Goal: Task Accomplishment & Management: Manage account settings

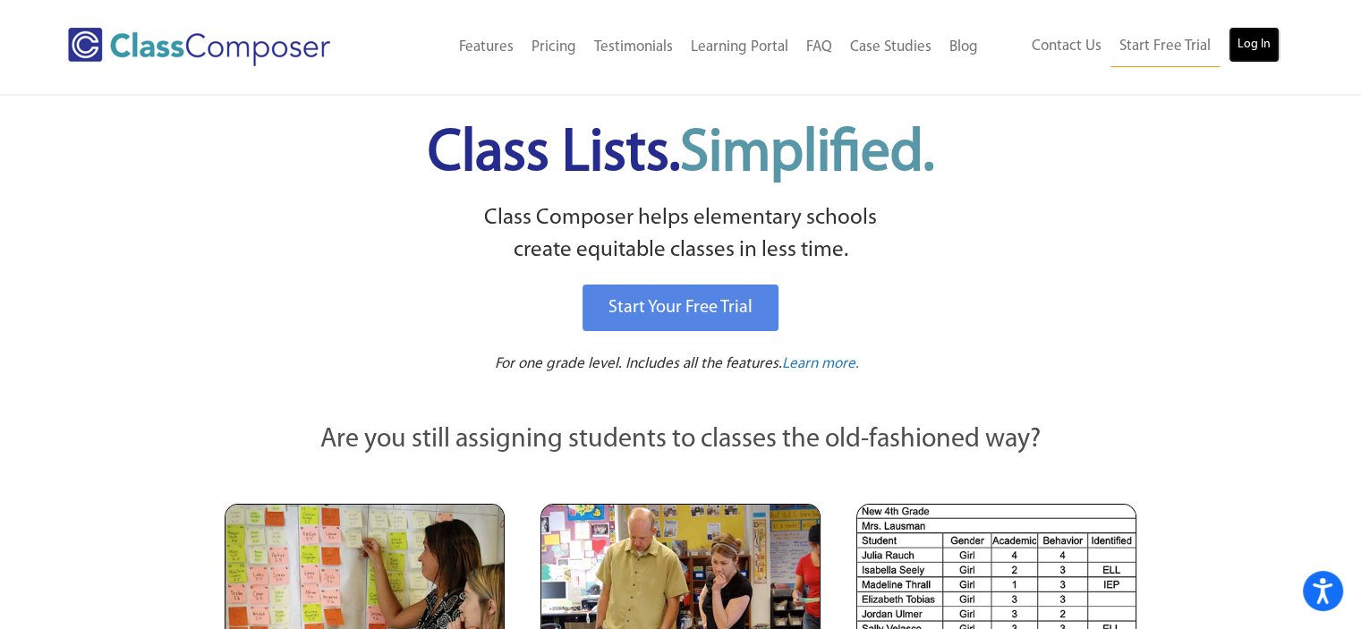
click at [1253, 44] on link "Log In" at bounding box center [1254, 45] width 51 height 36
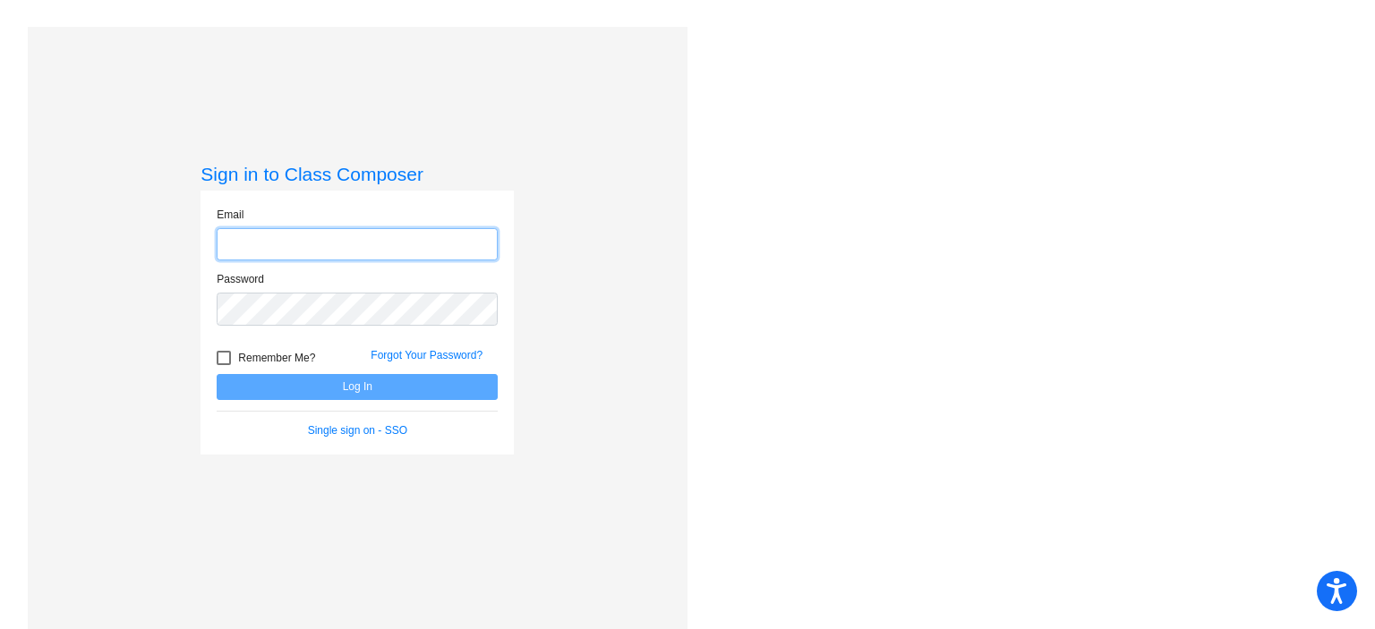
type input "[EMAIL_ADDRESS][DOMAIN_NAME]"
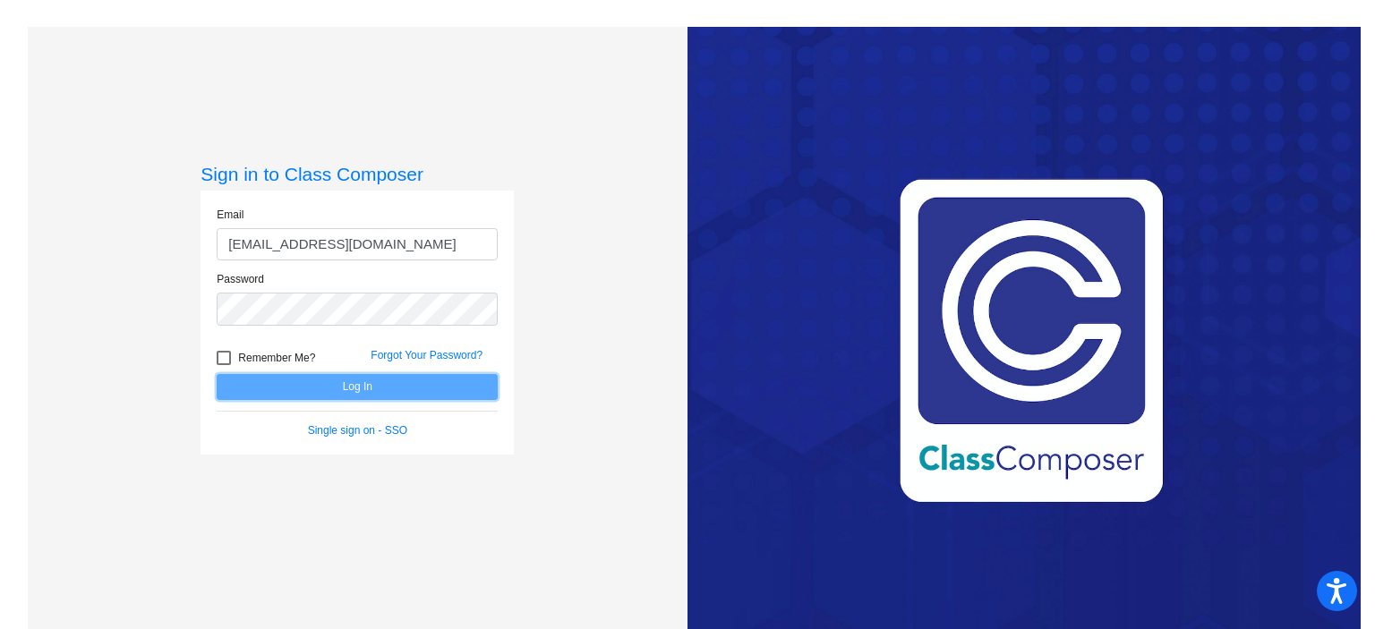
click at [347, 381] on button "Log In" at bounding box center [357, 387] width 281 height 26
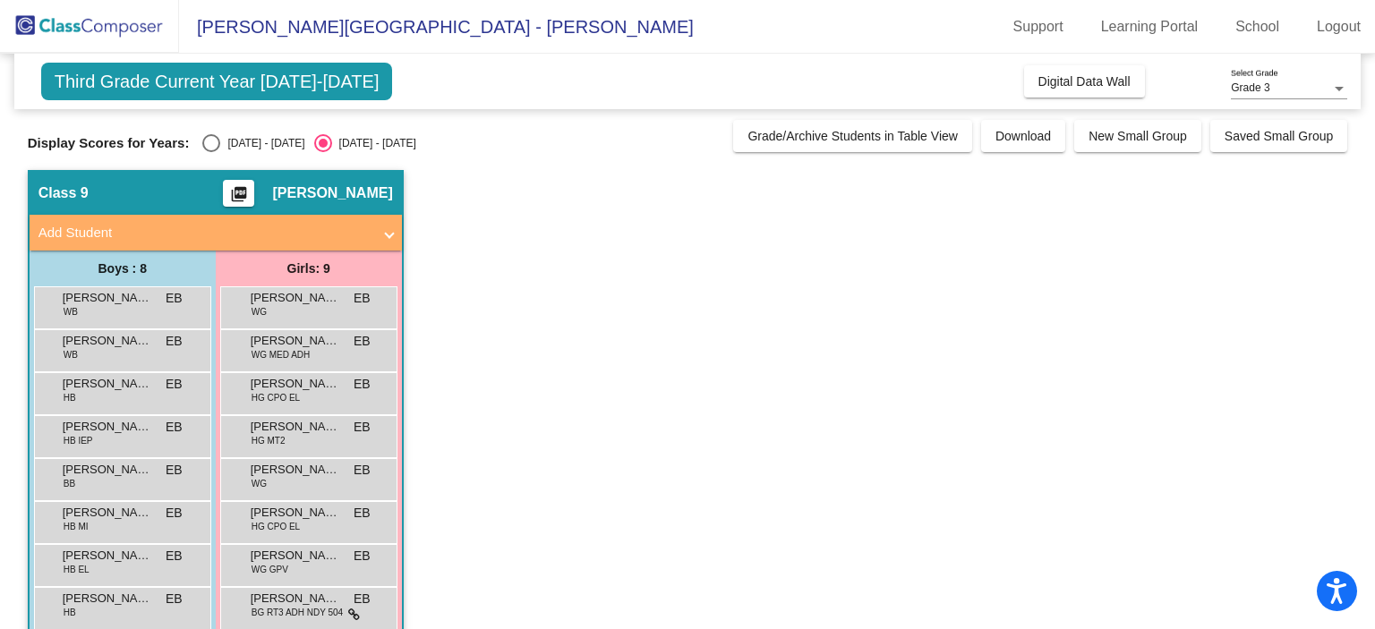
click at [217, 145] on div "Select an option" at bounding box center [211, 143] width 18 height 18
click at [211, 152] on input "[DATE] - [DATE]" at bounding box center [210, 152] width 1 height 1
radio input "true"
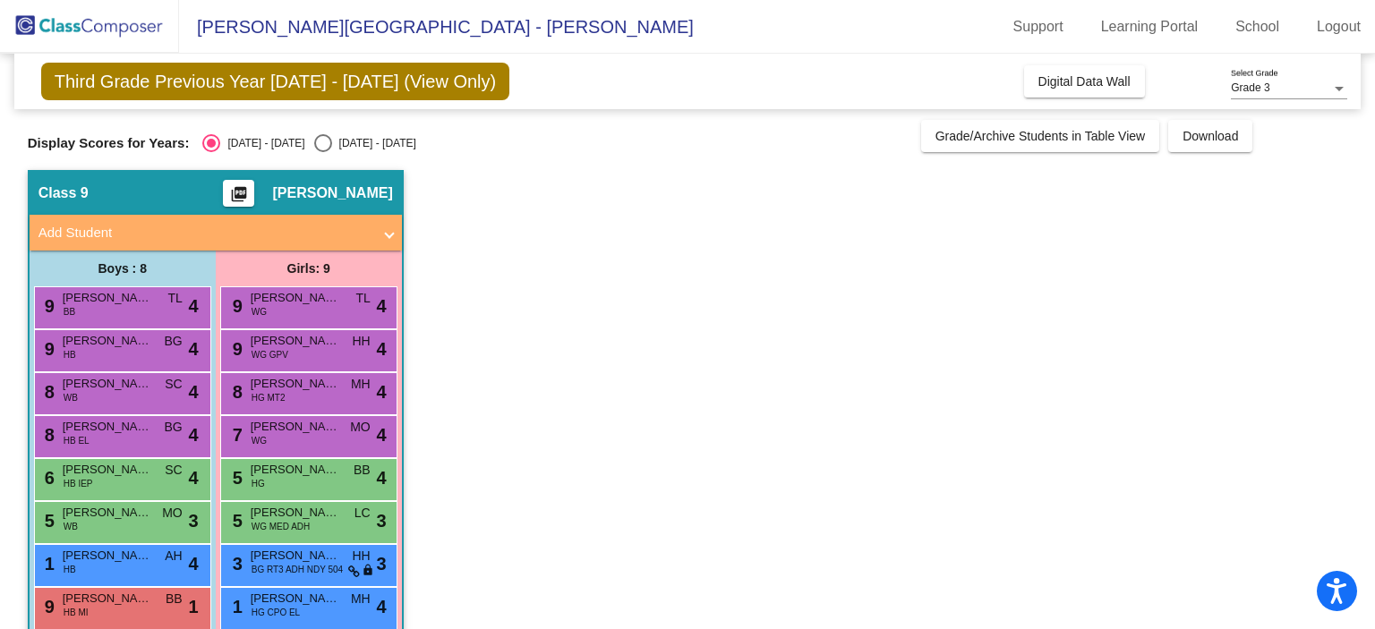
click at [77, 324] on div "9 [PERSON_NAME] BB TL lock do_not_disturb_alt 4" at bounding box center [122, 307] width 177 height 43
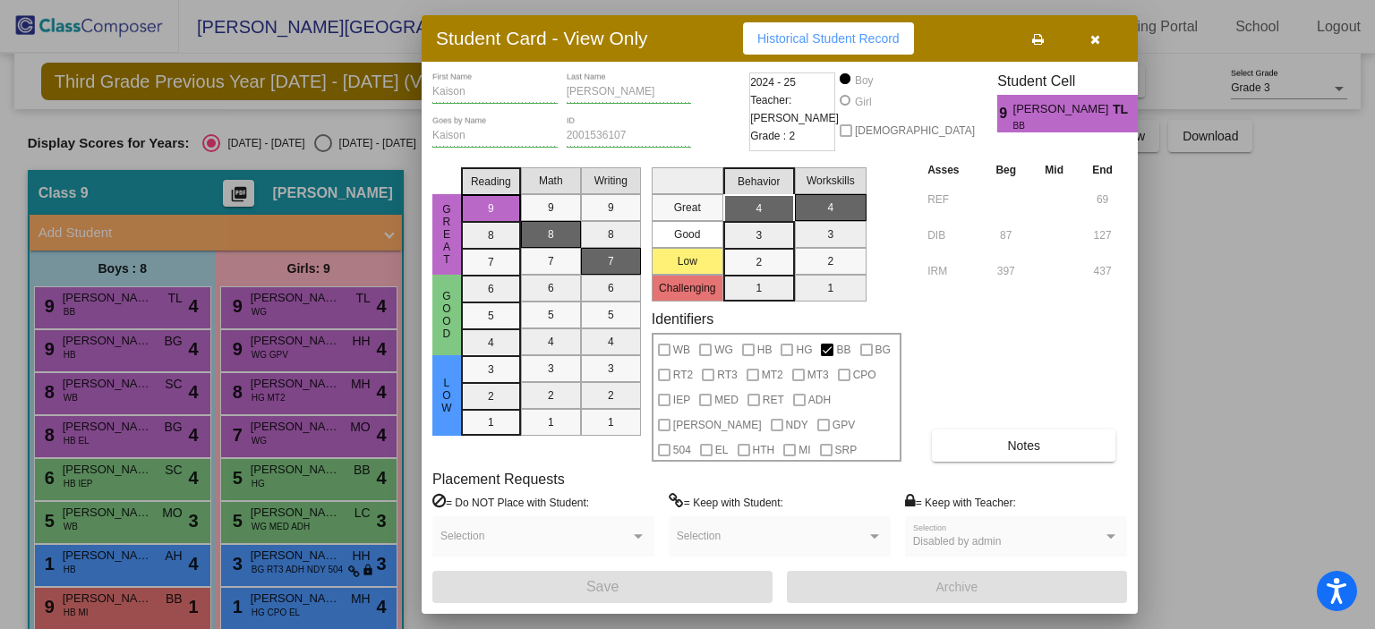
click at [1096, 41] on icon "button" at bounding box center [1095, 39] width 10 height 13
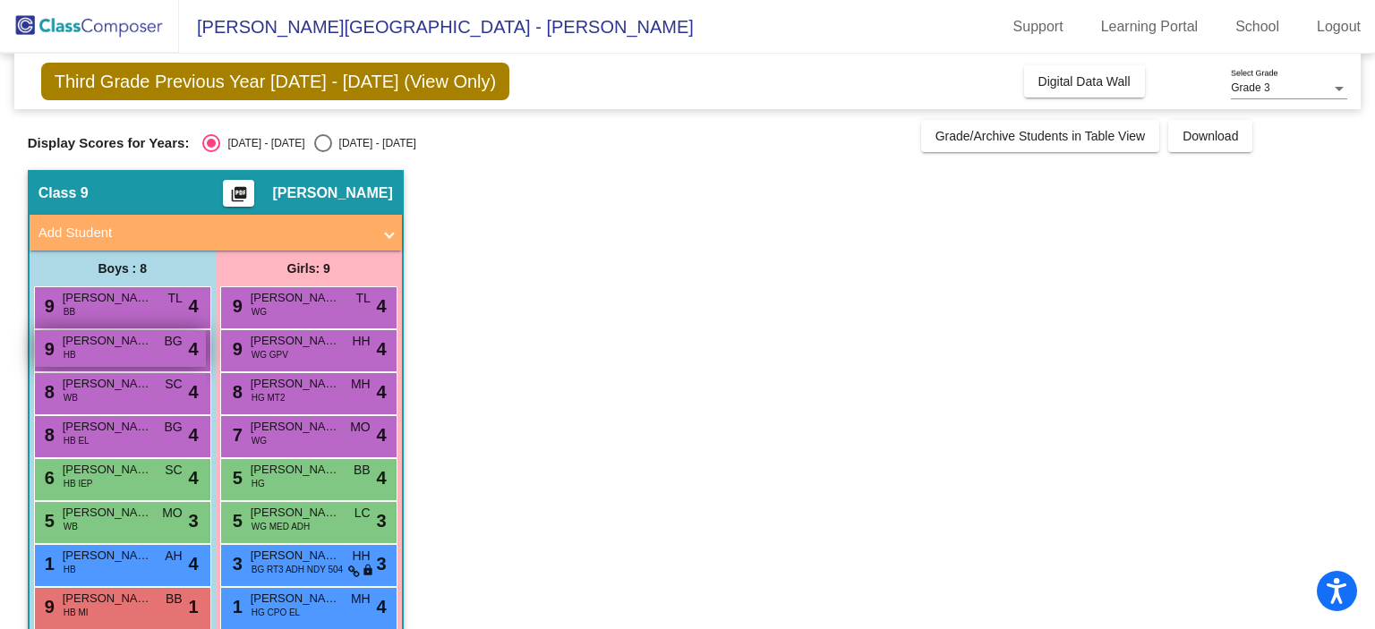
click at [171, 349] on span "BG" at bounding box center [173, 341] width 18 height 19
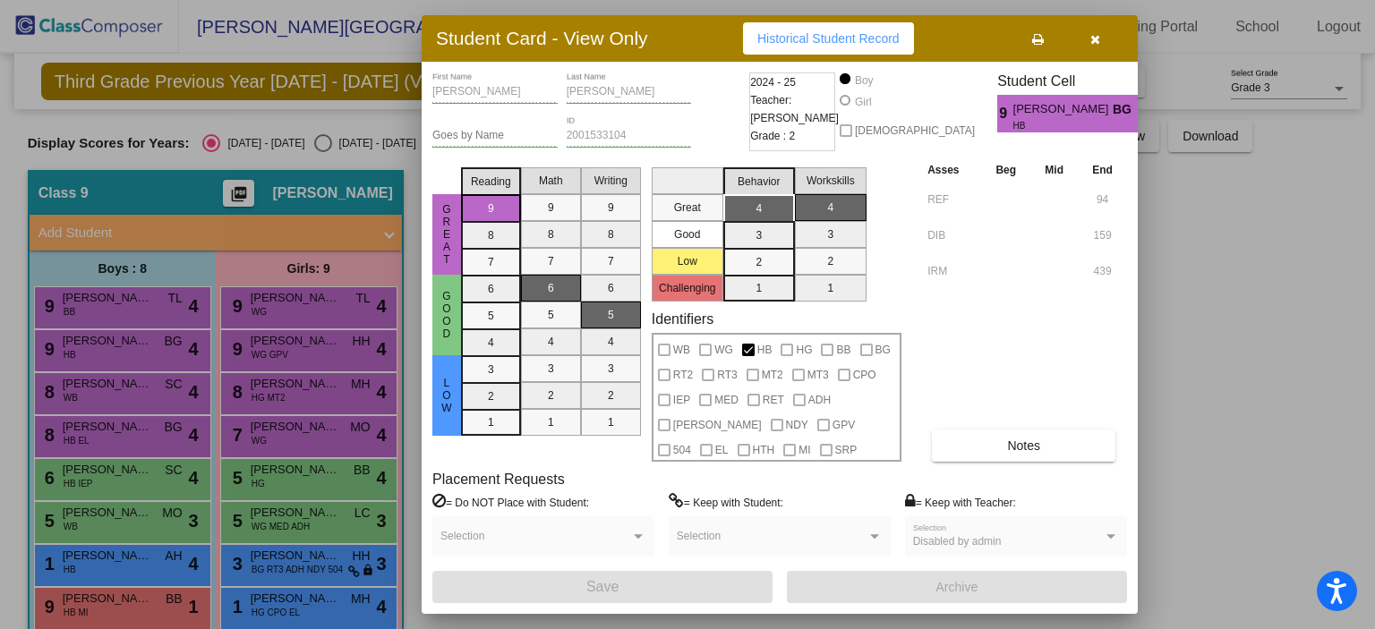
click at [103, 399] on div at bounding box center [687, 314] width 1375 height 629
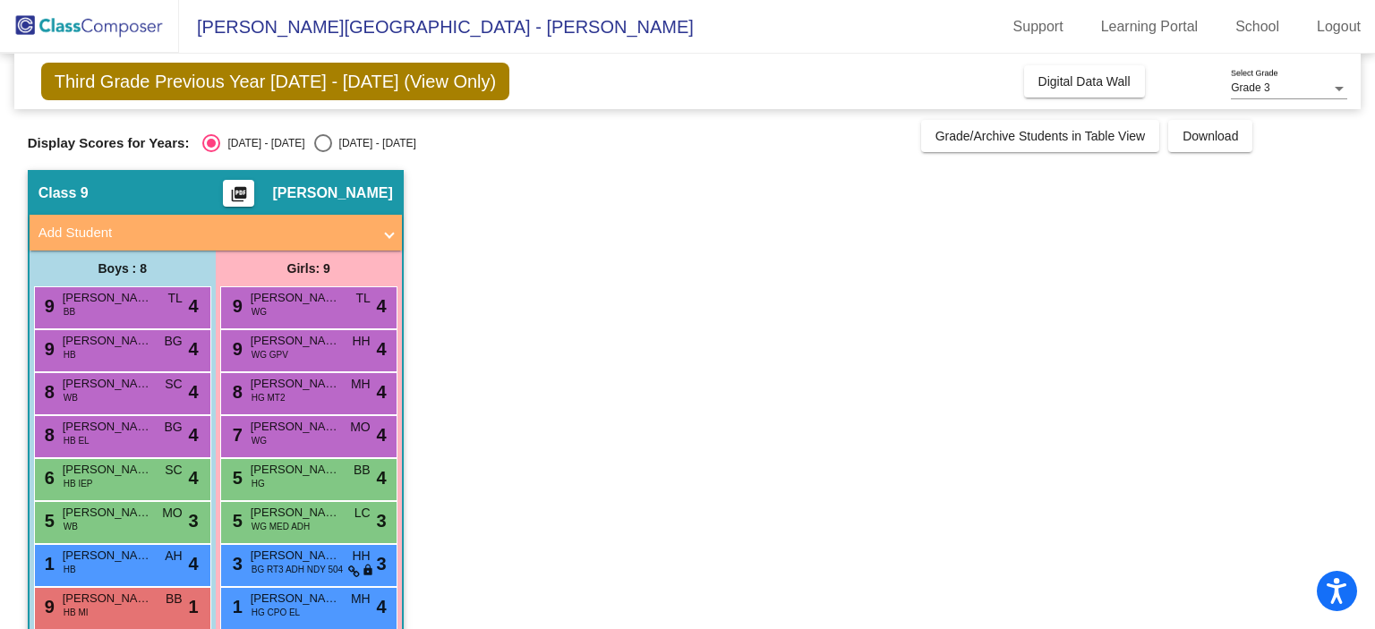
click at [103, 399] on div "8 Cayden [PERSON_NAME] SC lock do_not_disturb_alt 4" at bounding box center [120, 391] width 171 height 37
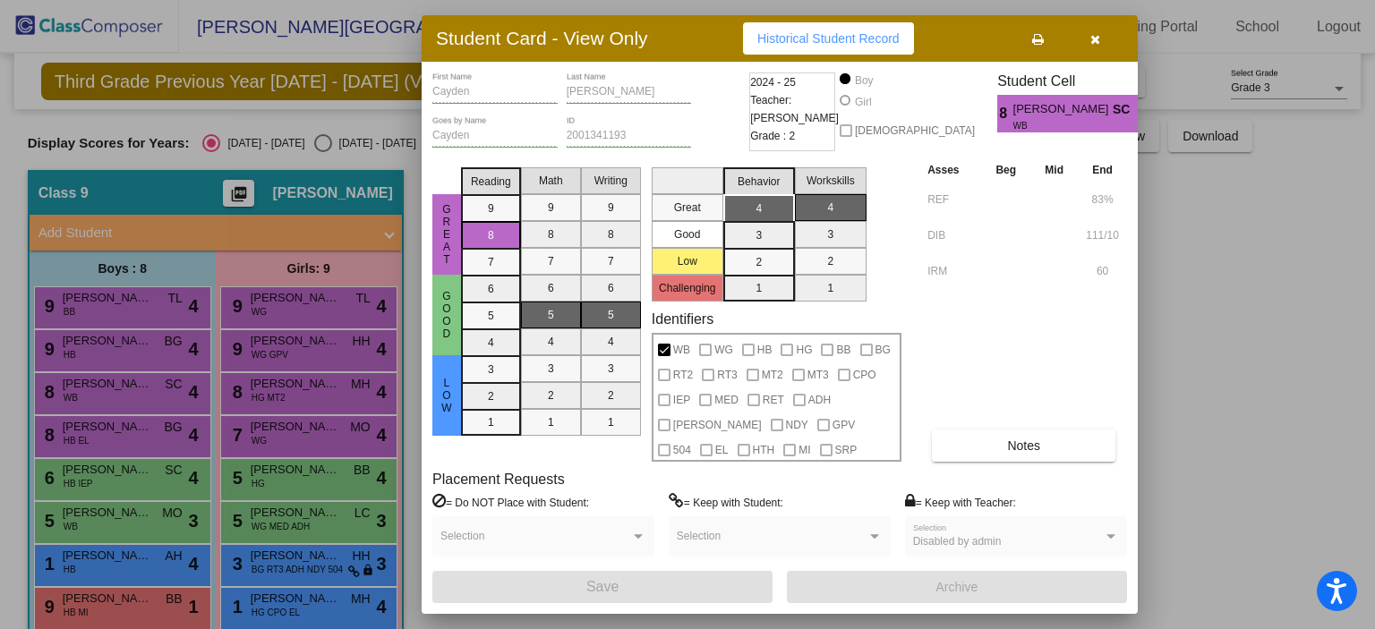
click at [115, 429] on div at bounding box center [687, 314] width 1375 height 629
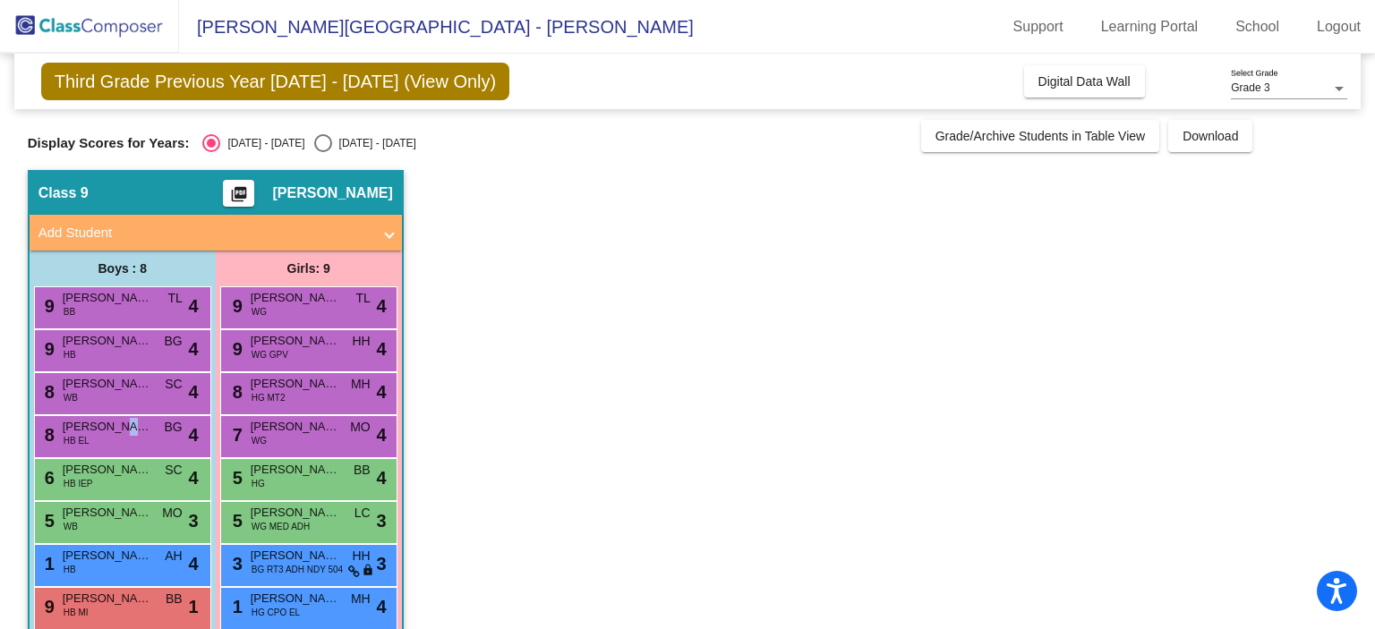
click at [115, 429] on span "[PERSON_NAME] [PERSON_NAME]" at bounding box center [107, 427] width 89 height 18
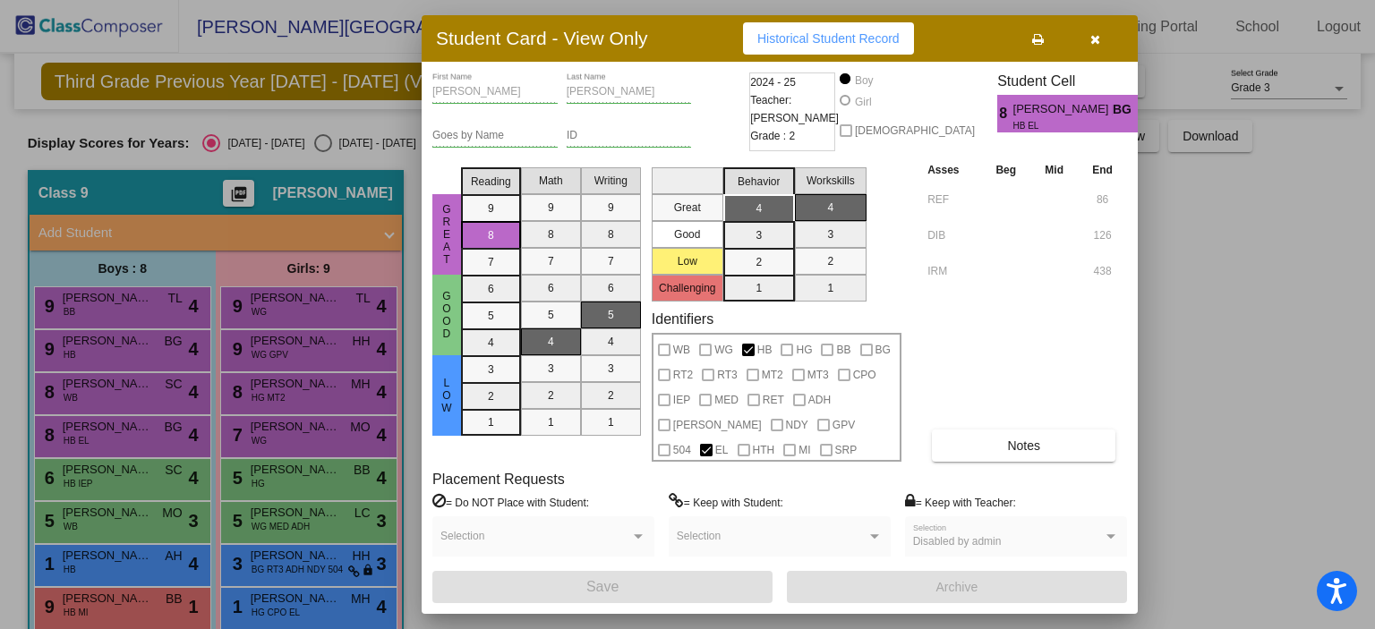
click at [118, 482] on div at bounding box center [687, 314] width 1375 height 629
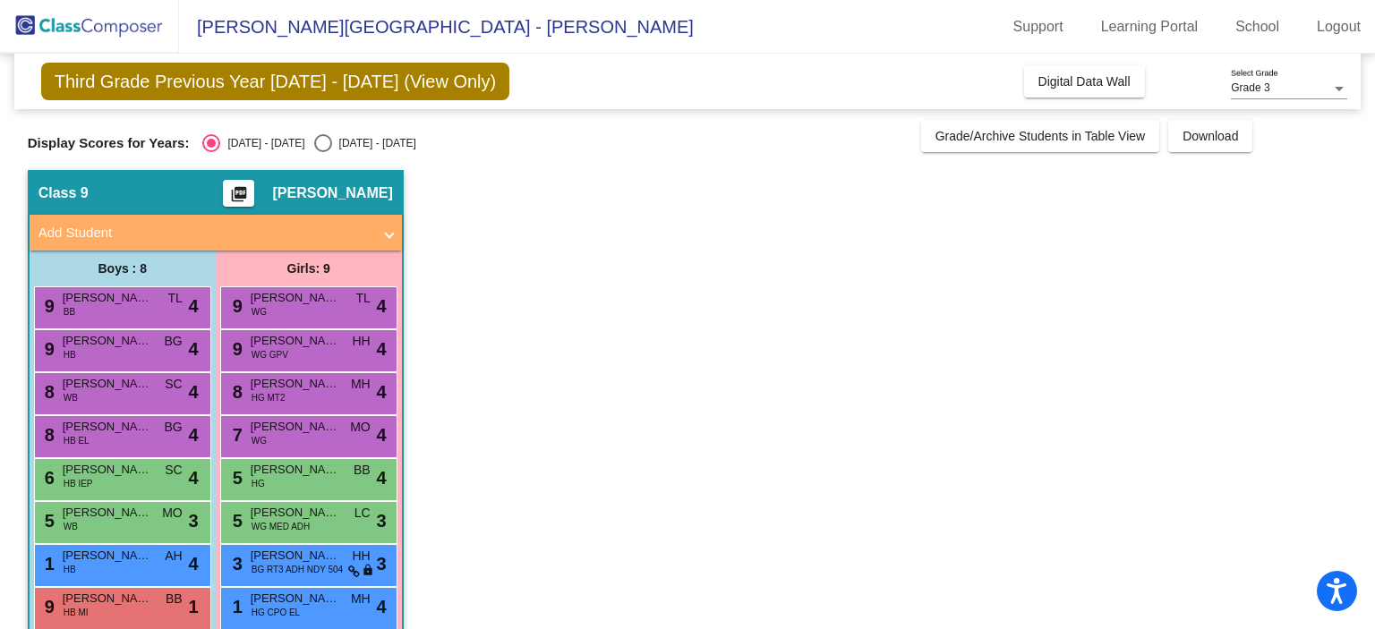
click at [118, 482] on div "6 Jheremy [PERSON_NAME] IEP SC lock do_not_disturb_alt 4" at bounding box center [120, 477] width 171 height 37
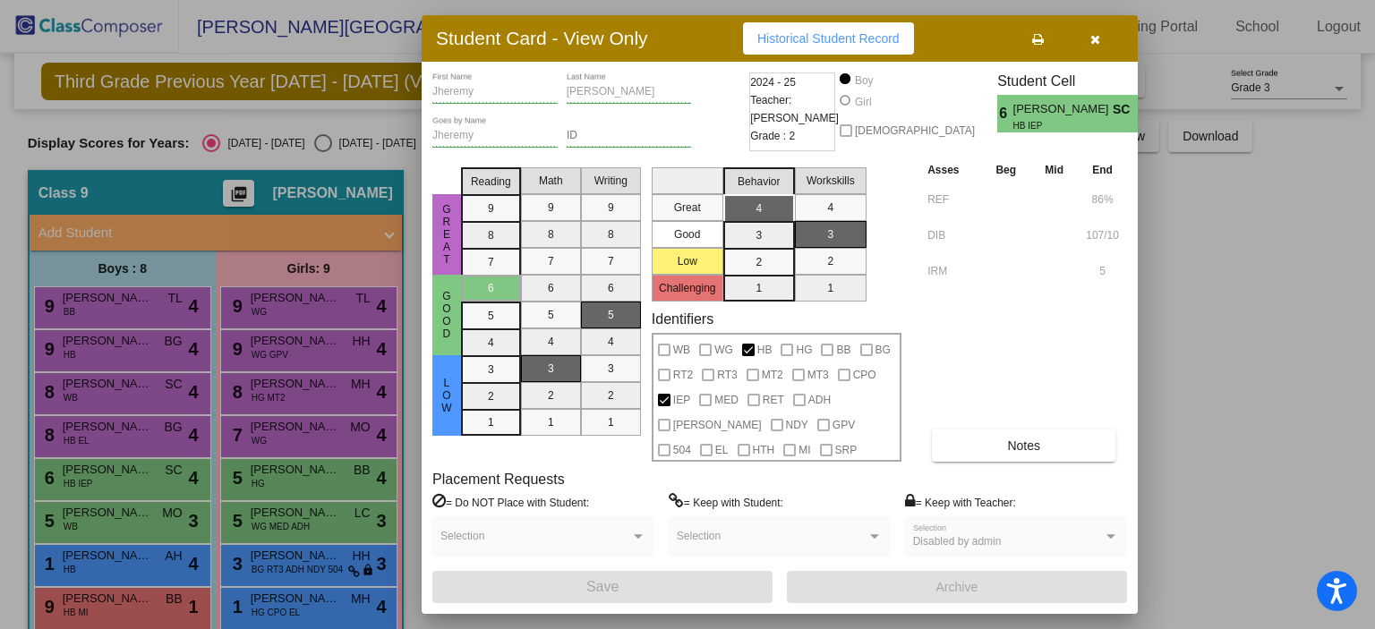
click at [114, 515] on div at bounding box center [687, 314] width 1375 height 629
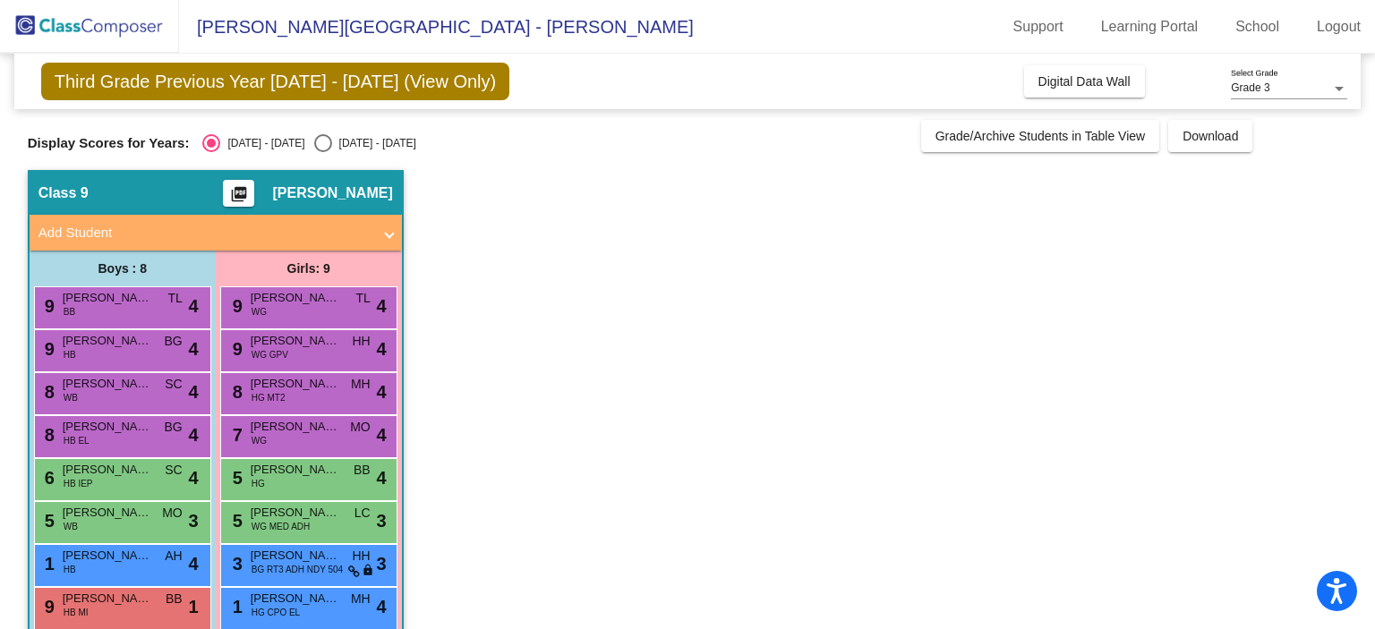
click at [114, 515] on span "[PERSON_NAME] [PERSON_NAME]" at bounding box center [107, 513] width 89 height 18
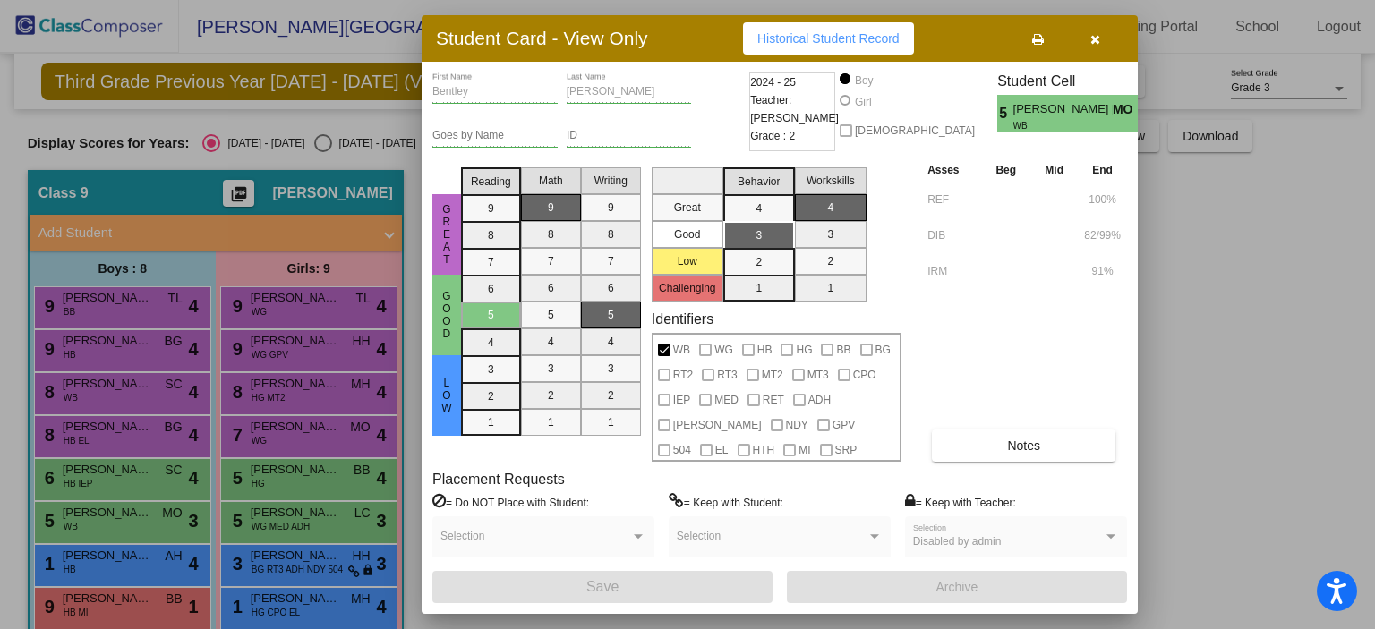
click at [115, 571] on div at bounding box center [687, 314] width 1375 height 629
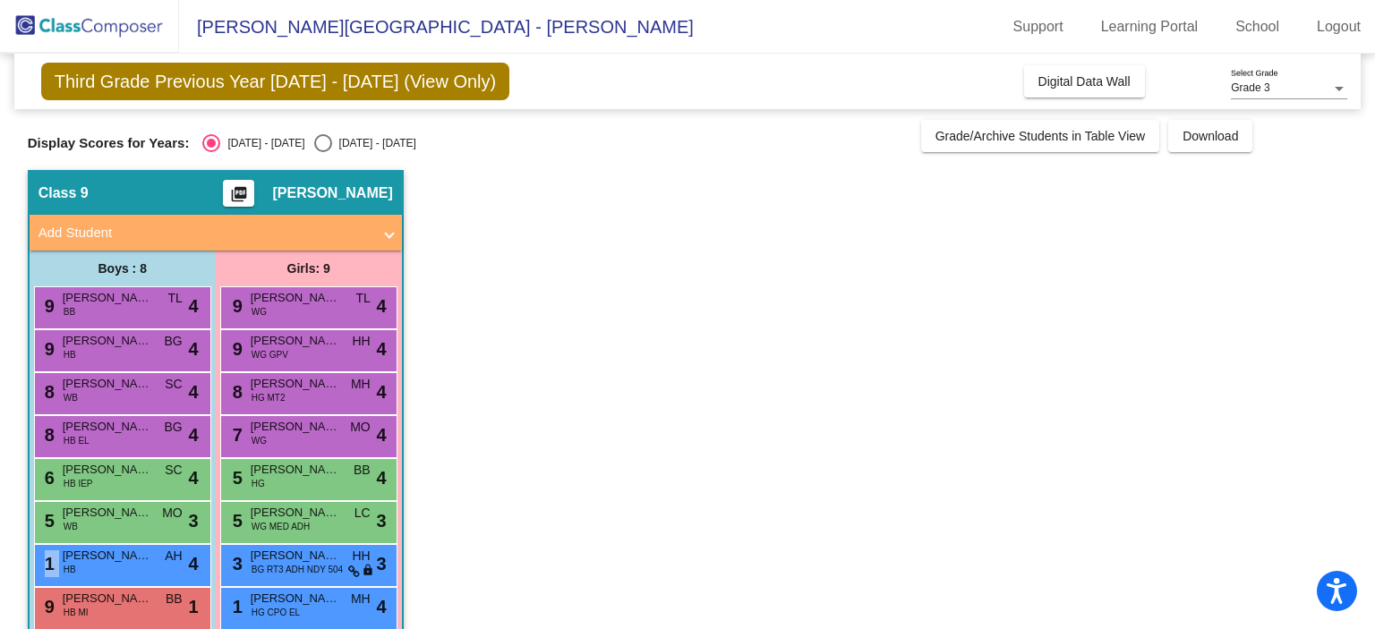
click at [115, 571] on div "1 [PERSON_NAME] [PERSON_NAME] AH lock do_not_disturb_alt 4" at bounding box center [120, 563] width 171 height 37
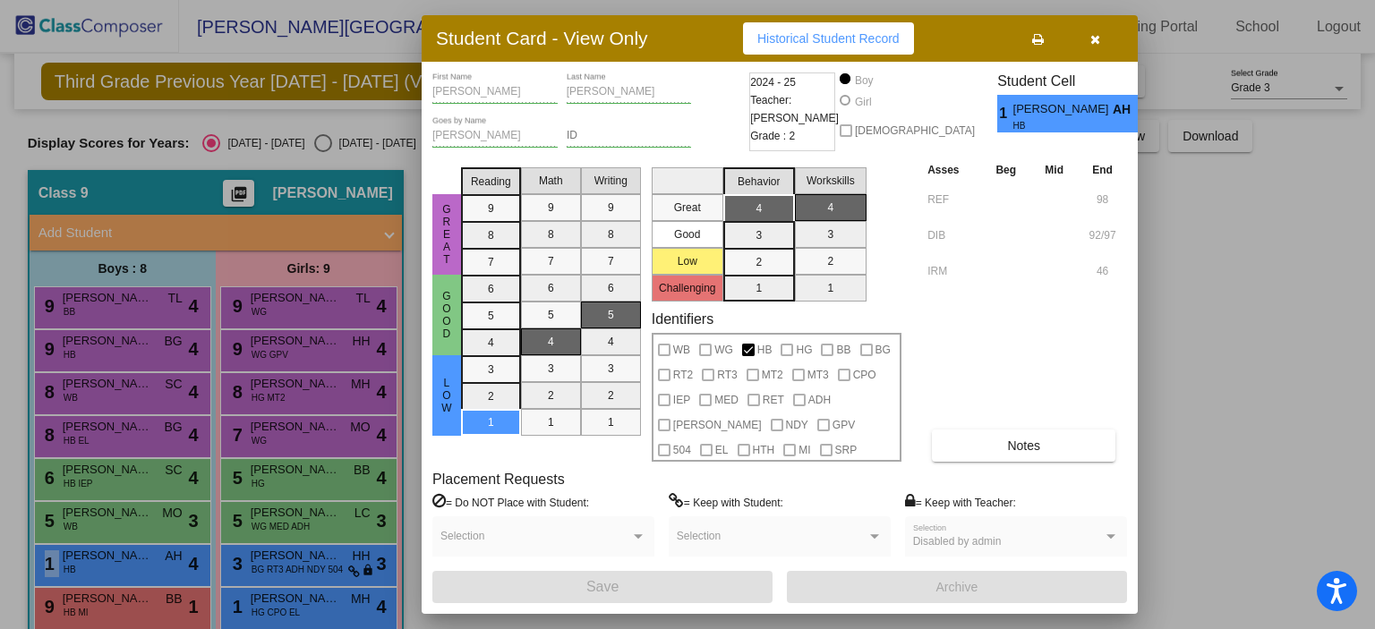
click at [89, 620] on div at bounding box center [687, 314] width 1375 height 629
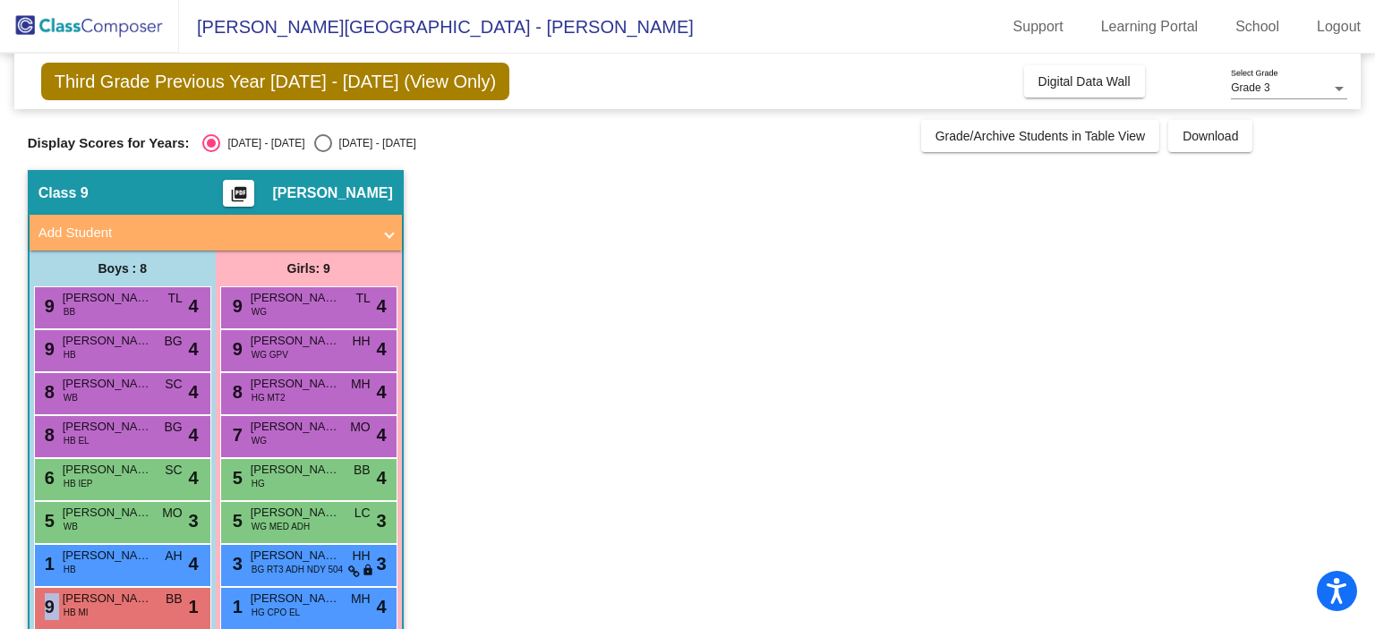
click at [89, 620] on div "9 [PERSON_NAME] HB MI BB lock do_not_disturb_alt 1" at bounding box center [120, 606] width 171 height 37
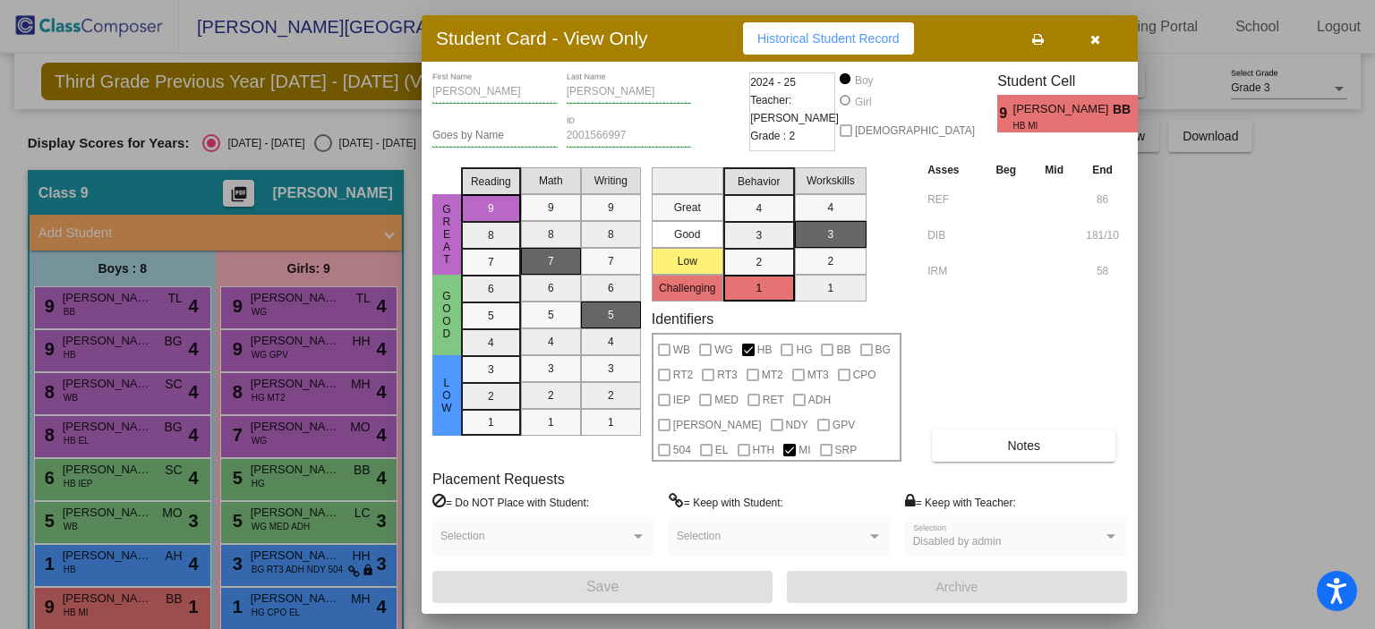
click at [312, 302] on div at bounding box center [687, 314] width 1375 height 629
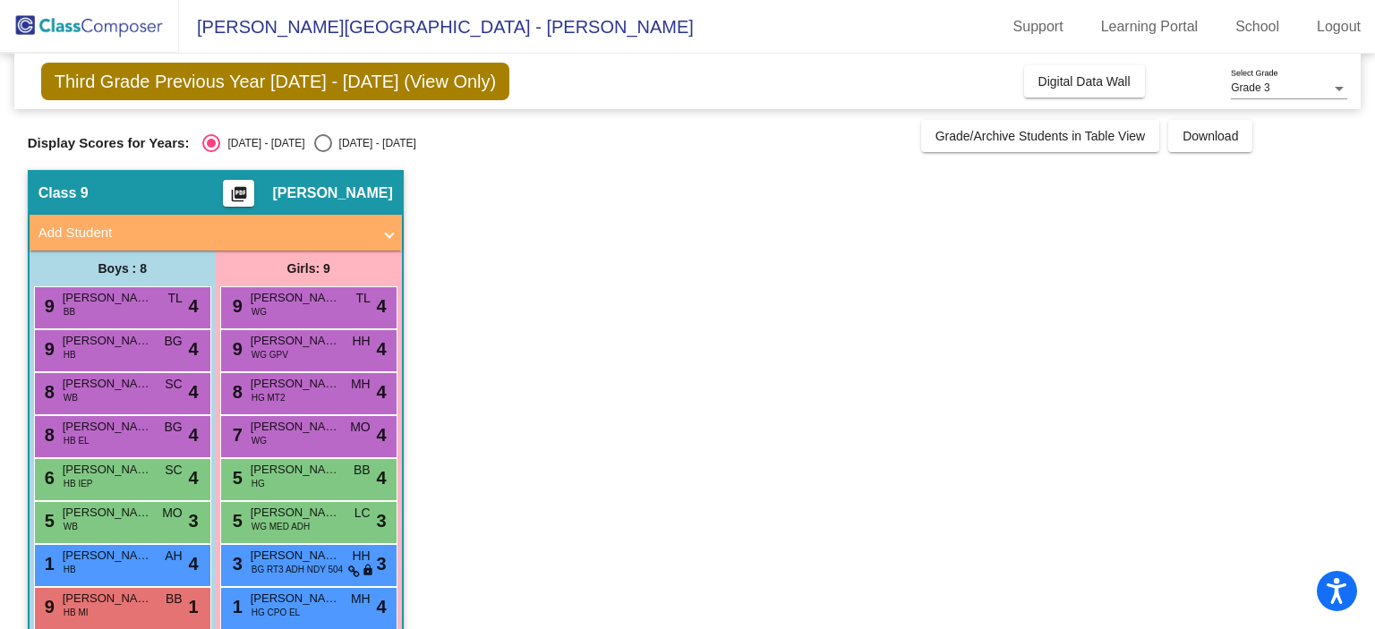
click at [312, 302] on span "[PERSON_NAME]" at bounding box center [295, 298] width 89 height 18
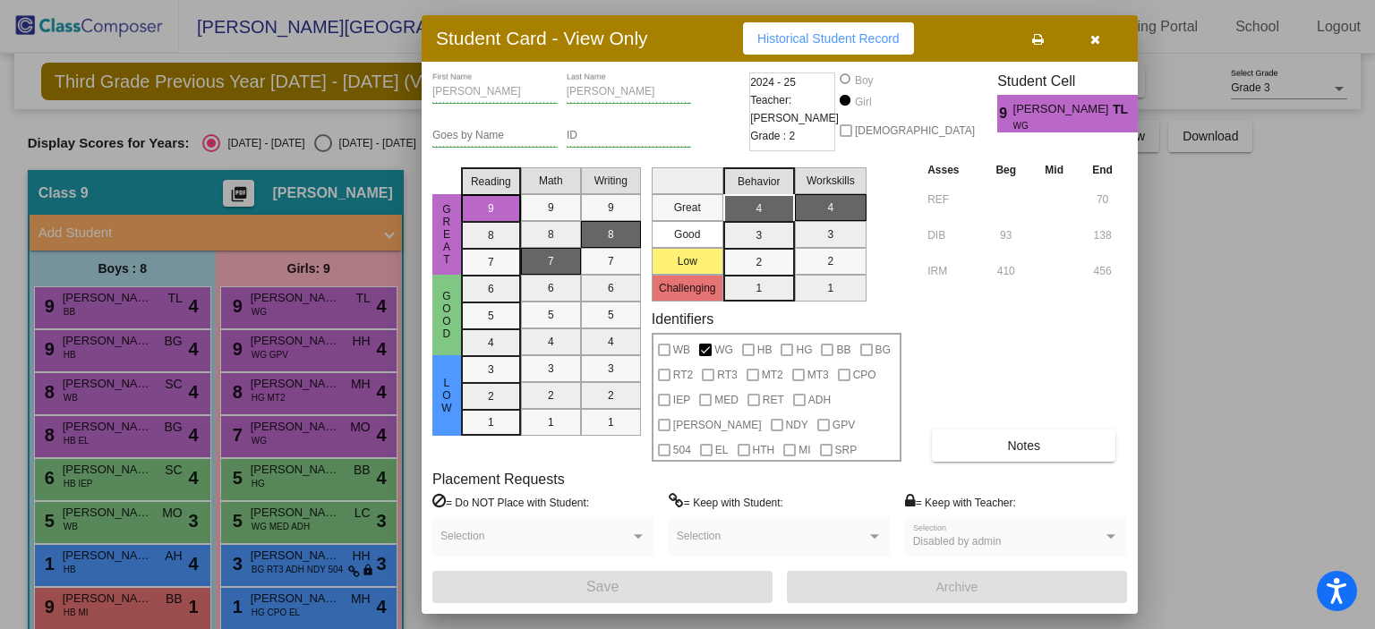
click at [285, 335] on div at bounding box center [687, 314] width 1375 height 629
click at [285, 335] on span "[PERSON_NAME]" at bounding box center [295, 341] width 89 height 18
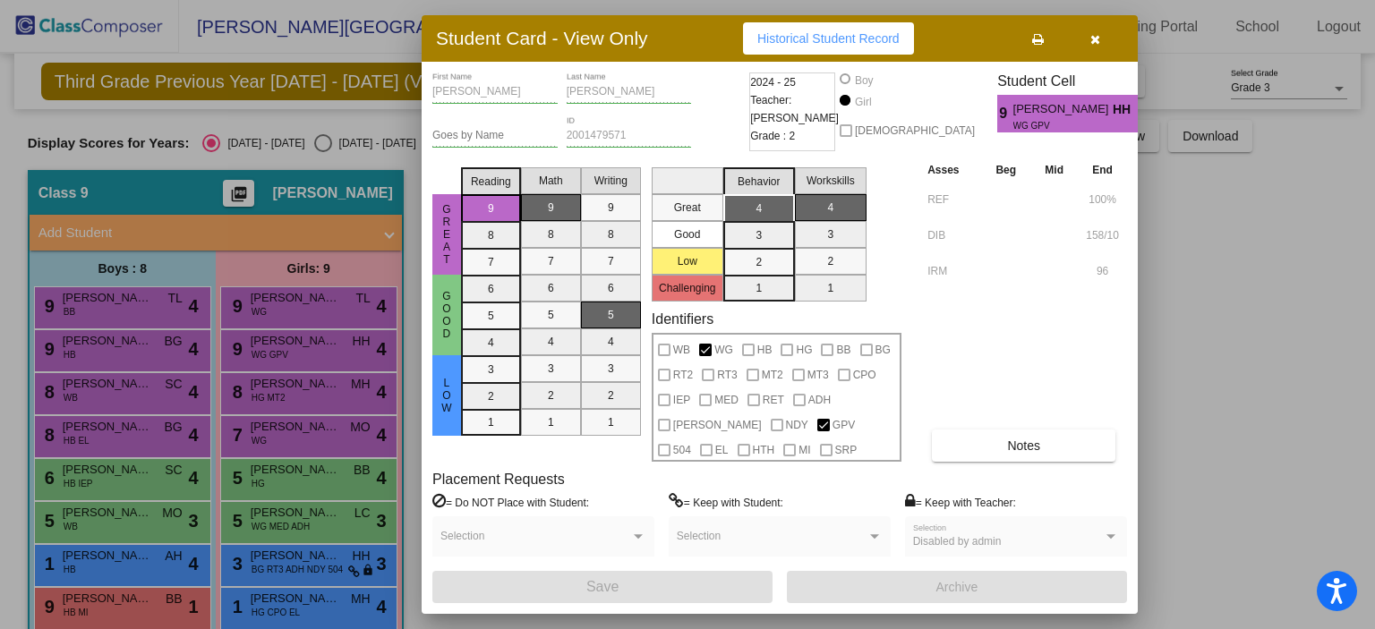
click at [297, 393] on div at bounding box center [687, 314] width 1375 height 629
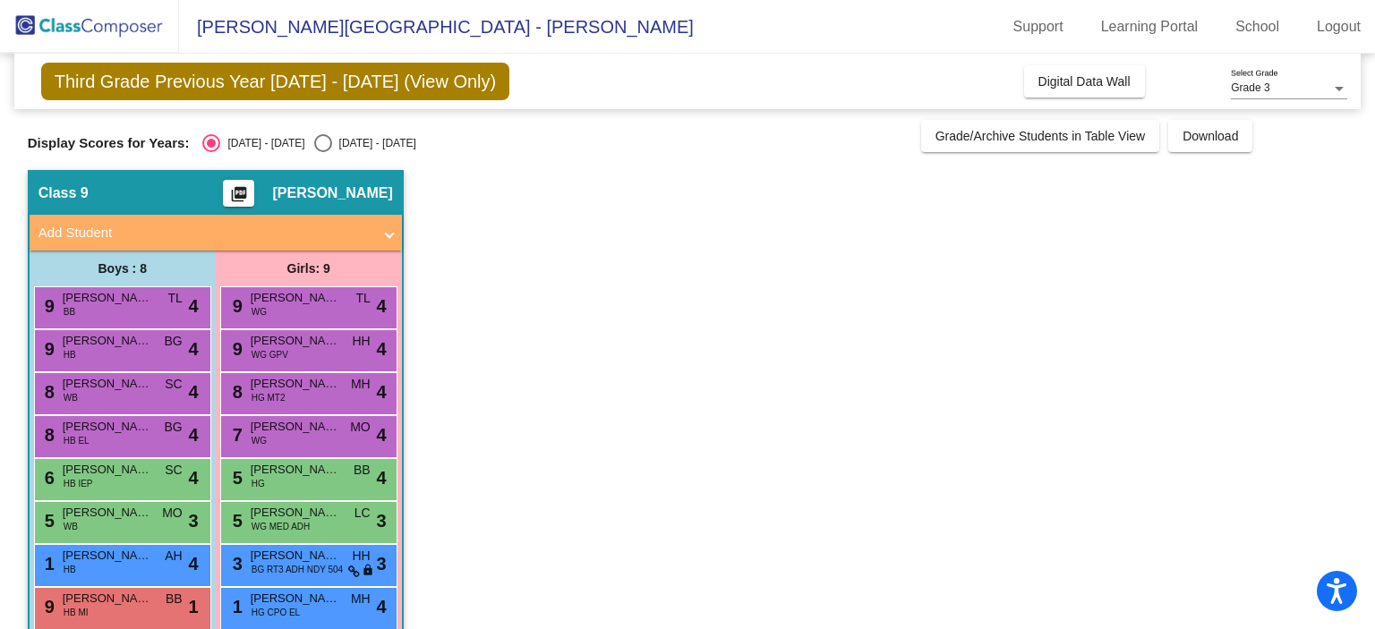
click at [297, 393] on div "8 [PERSON_NAME] [PERSON_NAME] MT2 MH lock do_not_disturb_alt 4" at bounding box center [308, 391] width 171 height 37
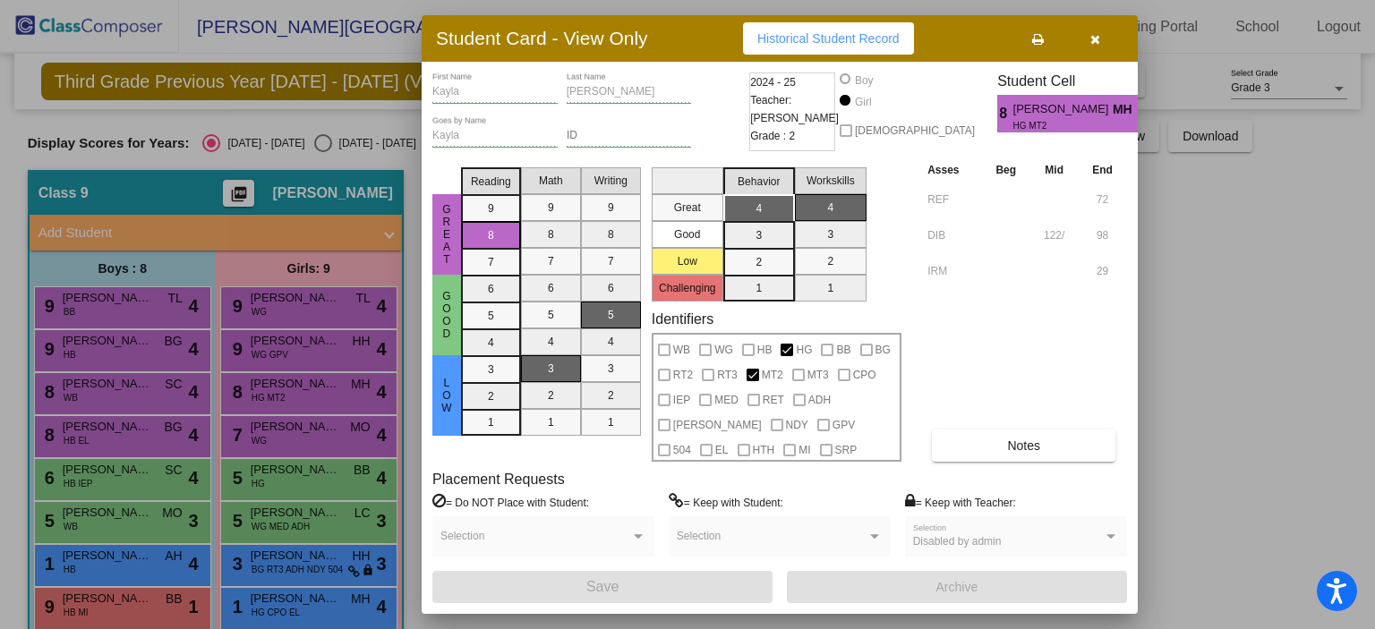
click at [297, 432] on div at bounding box center [687, 314] width 1375 height 629
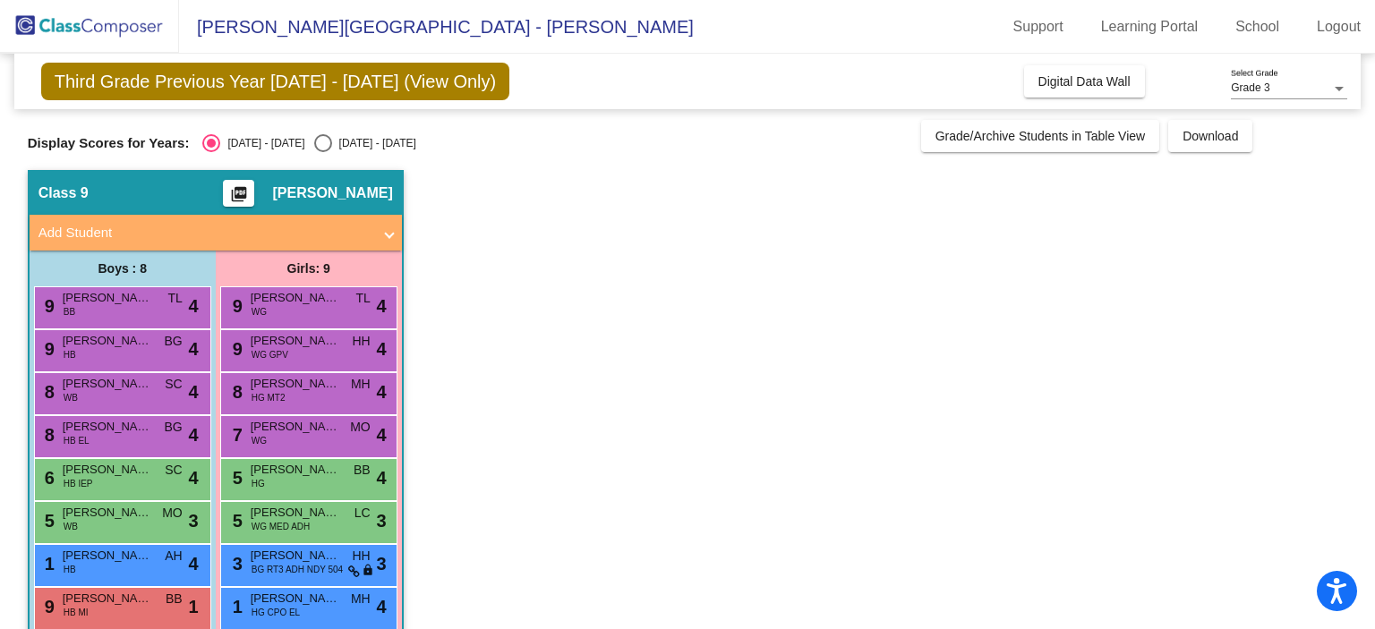
click at [297, 432] on span "[PERSON_NAME]" at bounding box center [295, 427] width 89 height 18
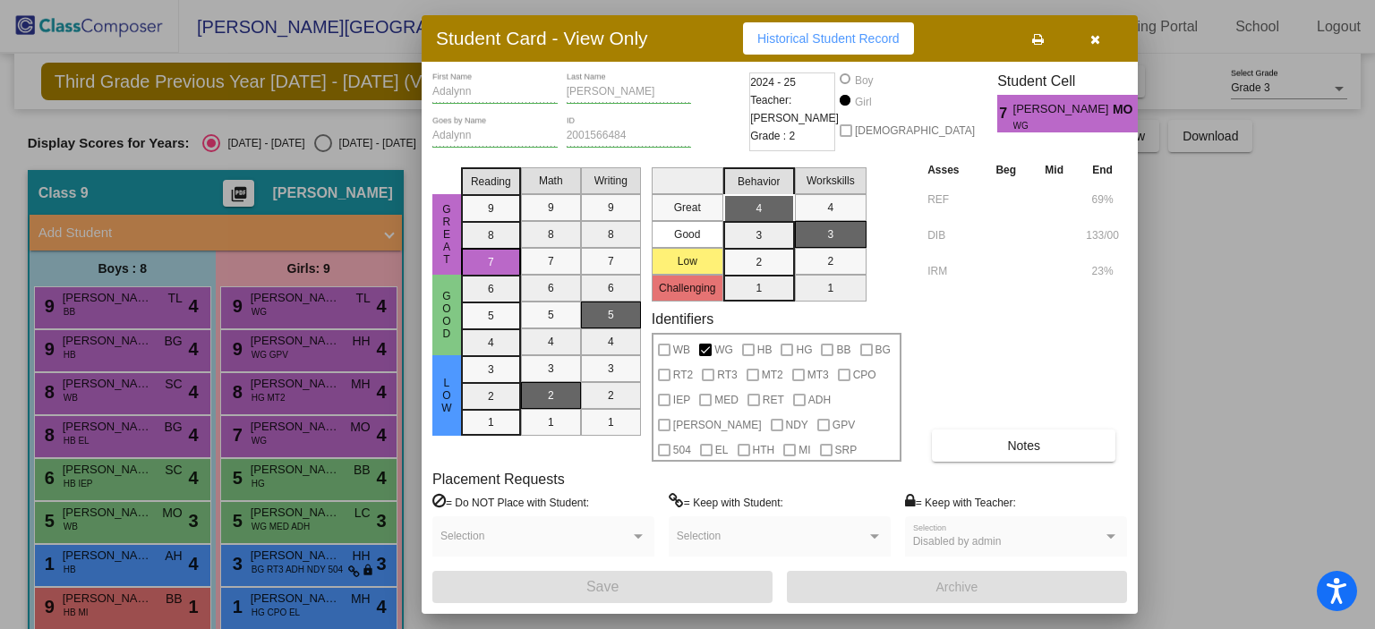
click at [285, 482] on div at bounding box center [687, 314] width 1375 height 629
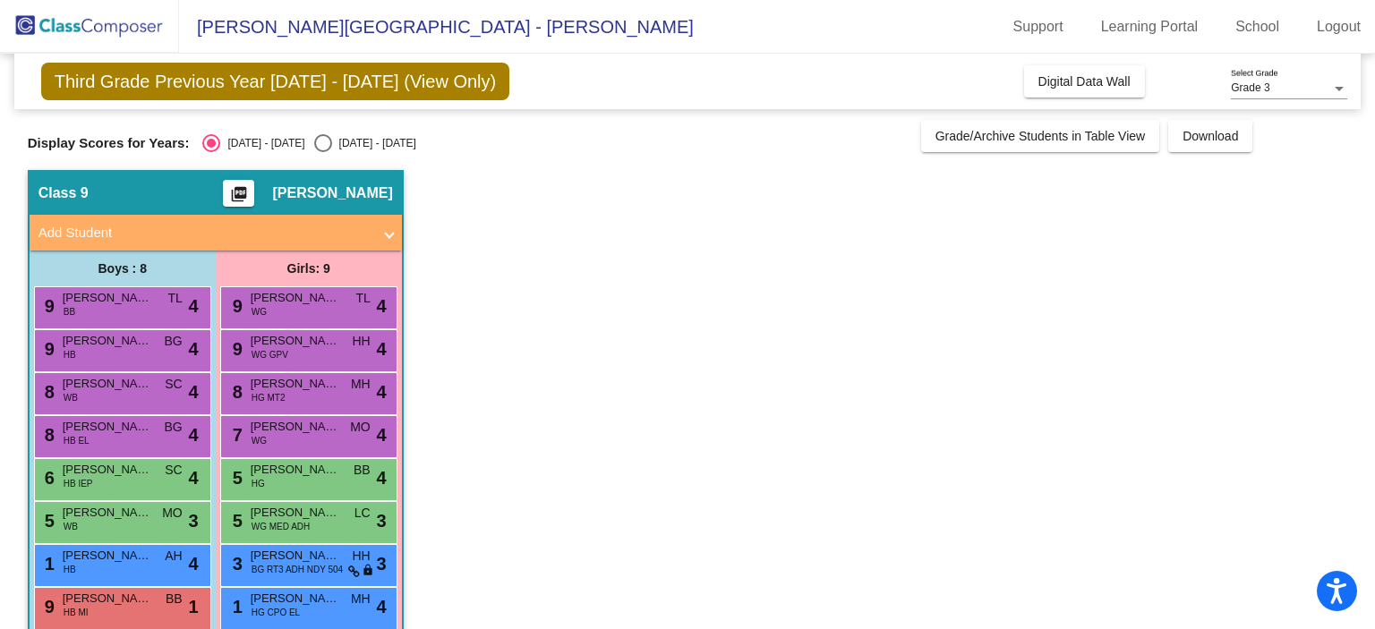
click at [285, 482] on div "5 [PERSON_NAME] HG BB lock do_not_disturb_alt 4" at bounding box center [308, 477] width 171 height 37
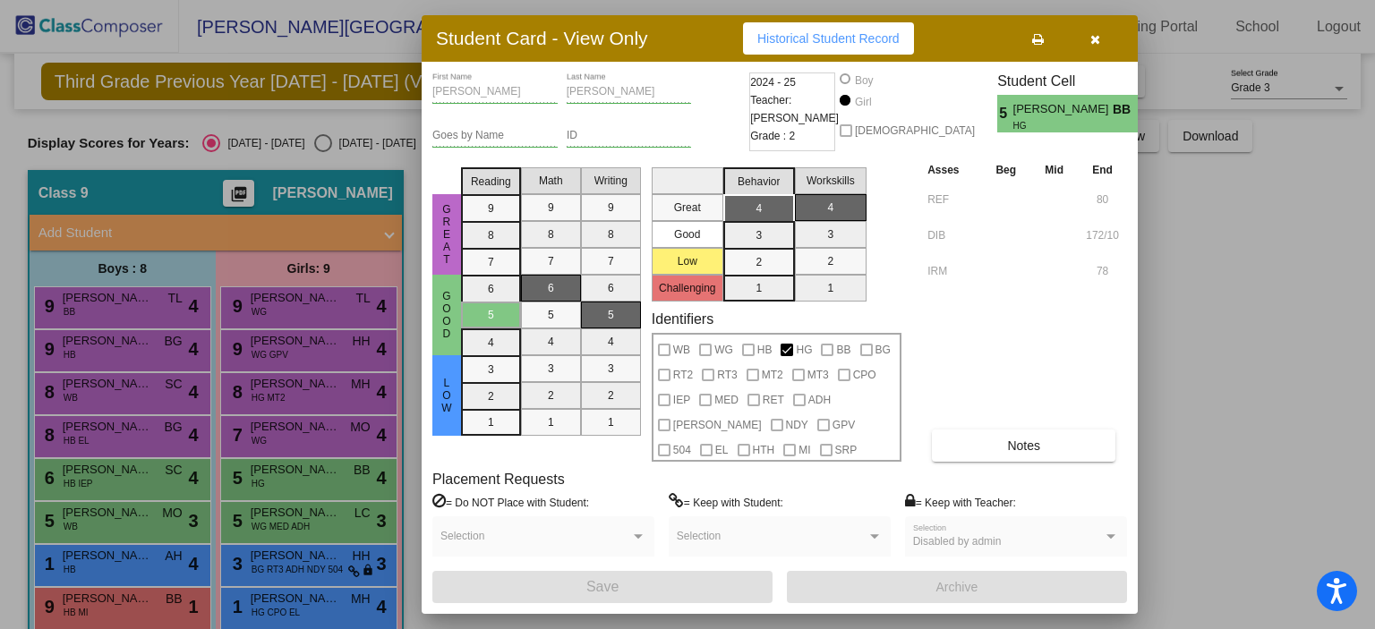
click at [285, 511] on div at bounding box center [687, 314] width 1375 height 629
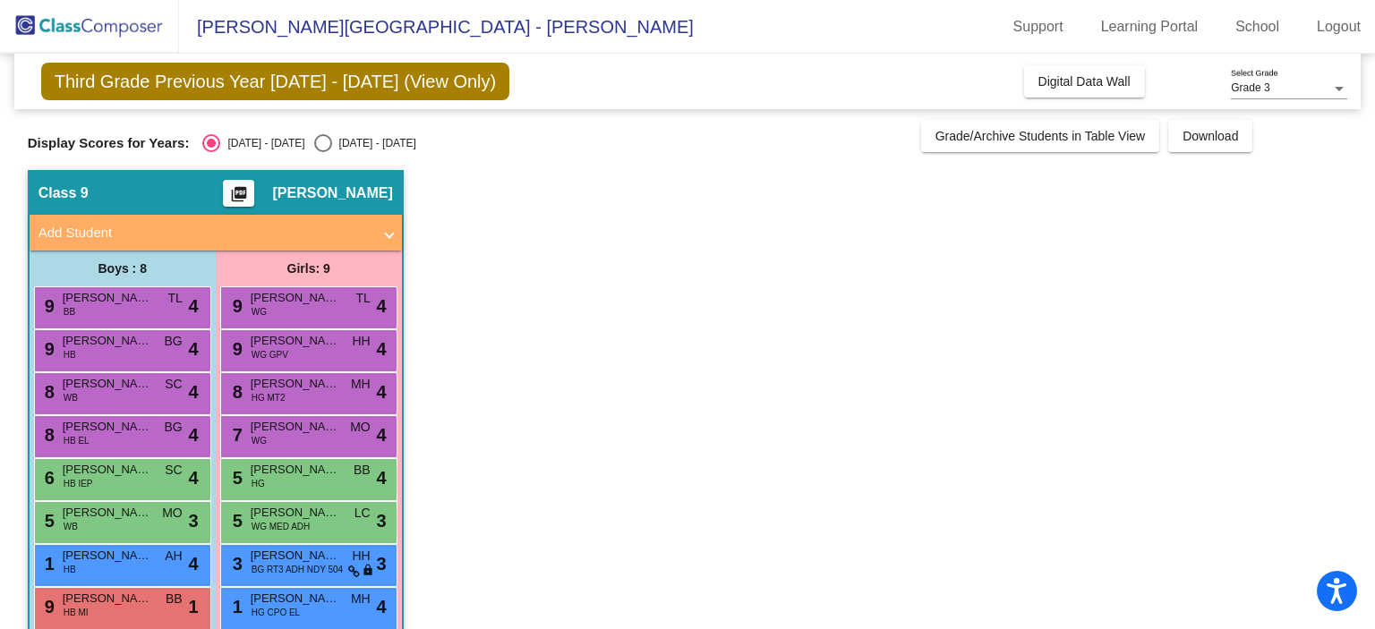
click at [285, 511] on span "[PERSON_NAME]" at bounding box center [295, 513] width 89 height 18
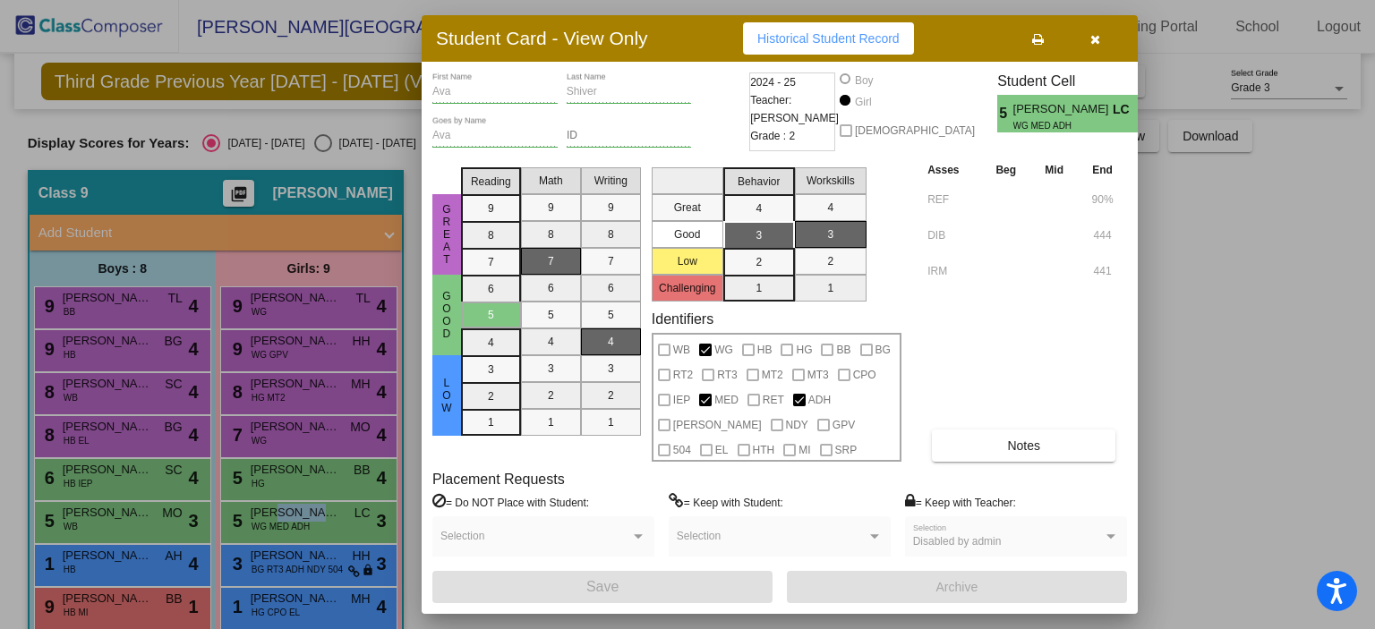
click at [302, 559] on div at bounding box center [687, 314] width 1375 height 629
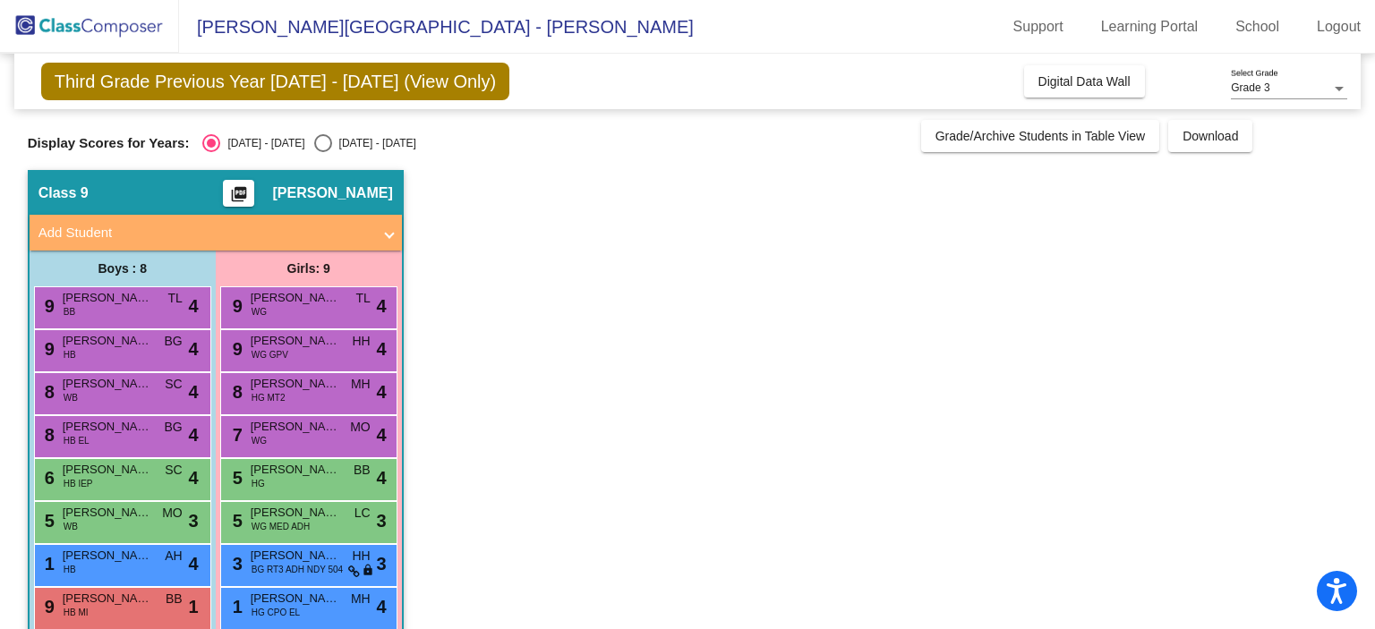
click at [302, 559] on span "[PERSON_NAME]" at bounding box center [295, 556] width 89 height 18
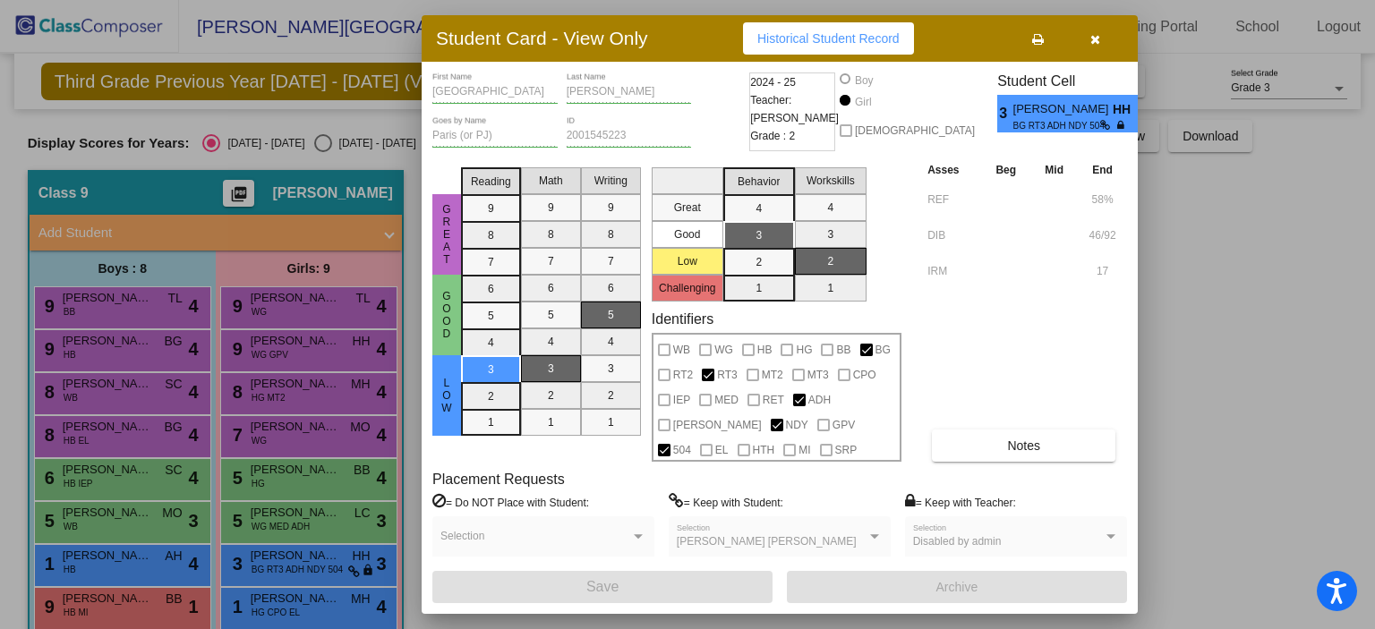
click at [311, 614] on div at bounding box center [687, 314] width 1375 height 629
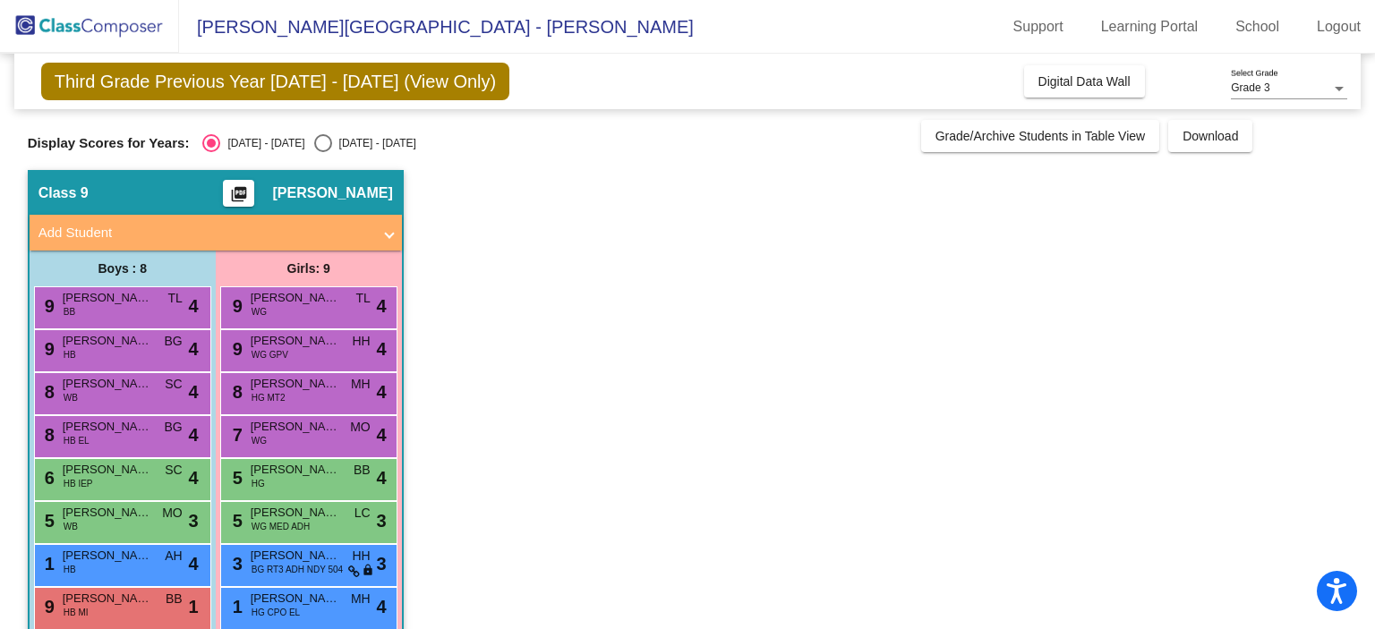
click at [311, 614] on div "1 [PERSON_NAME] HG CPO EL MH lock do_not_disturb_alt 4" at bounding box center [308, 606] width 171 height 37
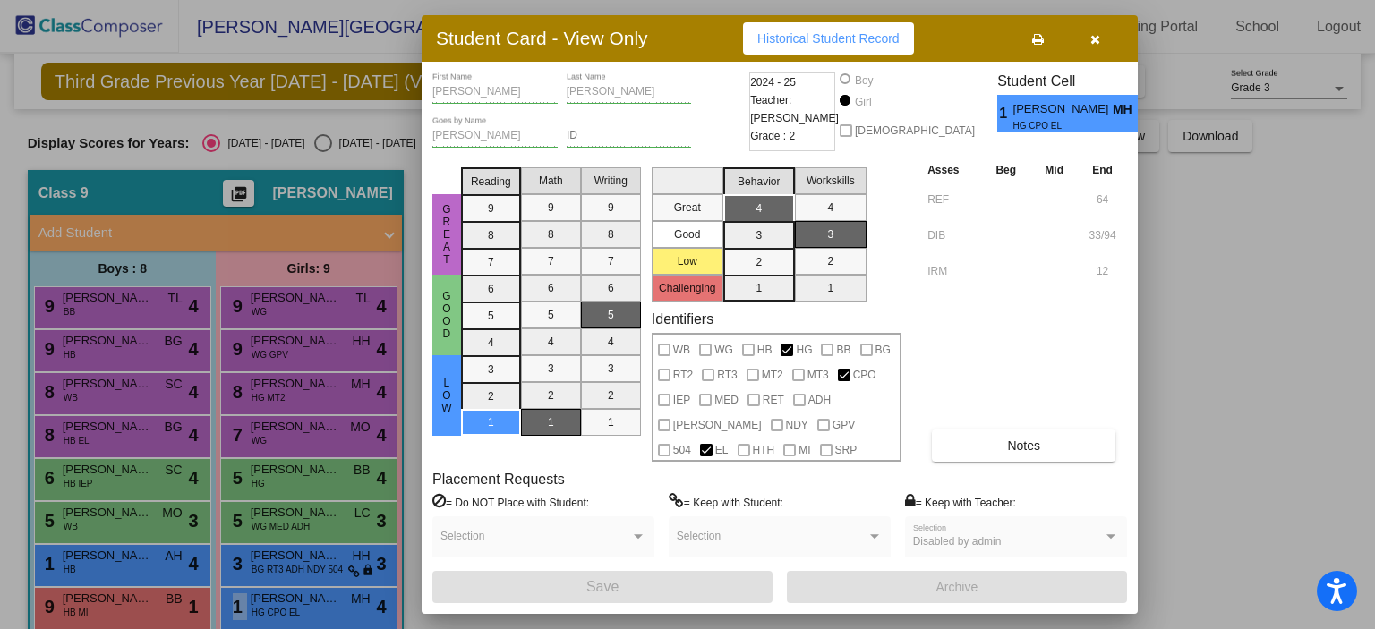
click at [1097, 35] on icon "button" at bounding box center [1095, 39] width 10 height 13
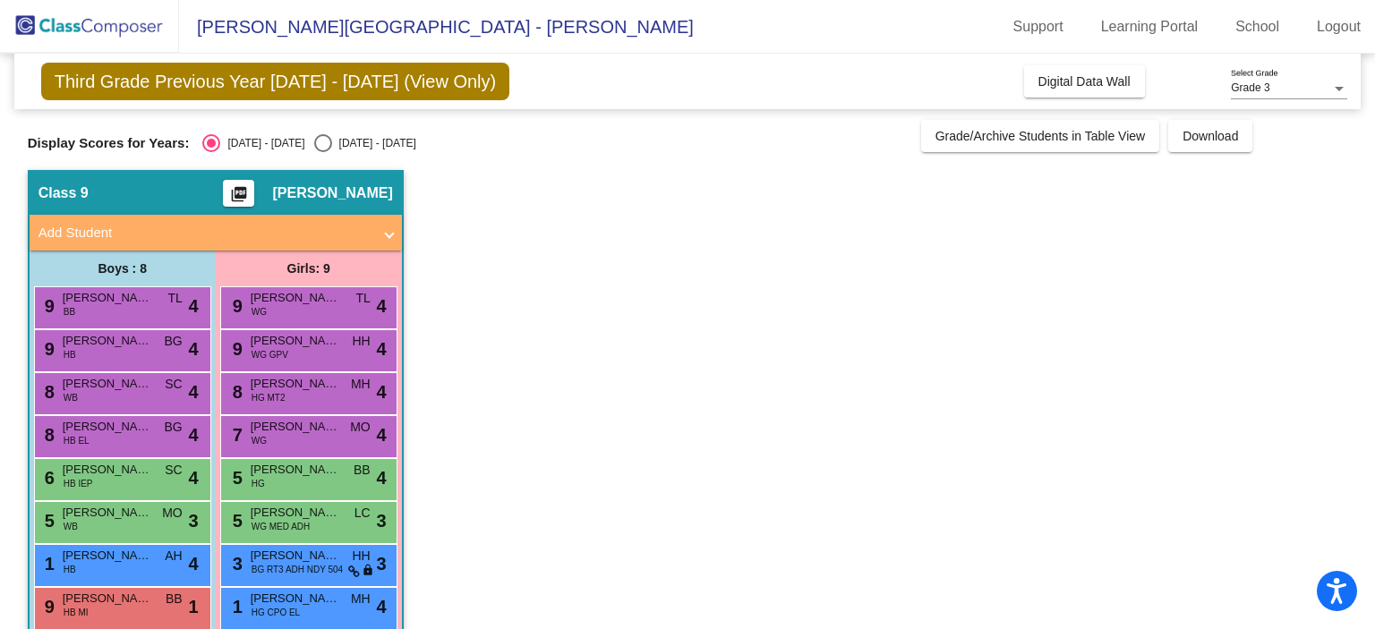
click at [585, 420] on app-classroom "Class 9 picture_as_pdf [PERSON_NAME] Add Student First Name Last Name Student I…" at bounding box center [688, 436] width 1320 height 532
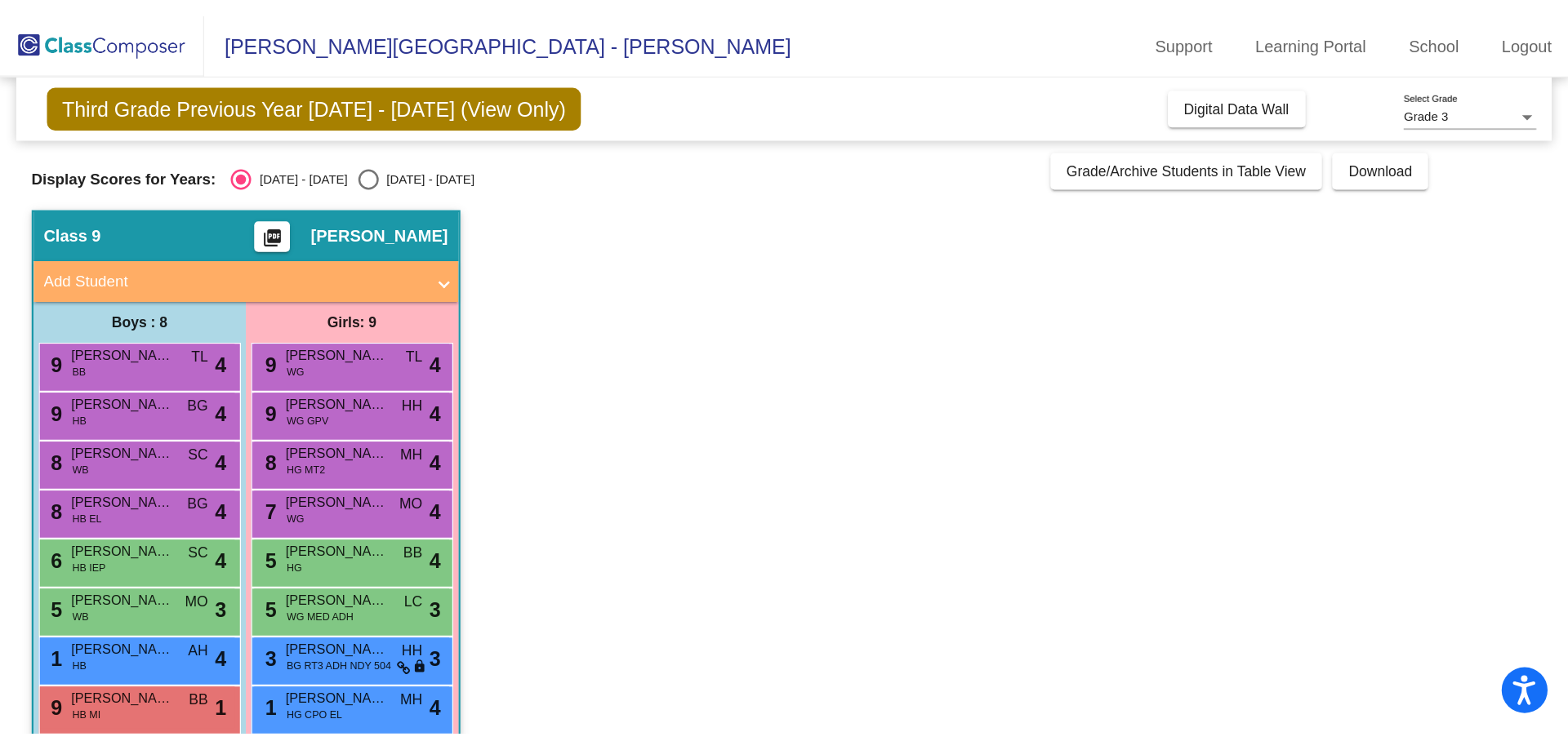
scroll to position [66, 0]
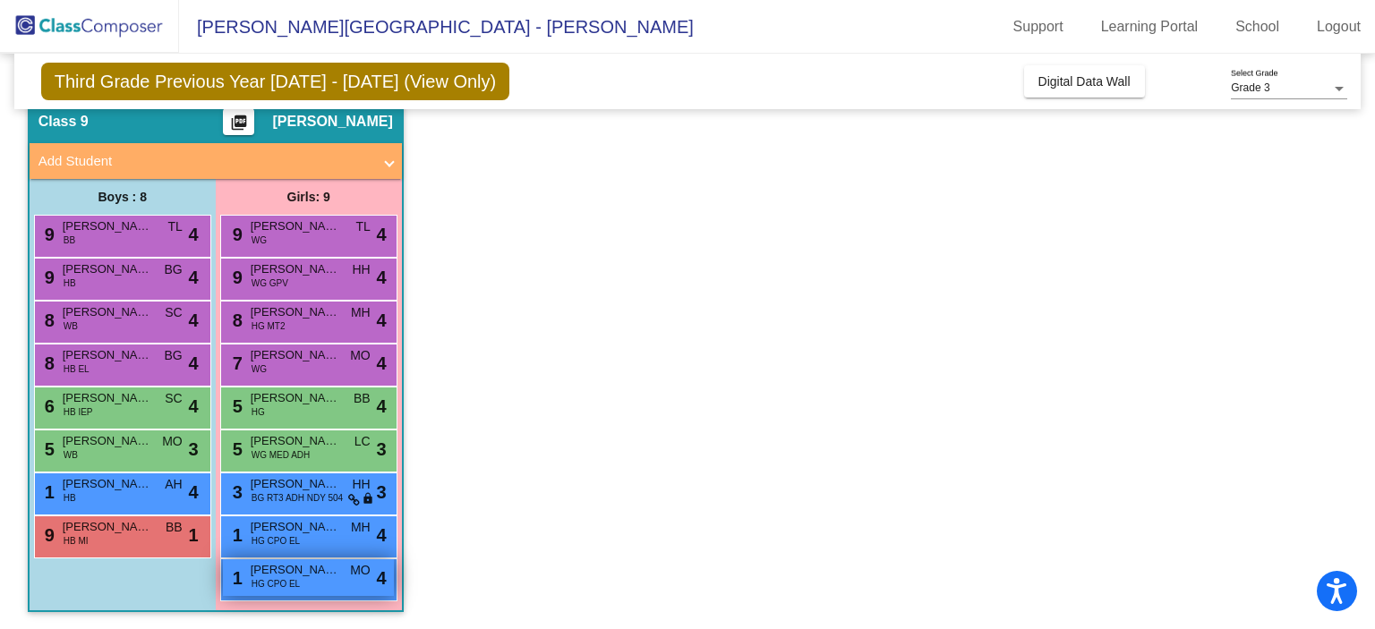
click at [284, 588] on span "HG CPO EL" at bounding box center [275, 583] width 48 height 13
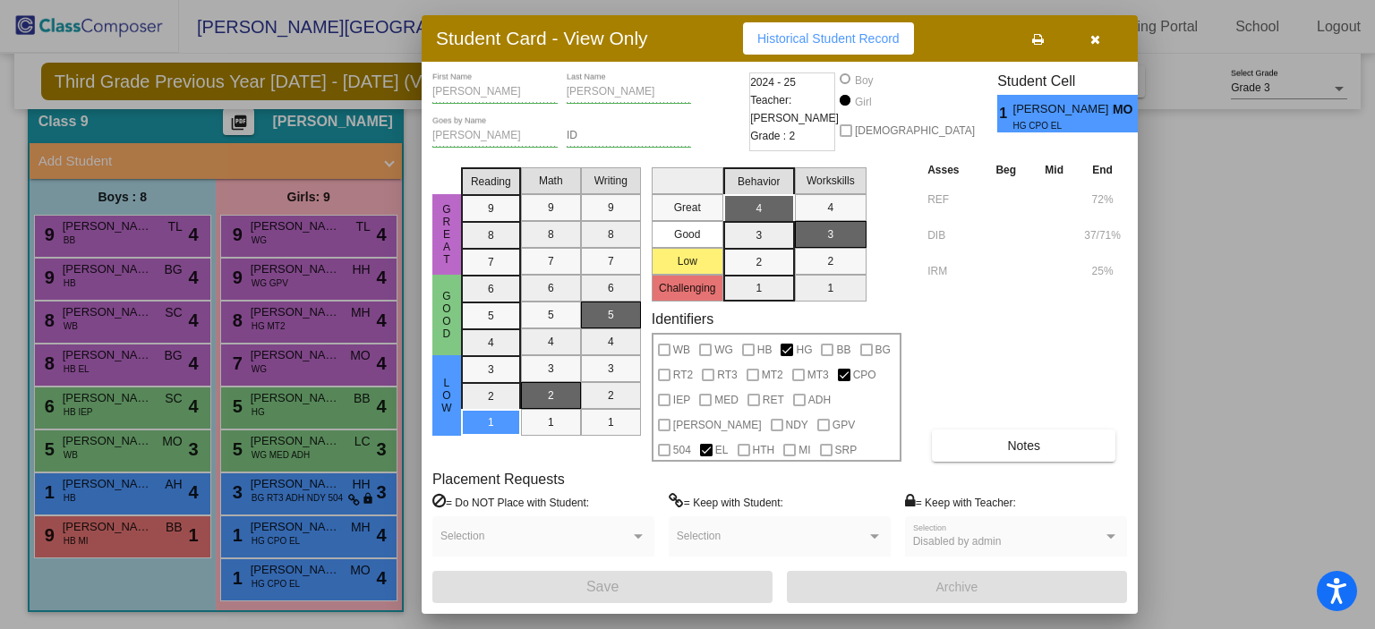
click at [285, 537] on div at bounding box center [687, 314] width 1375 height 629
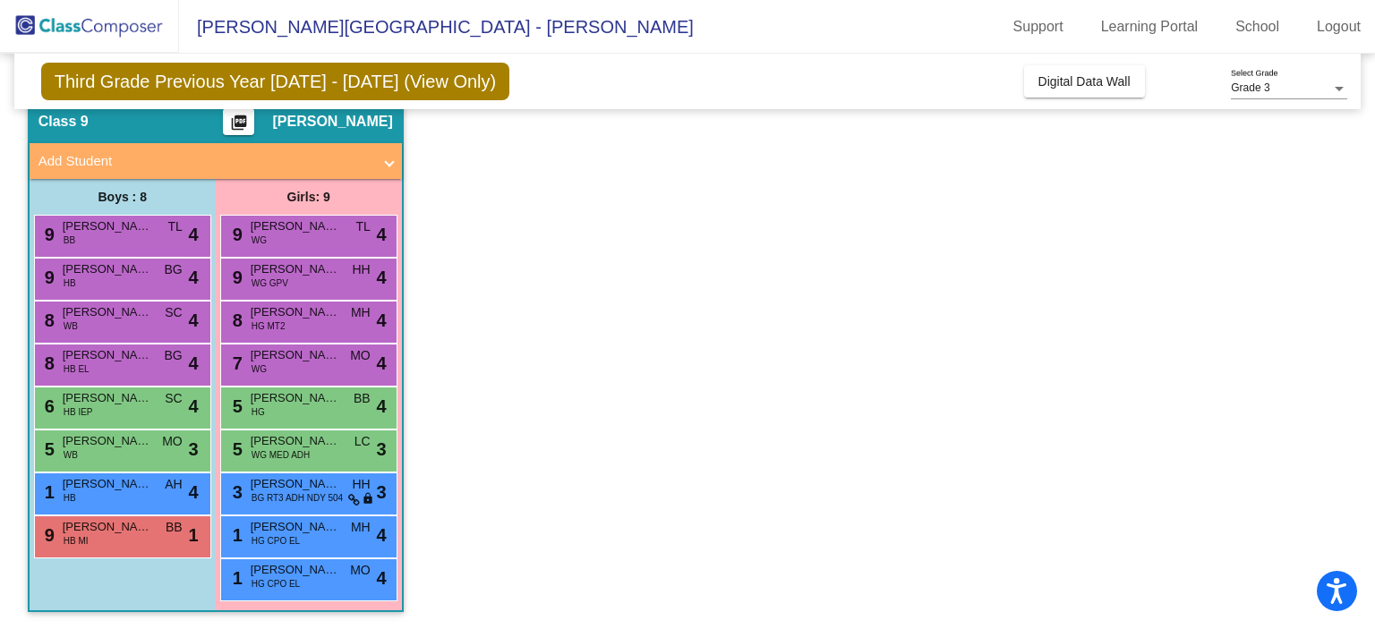
click at [285, 537] on span "HG CPO EL" at bounding box center [275, 540] width 48 height 13
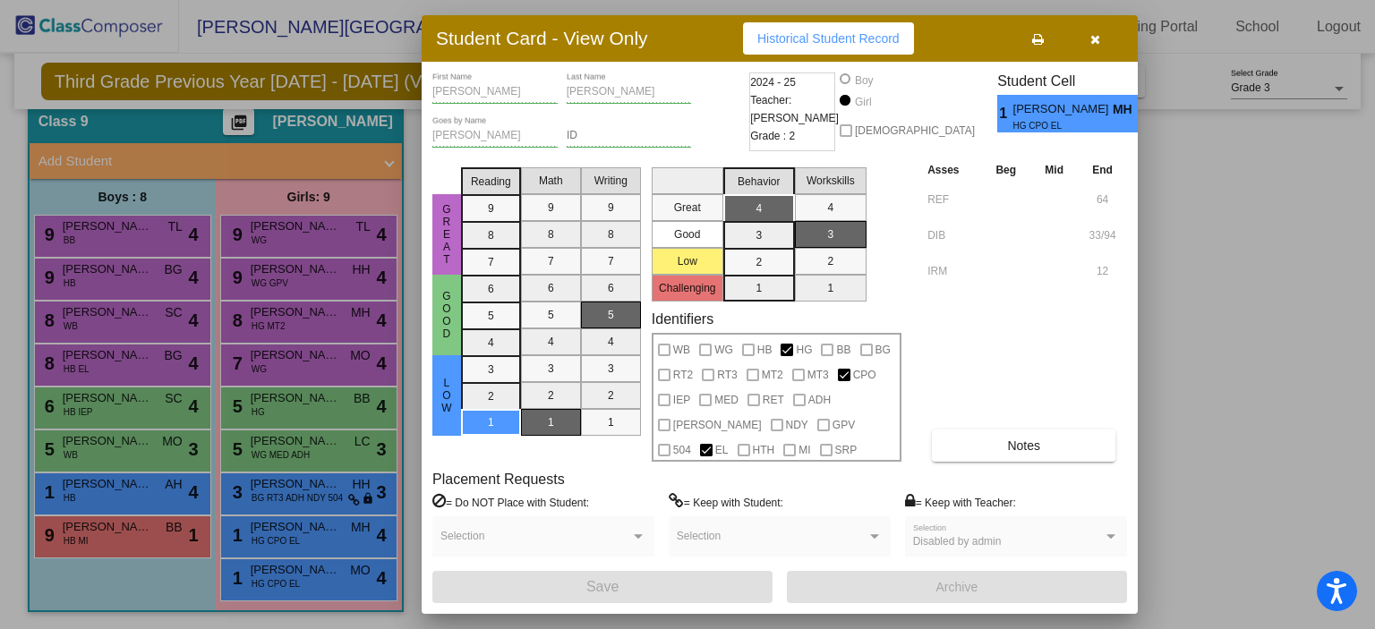
click at [293, 503] on div at bounding box center [687, 314] width 1375 height 629
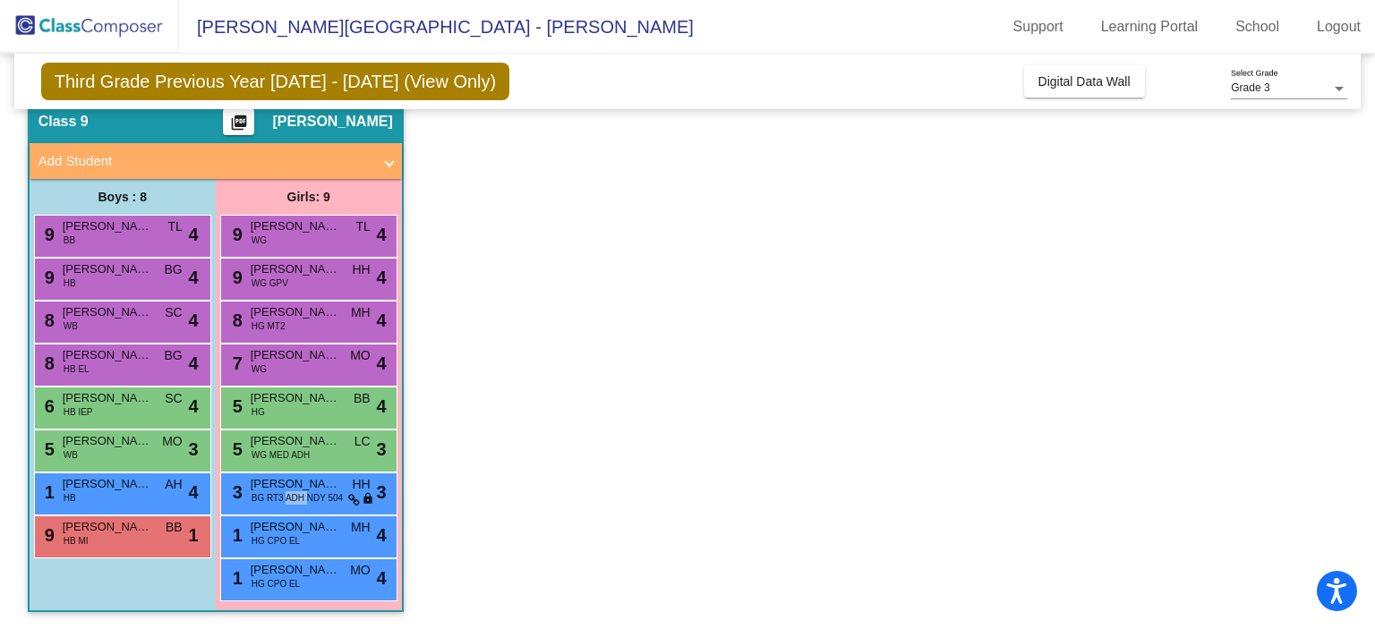
click at [293, 503] on span "BG RT3 ADH NDY 504" at bounding box center [296, 497] width 91 height 13
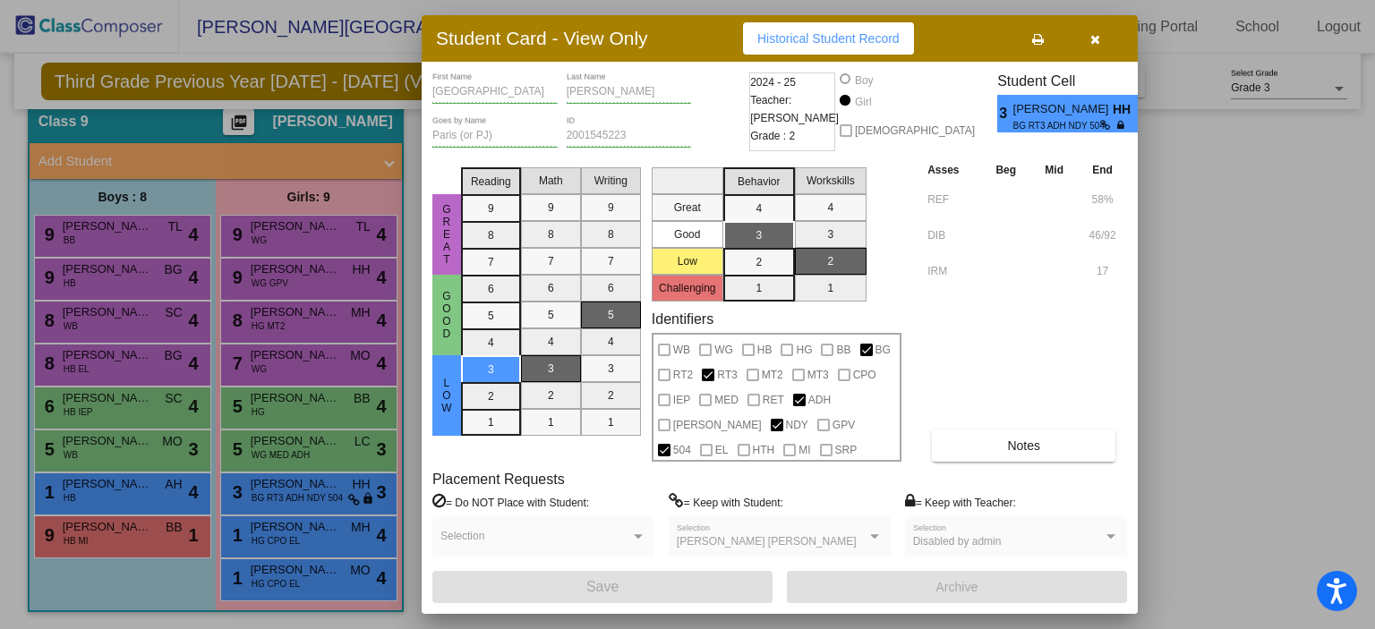
click at [301, 326] on div at bounding box center [687, 314] width 1375 height 629
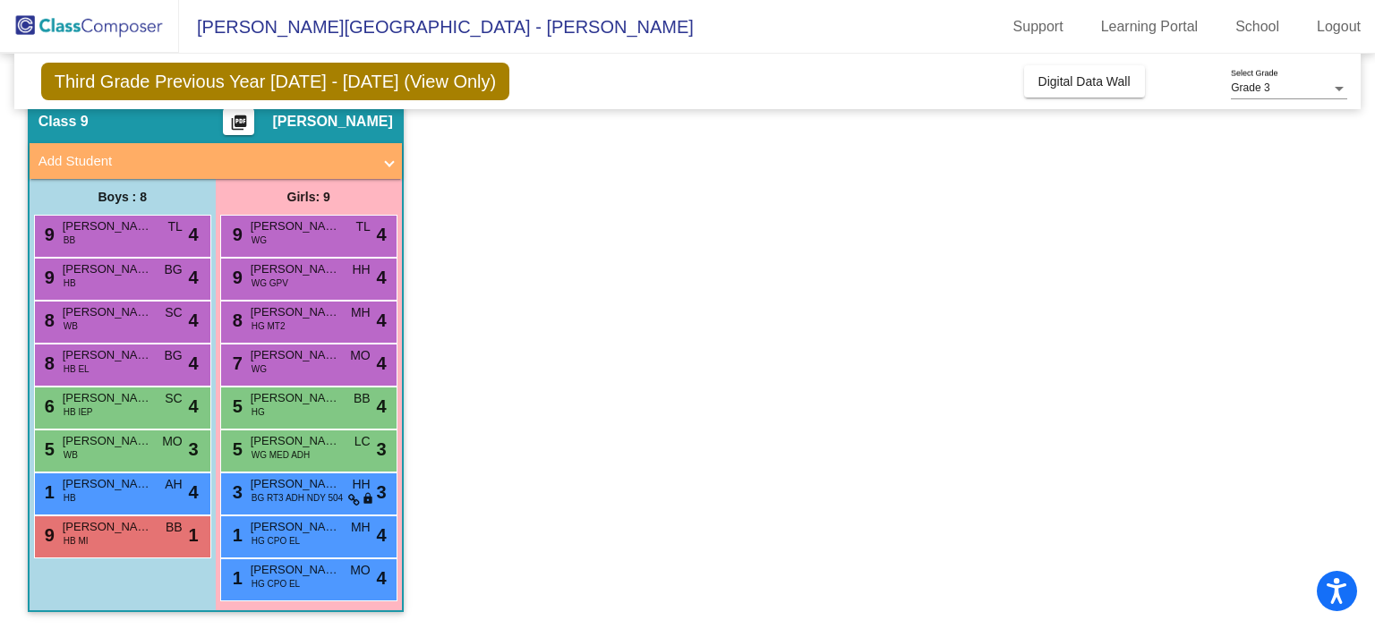
click at [301, 326] on div "8 [PERSON_NAME] [PERSON_NAME] MT2 MH lock do_not_disturb_alt 4" at bounding box center [308, 320] width 171 height 37
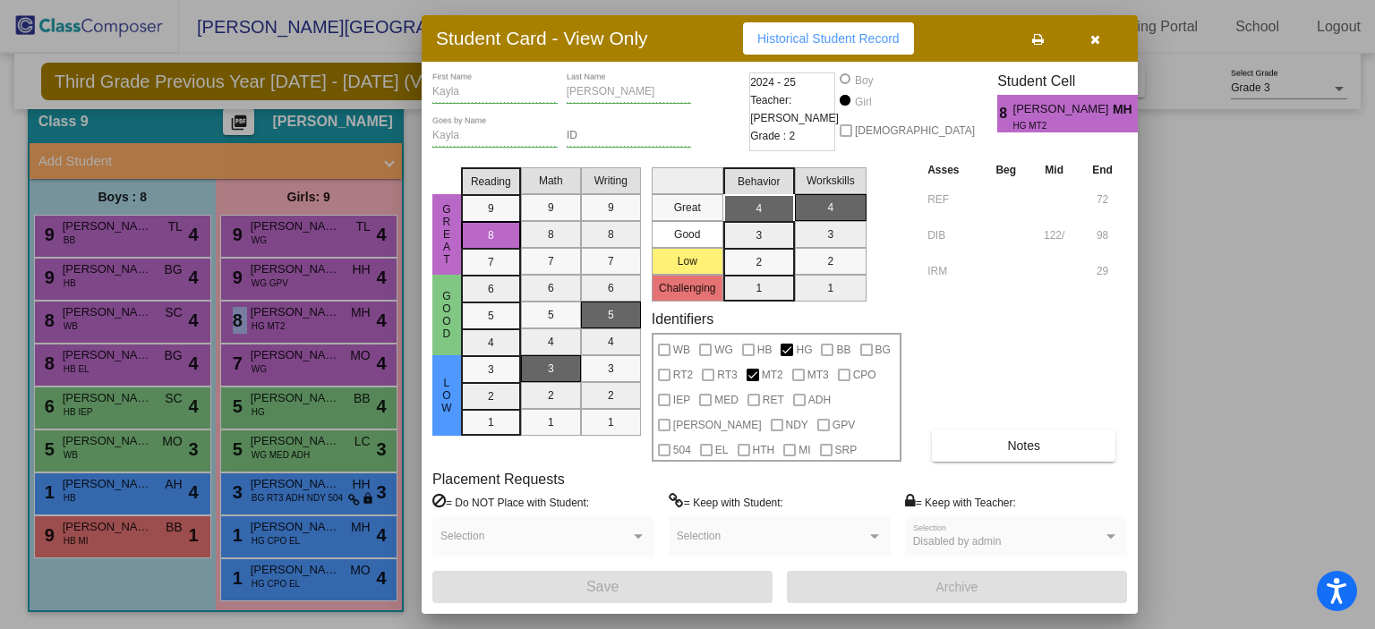
click at [311, 277] on div at bounding box center [687, 314] width 1375 height 629
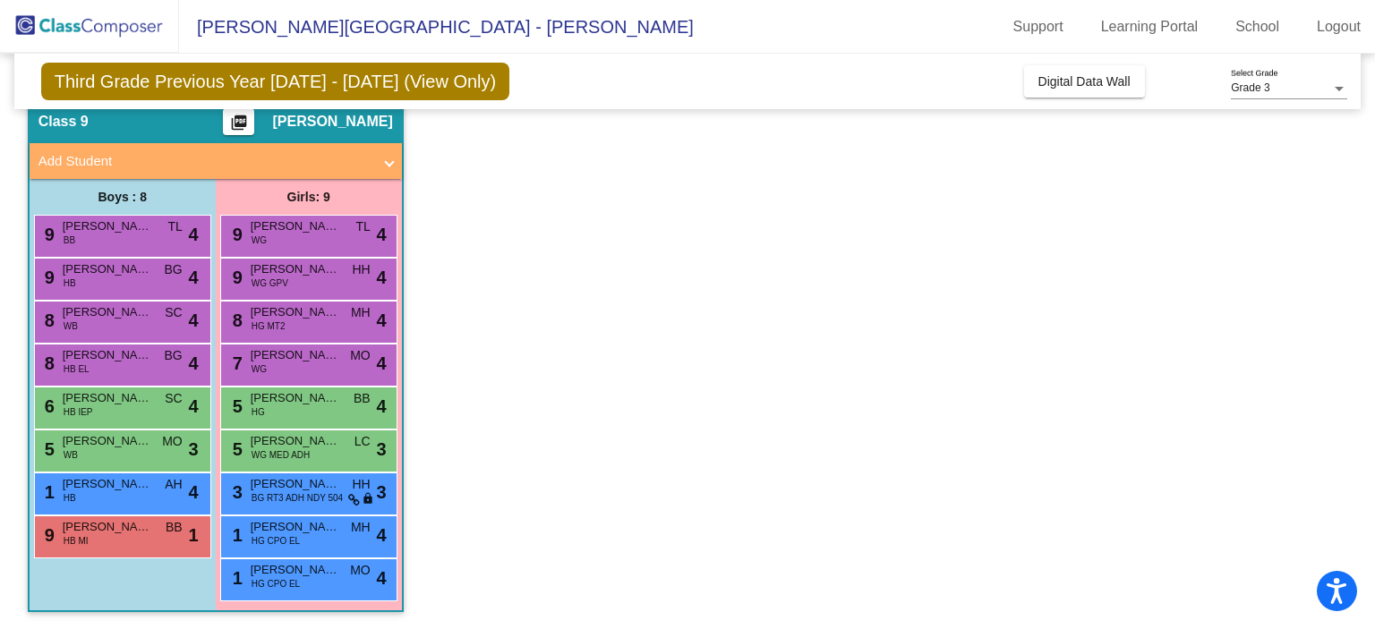
click at [311, 277] on div "9 [PERSON_NAME] WG GPV HH lock do_not_disturb_alt 4" at bounding box center [308, 277] width 171 height 37
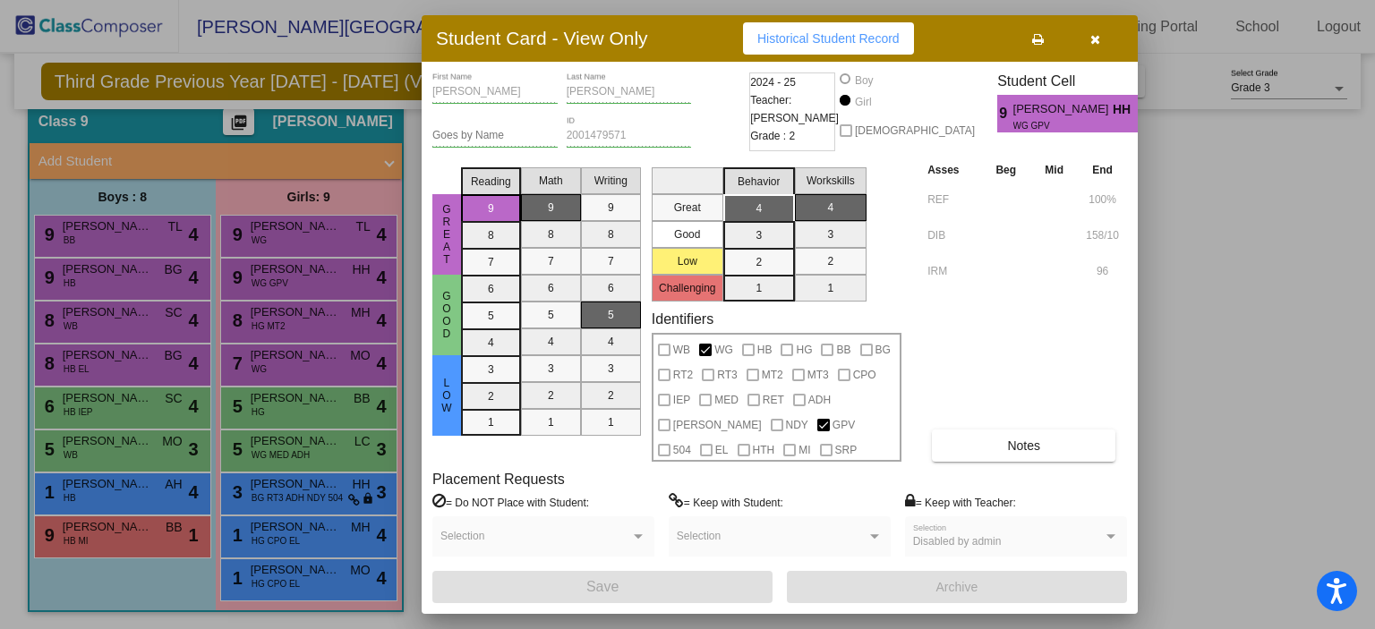
click at [125, 498] on div at bounding box center [687, 314] width 1375 height 629
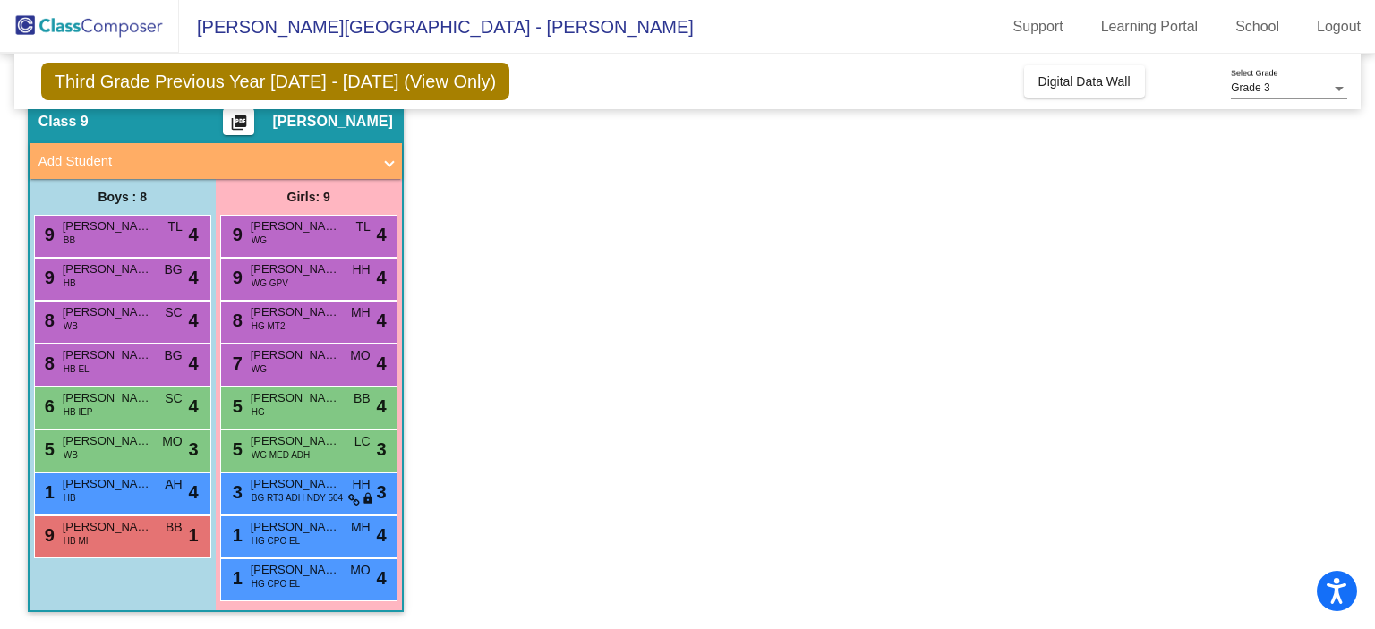
click at [125, 498] on div "1 [PERSON_NAME] [PERSON_NAME] AH lock do_not_disturb_alt 4" at bounding box center [120, 491] width 171 height 37
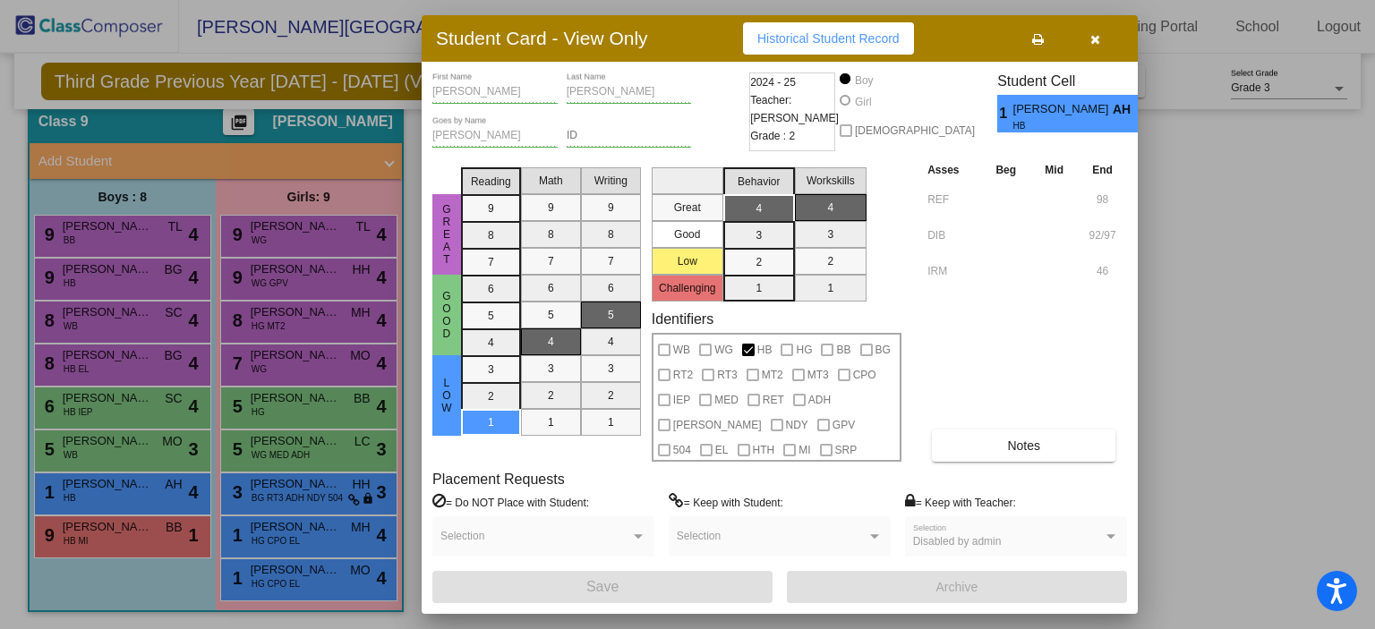
click at [104, 451] on div at bounding box center [687, 314] width 1375 height 629
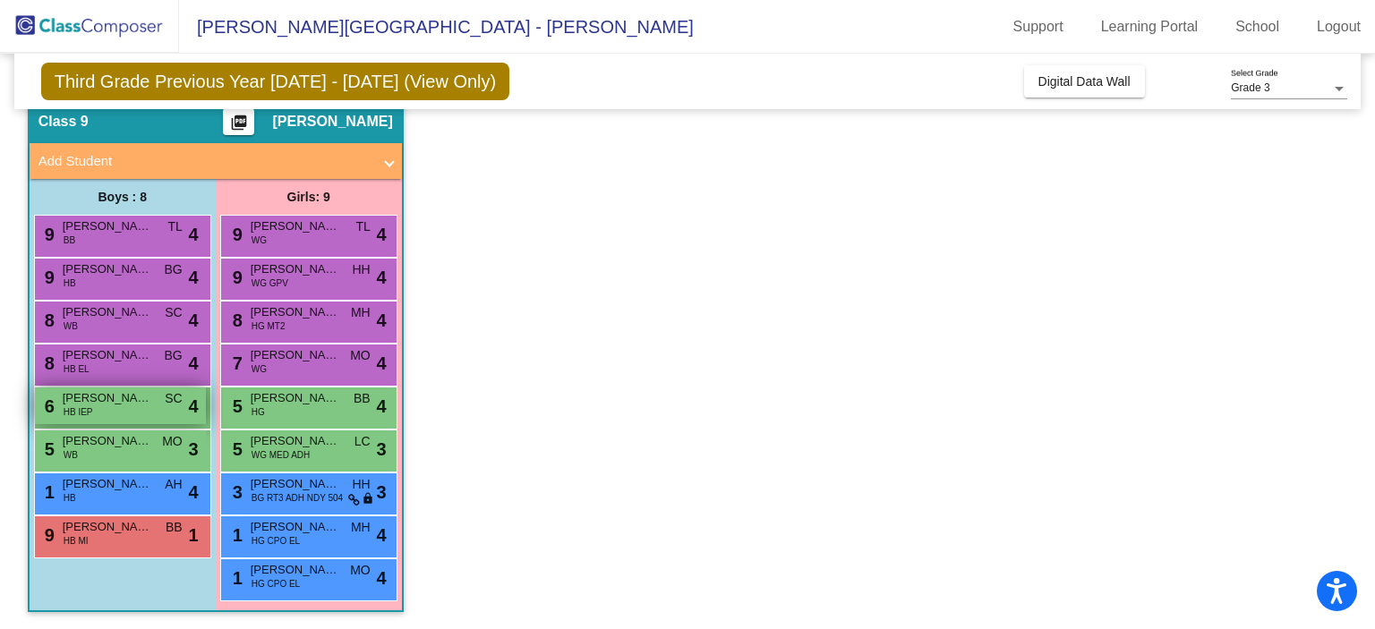
click at [101, 415] on div "6 Jheremy [PERSON_NAME] IEP SC lock do_not_disturb_alt 4" at bounding box center [120, 405] width 171 height 37
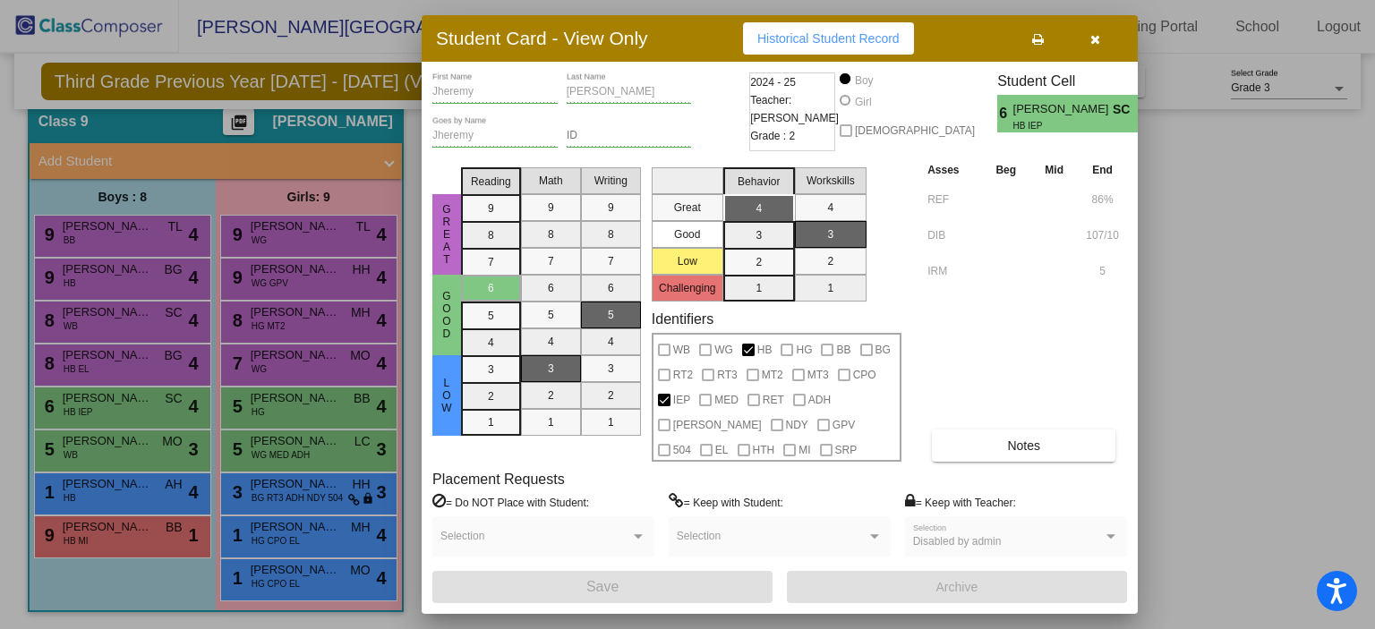
click at [277, 353] on div at bounding box center [687, 314] width 1375 height 629
click at [277, 353] on span "[PERSON_NAME]" at bounding box center [295, 355] width 89 height 18
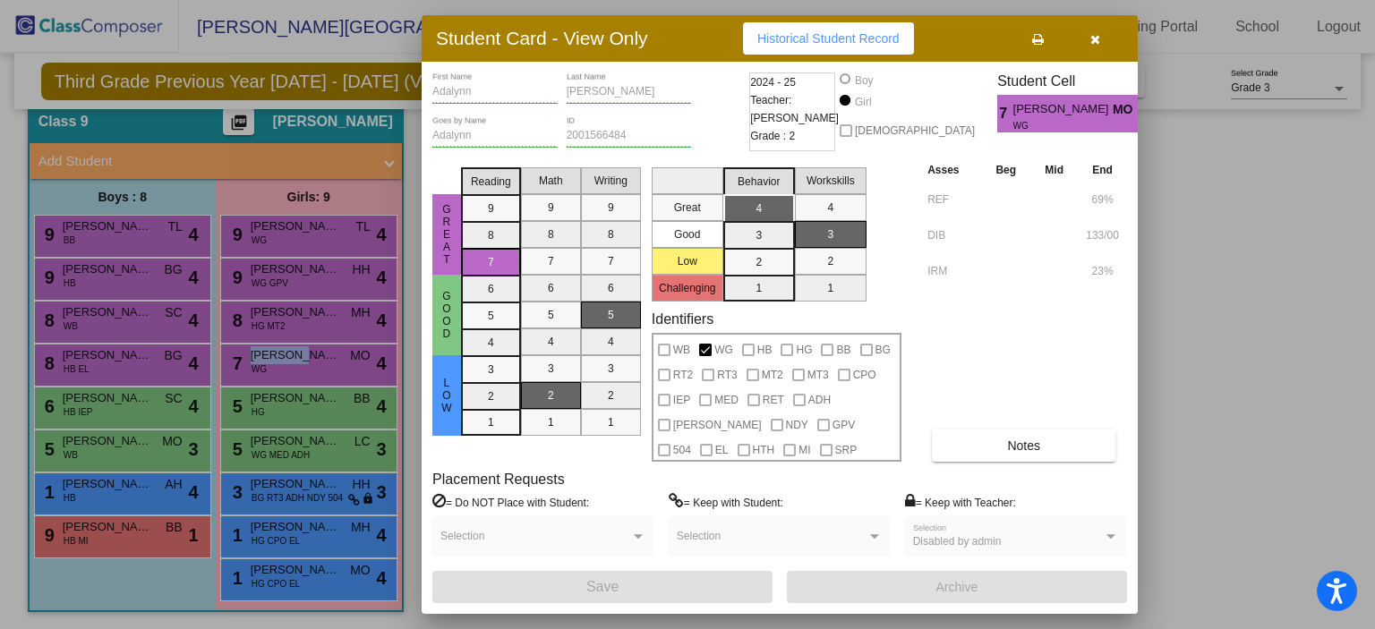
click at [1090, 29] on button "button" at bounding box center [1094, 38] width 57 height 32
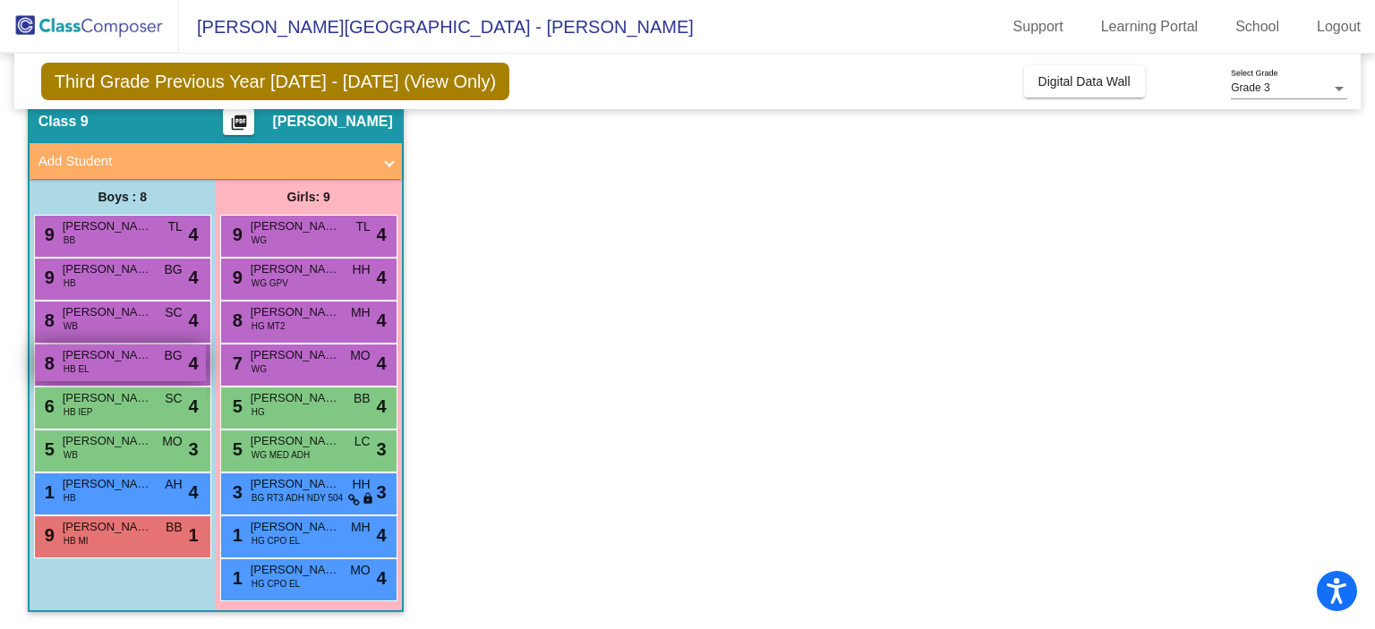
click at [110, 367] on div "8 [PERSON_NAME] [PERSON_NAME] EL BG lock do_not_disturb_alt 4" at bounding box center [120, 363] width 171 height 37
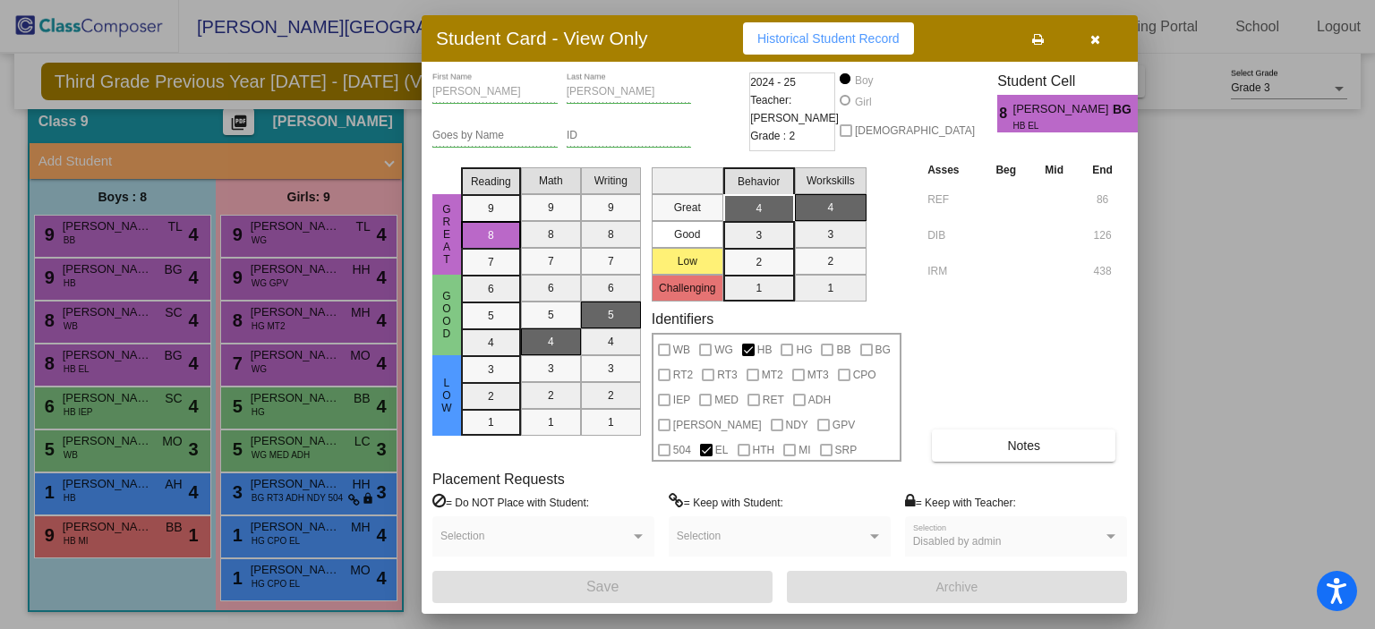
click at [108, 328] on div at bounding box center [687, 314] width 1375 height 629
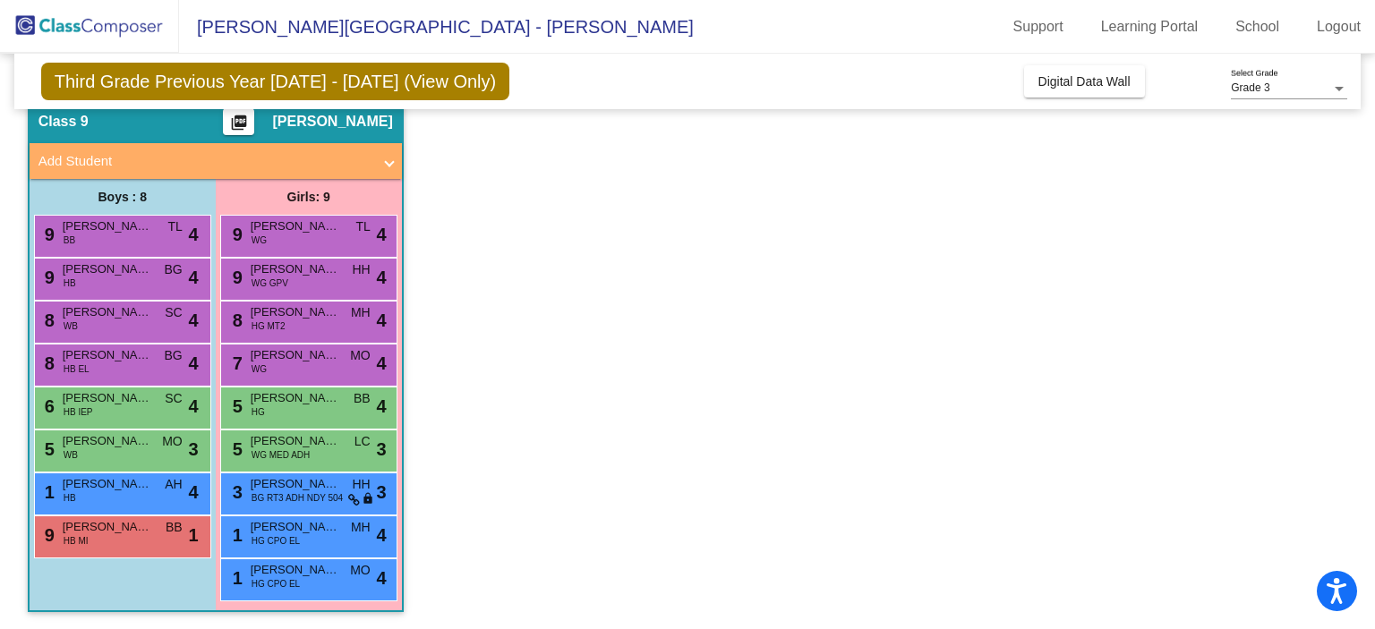
click at [108, 328] on div "8 Cayden [PERSON_NAME] SC lock do_not_disturb_alt 4" at bounding box center [120, 320] width 171 height 37
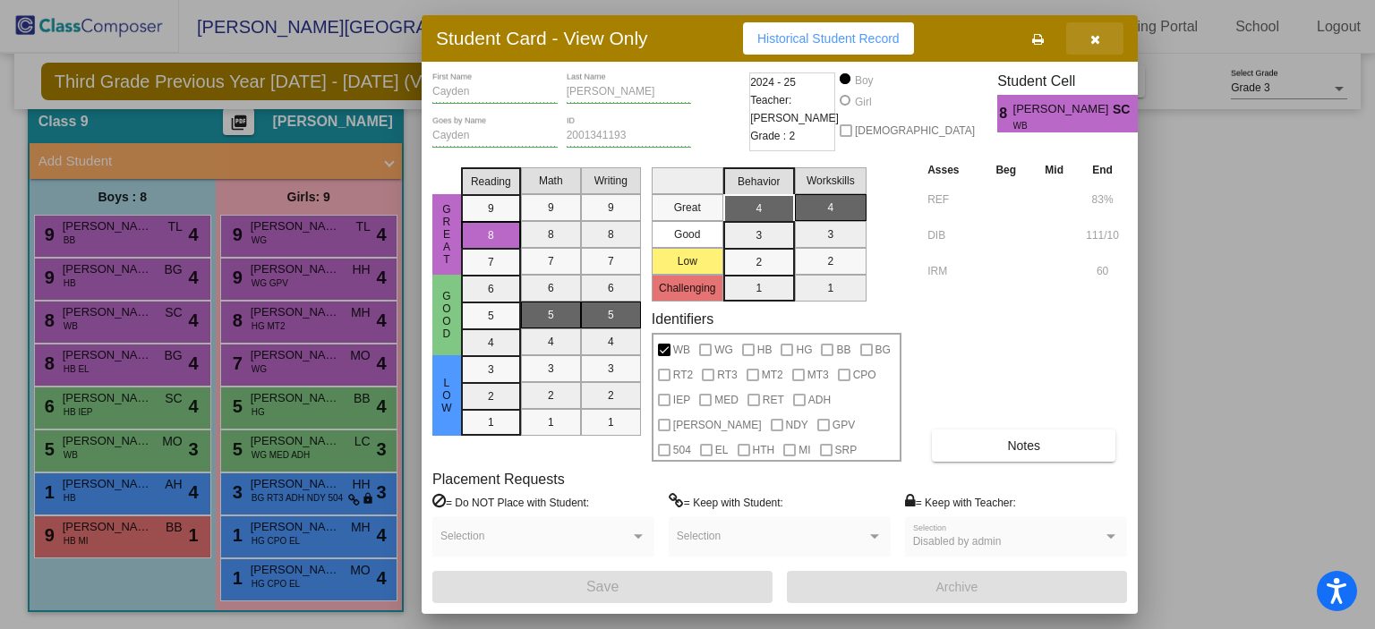
click at [1095, 25] on button "button" at bounding box center [1094, 38] width 57 height 32
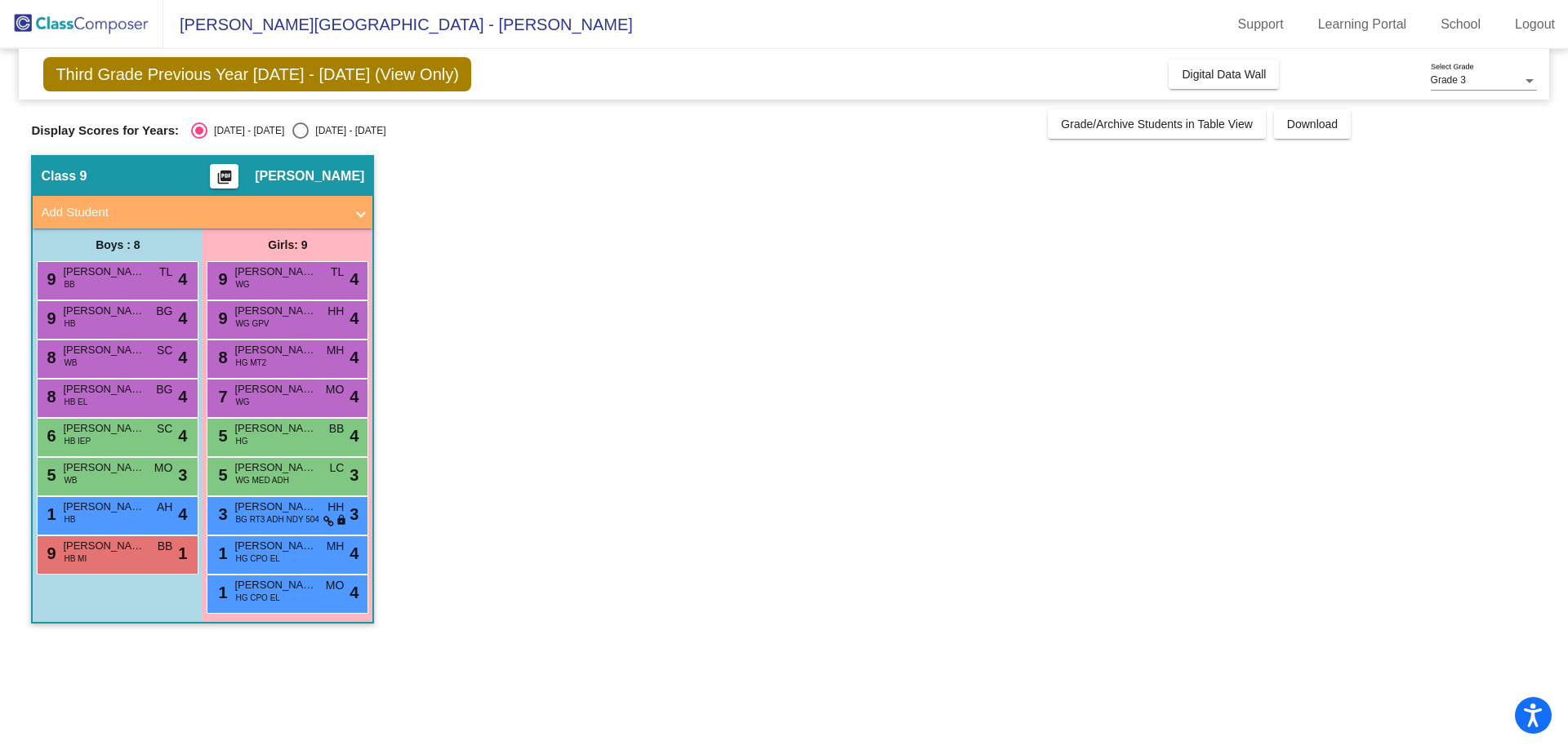
scroll to position [0, 0]
click at [280, 285] on div "9 [PERSON_NAME] [PERSON_NAME] TL lock do_not_disturb_alt 4" at bounding box center [287, 278] width 156 height 34
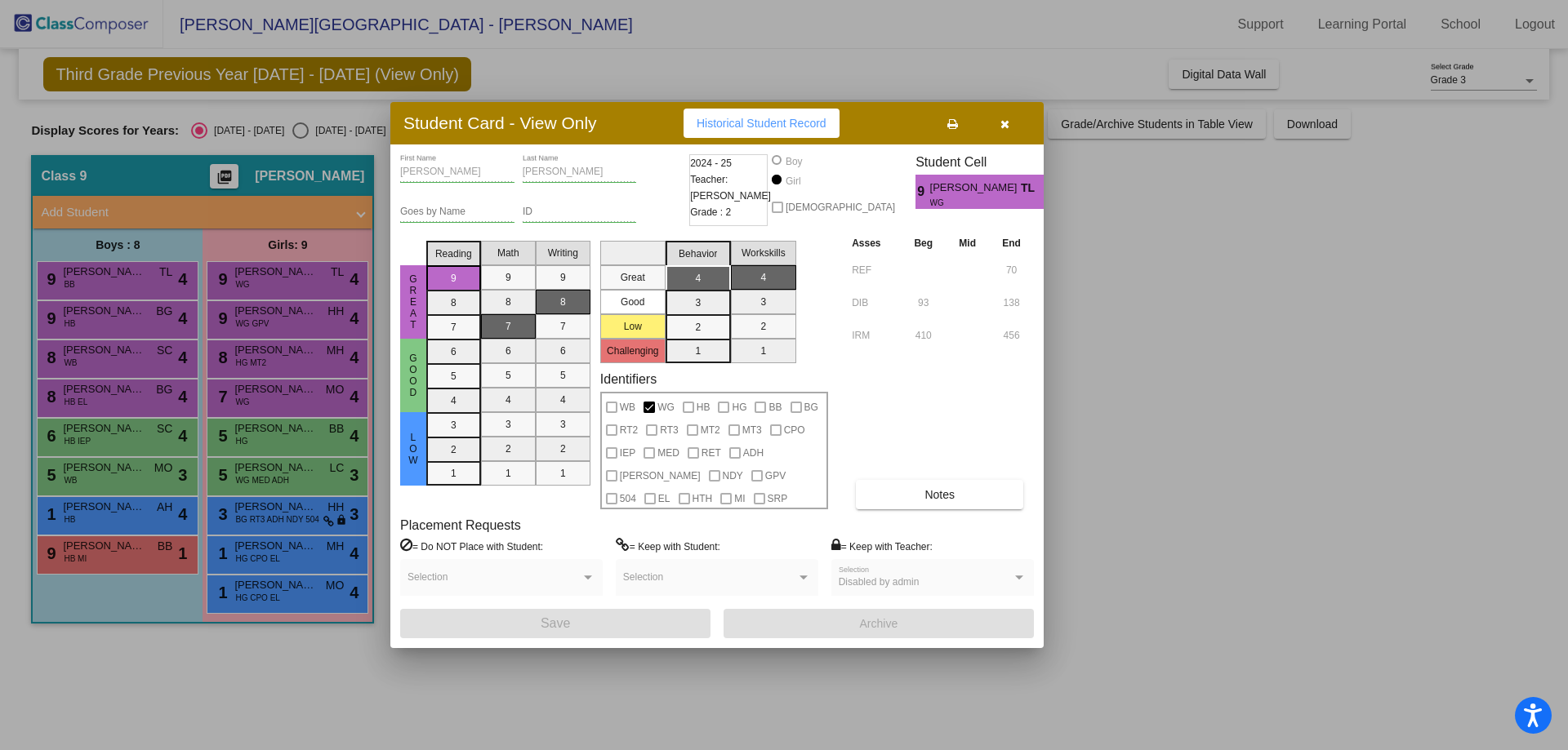
click at [277, 313] on div at bounding box center [784, 375] width 1568 height 750
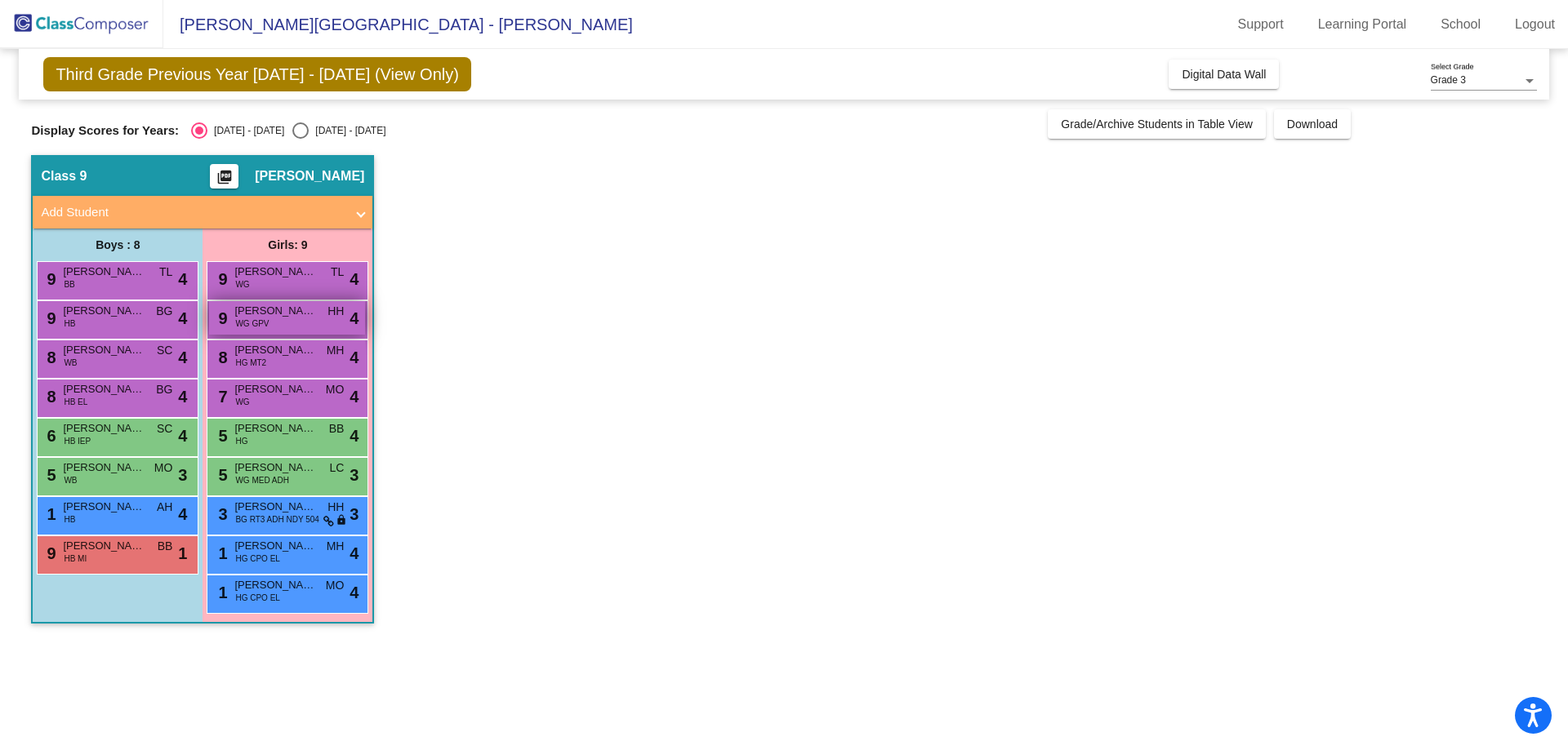
click at [277, 313] on span "[PERSON_NAME]" at bounding box center [275, 311] width 81 height 16
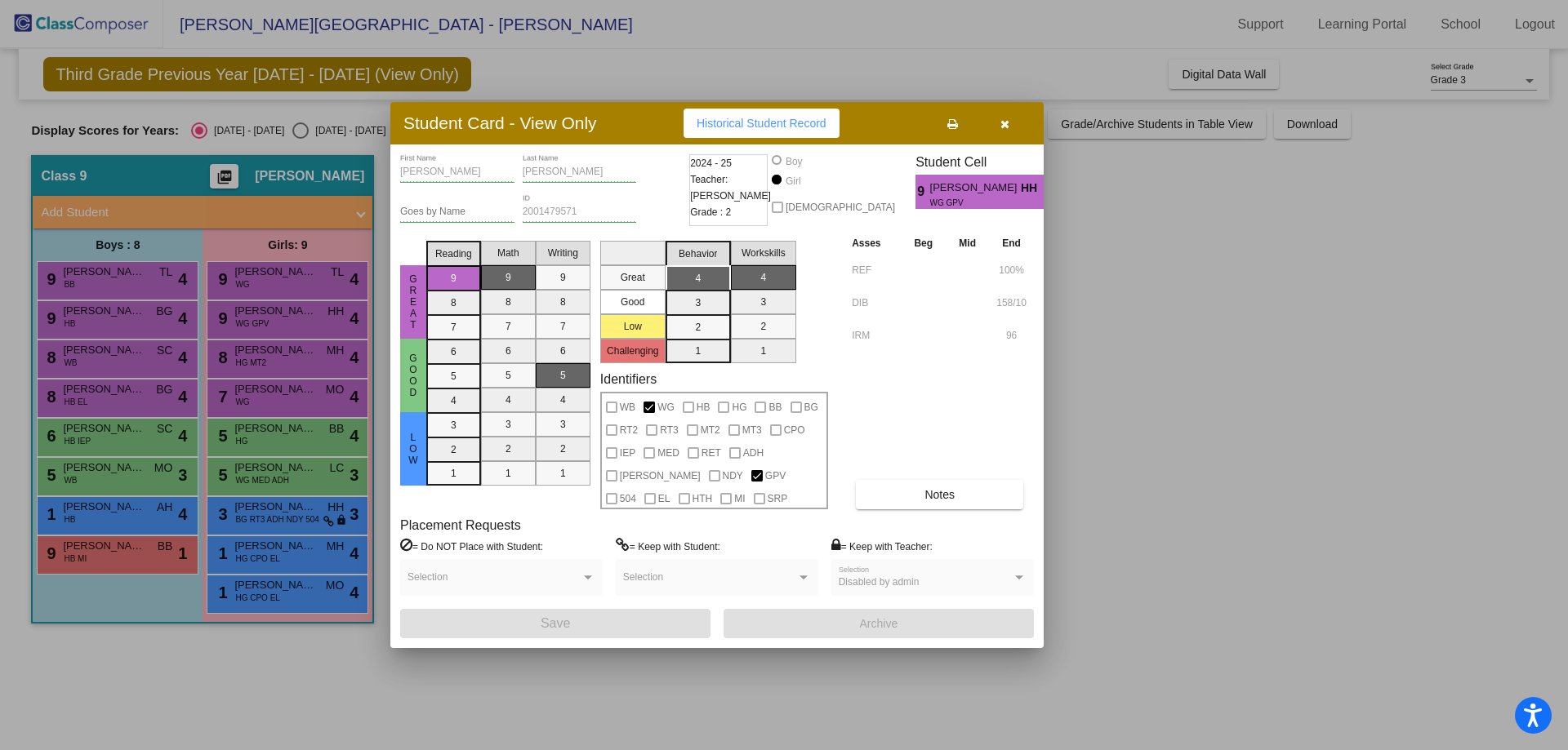
click at [281, 351] on div at bounding box center [784, 375] width 1568 height 750
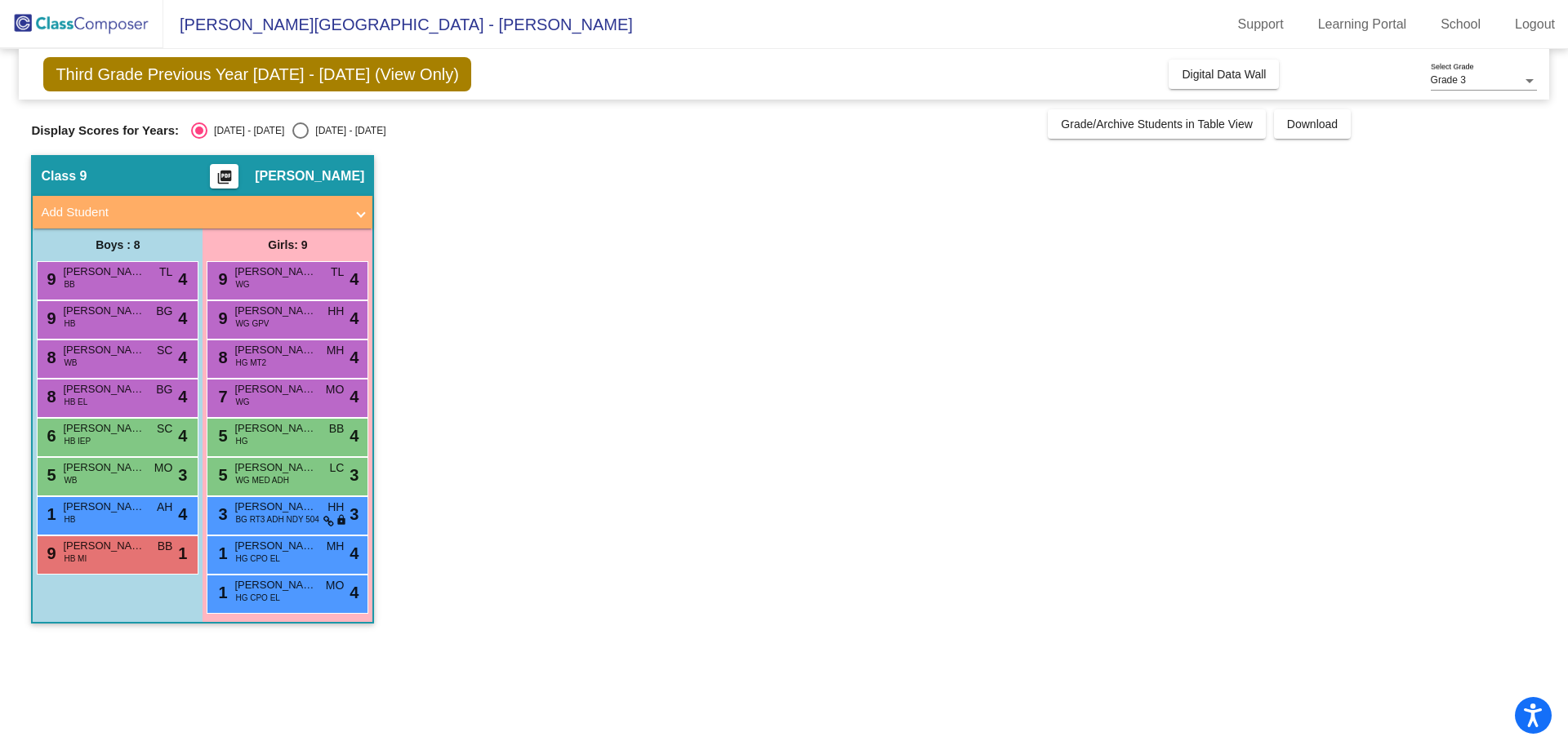
click at [281, 351] on span "[PERSON_NAME]" at bounding box center [275, 350] width 81 height 16
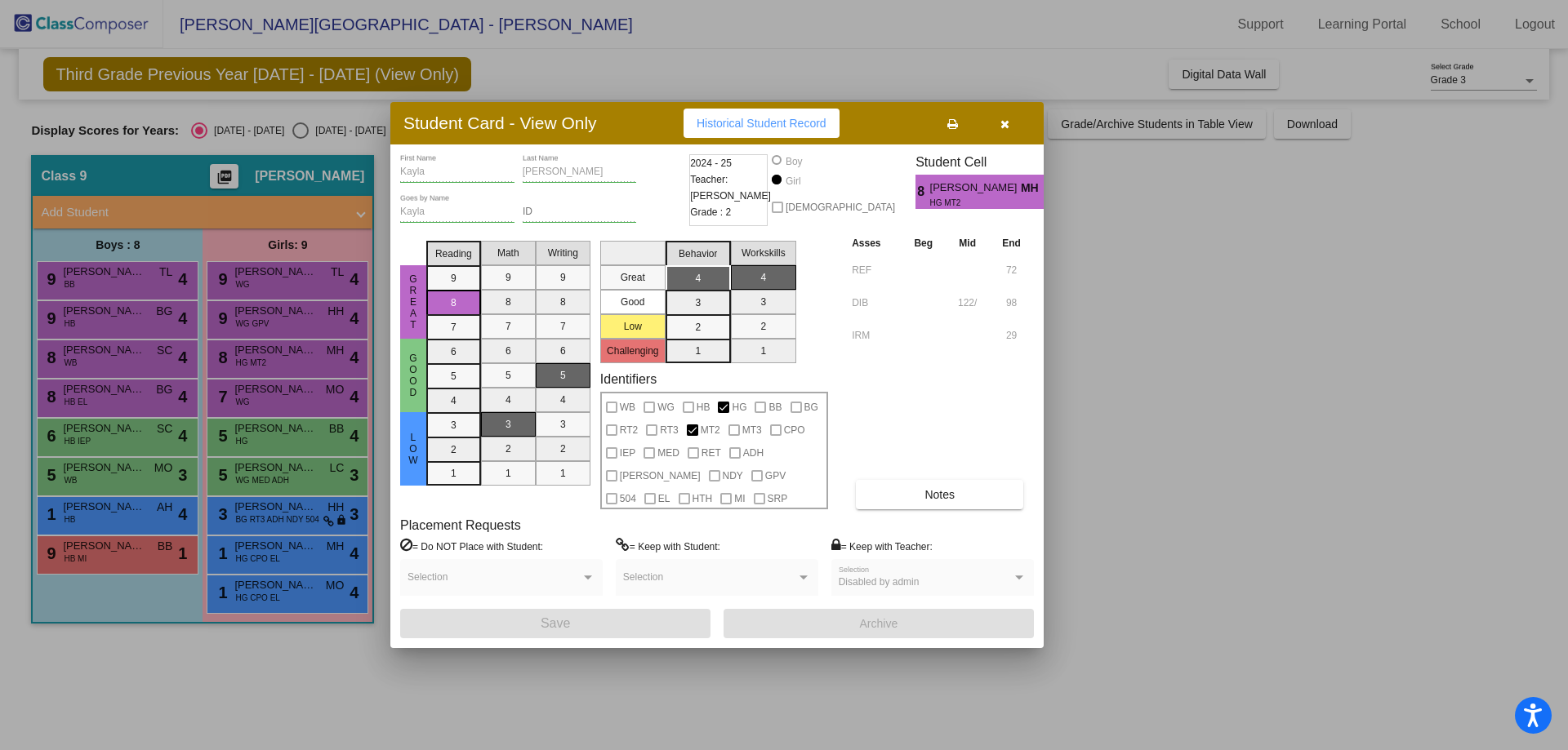
click at [257, 317] on div at bounding box center [784, 375] width 1568 height 750
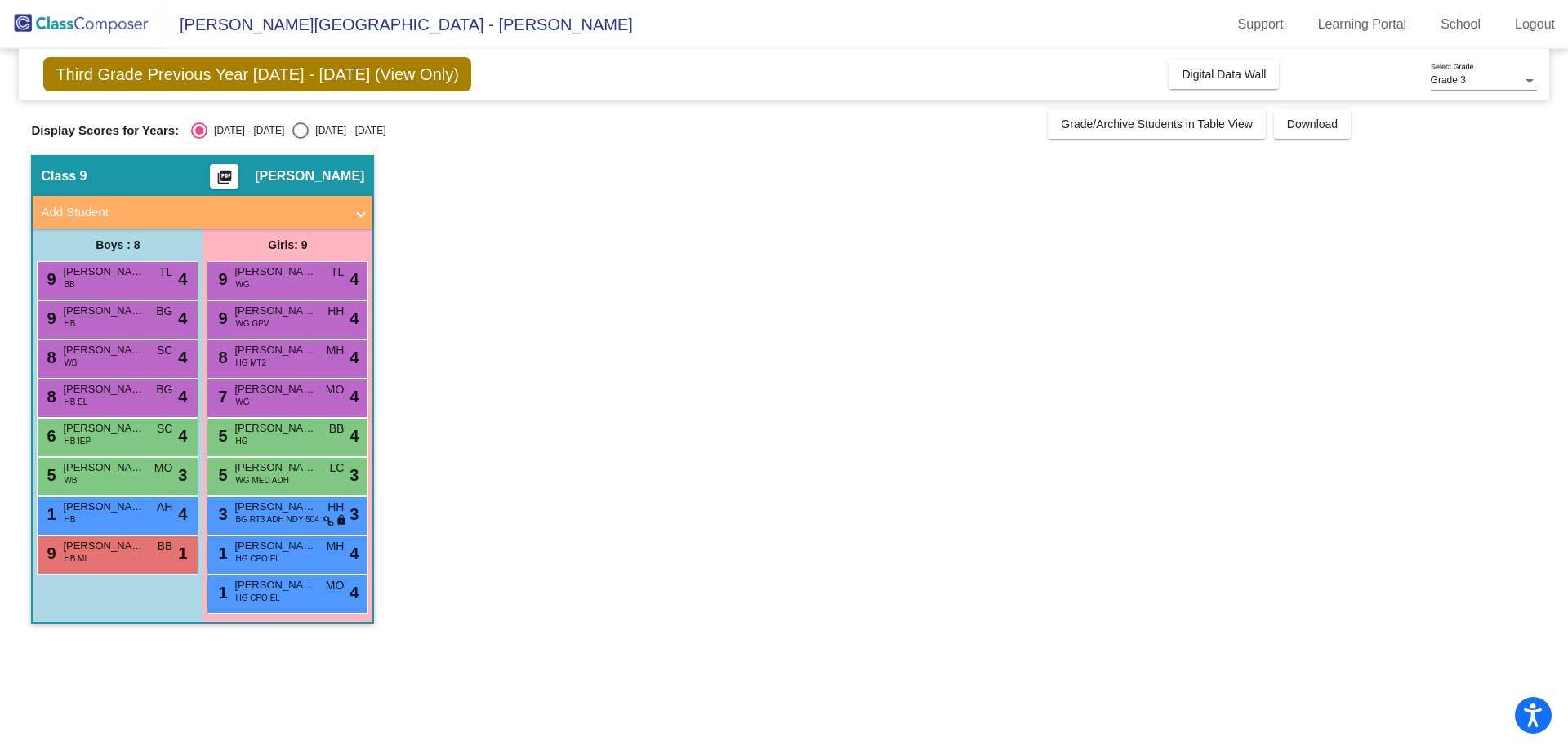
click at [257, 317] on span "[PERSON_NAME]" at bounding box center [275, 311] width 81 height 16
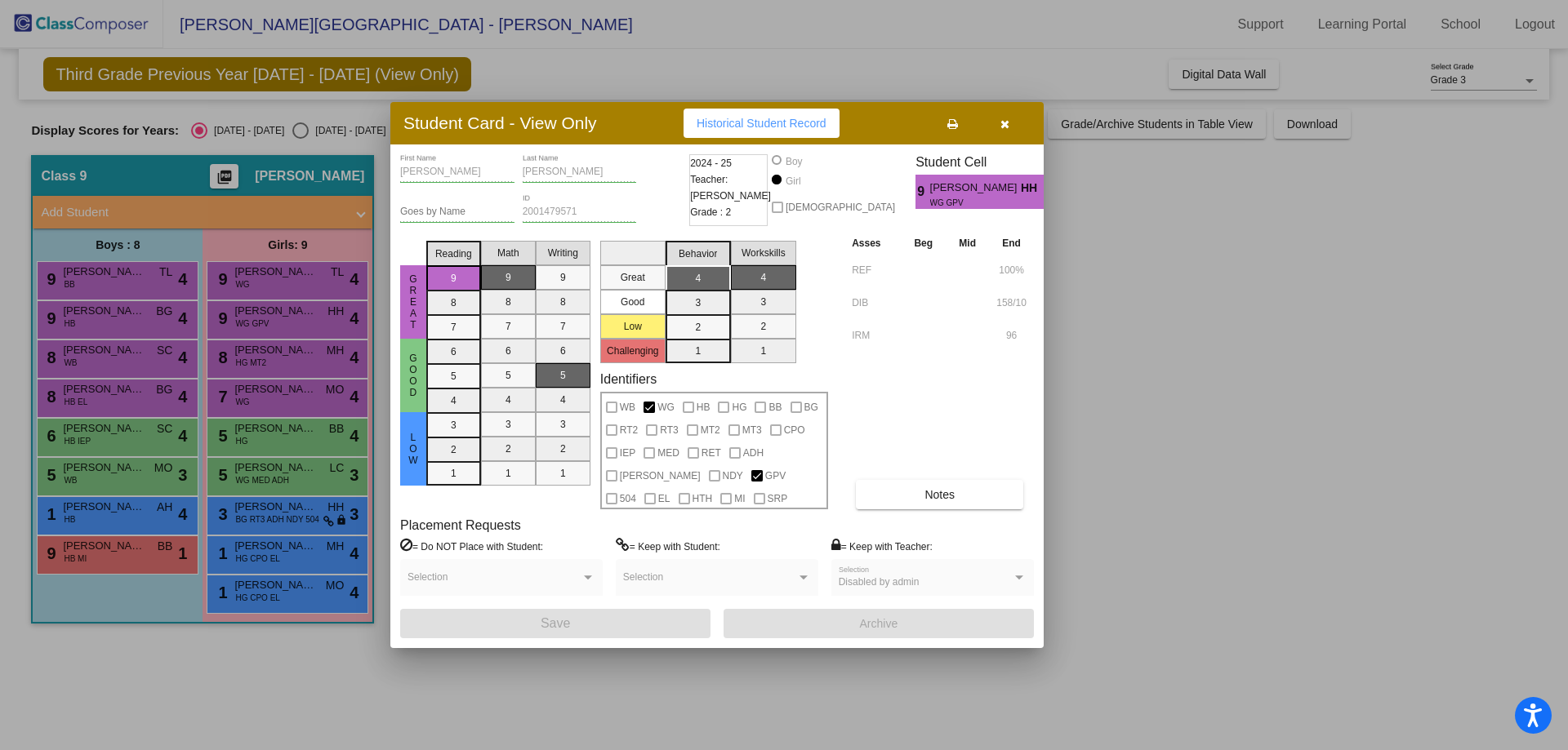
click at [257, 353] on div at bounding box center [784, 375] width 1568 height 750
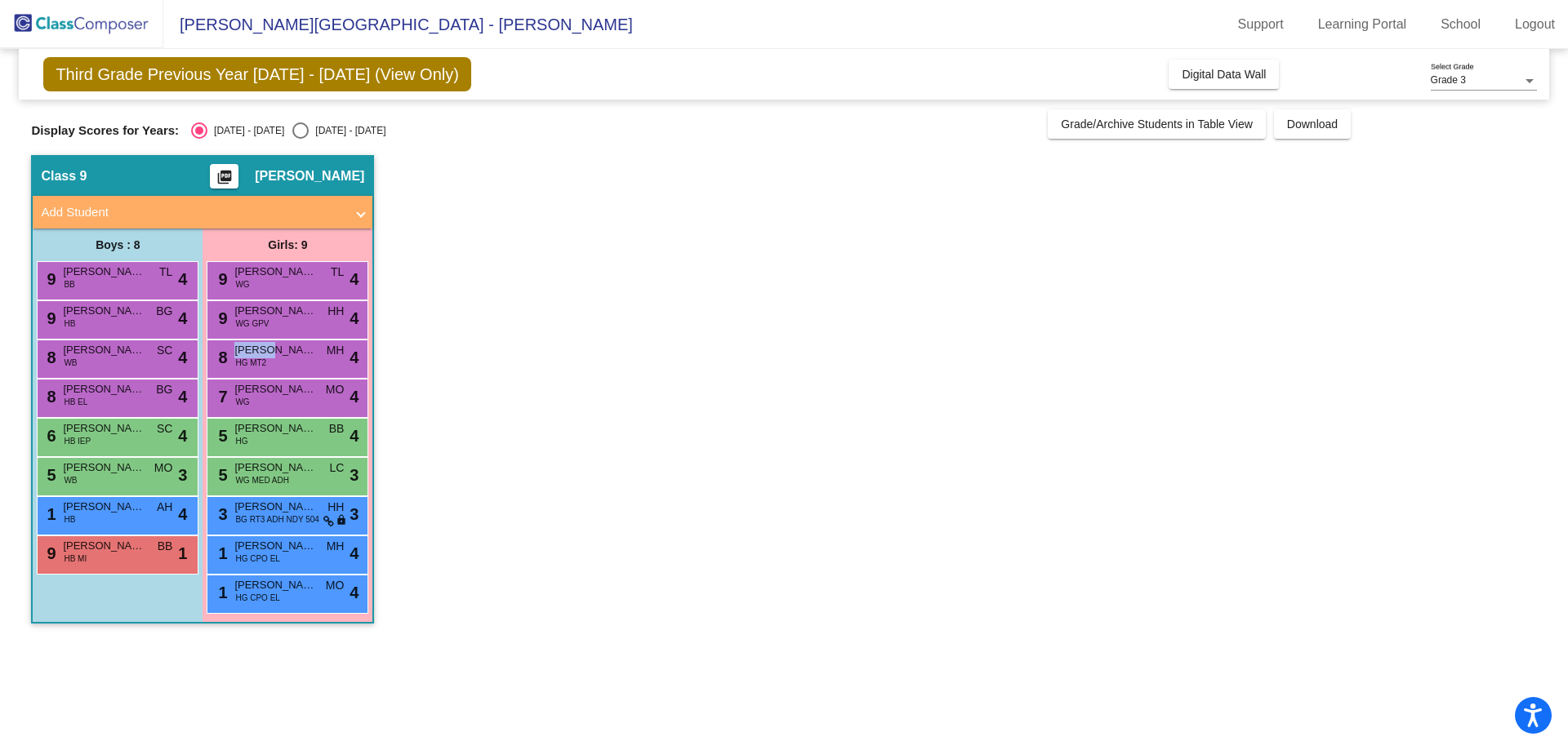
click at [257, 353] on span "[PERSON_NAME]" at bounding box center [275, 350] width 81 height 16
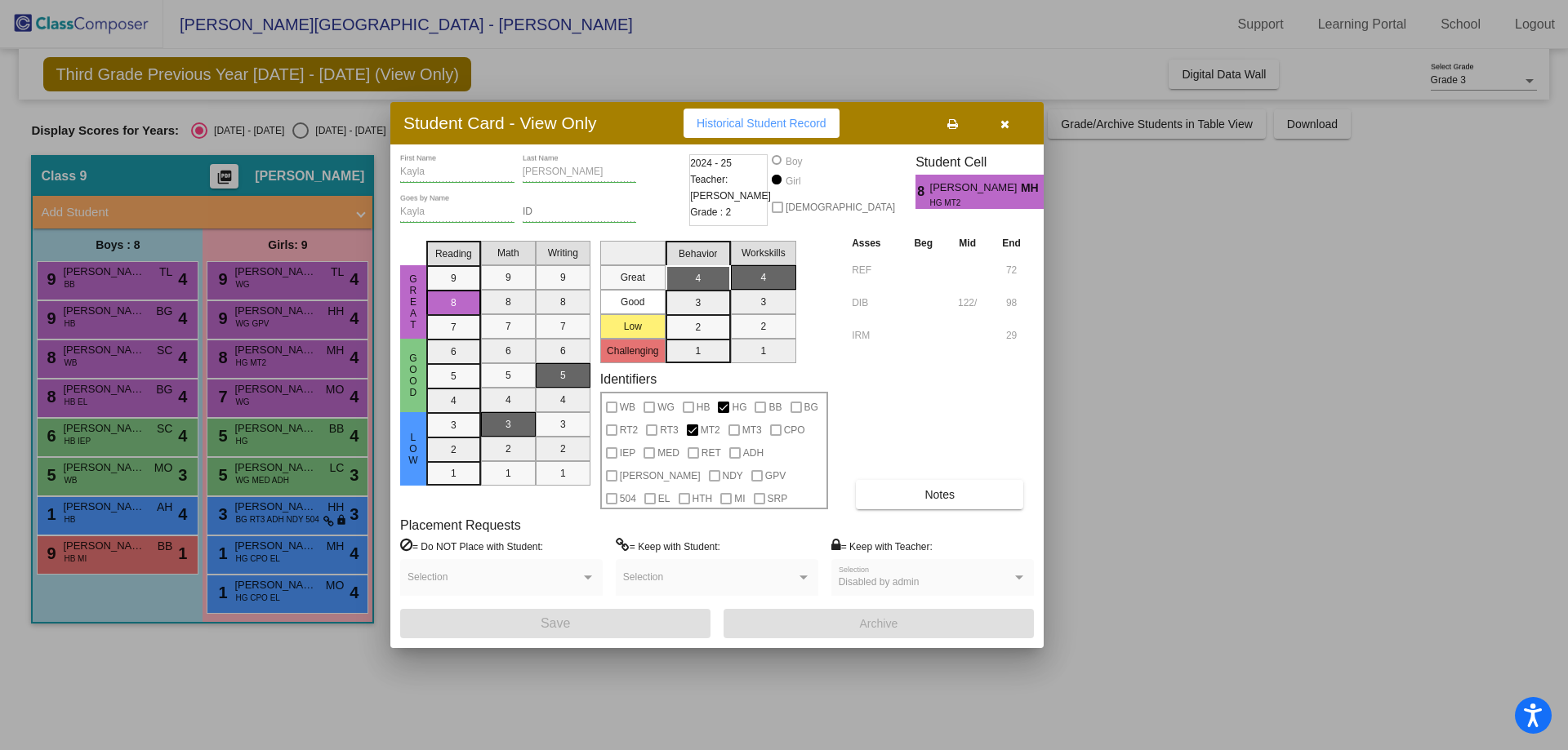
click at [270, 395] on div at bounding box center [784, 375] width 1568 height 750
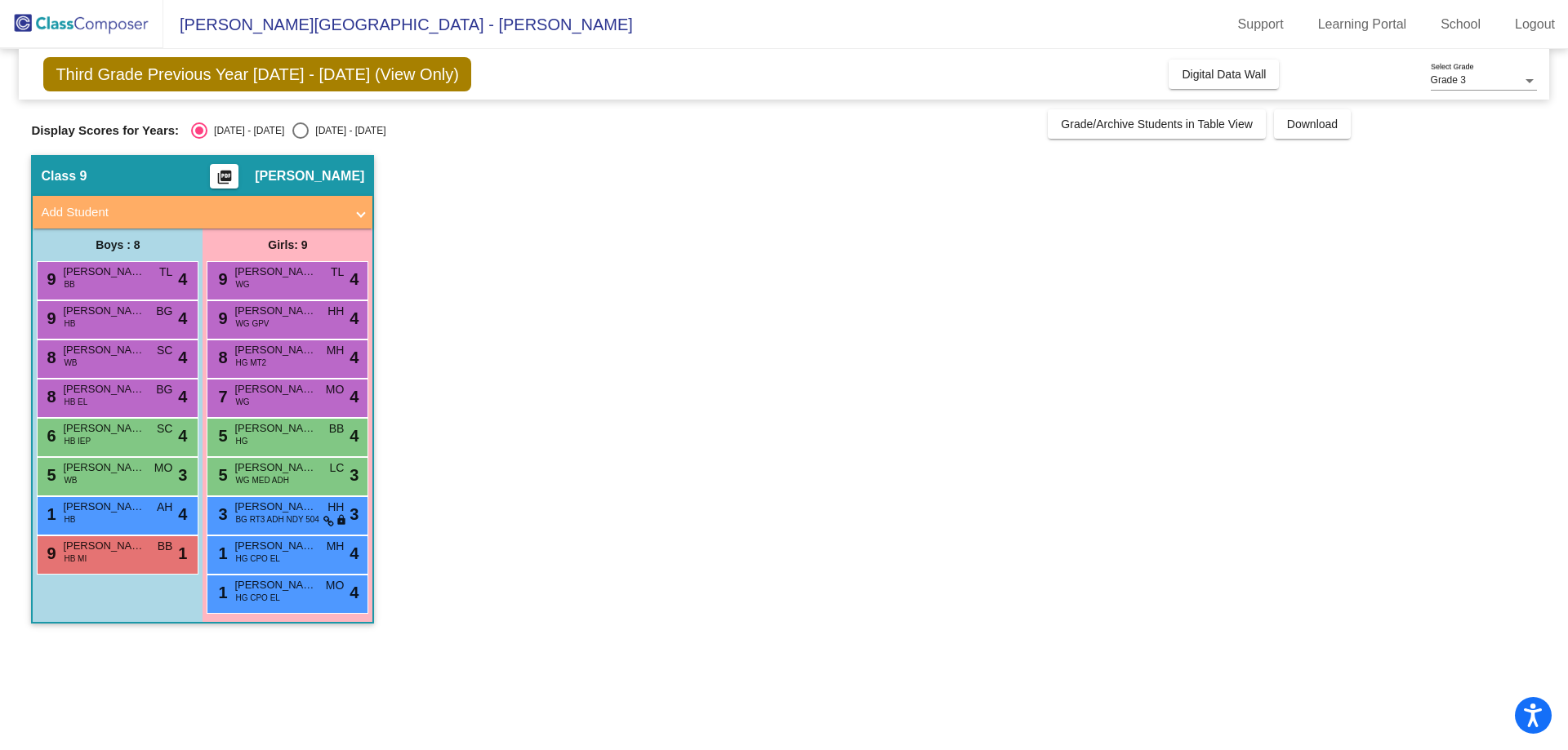
click at [270, 395] on span "[PERSON_NAME]" at bounding box center [275, 390] width 81 height 16
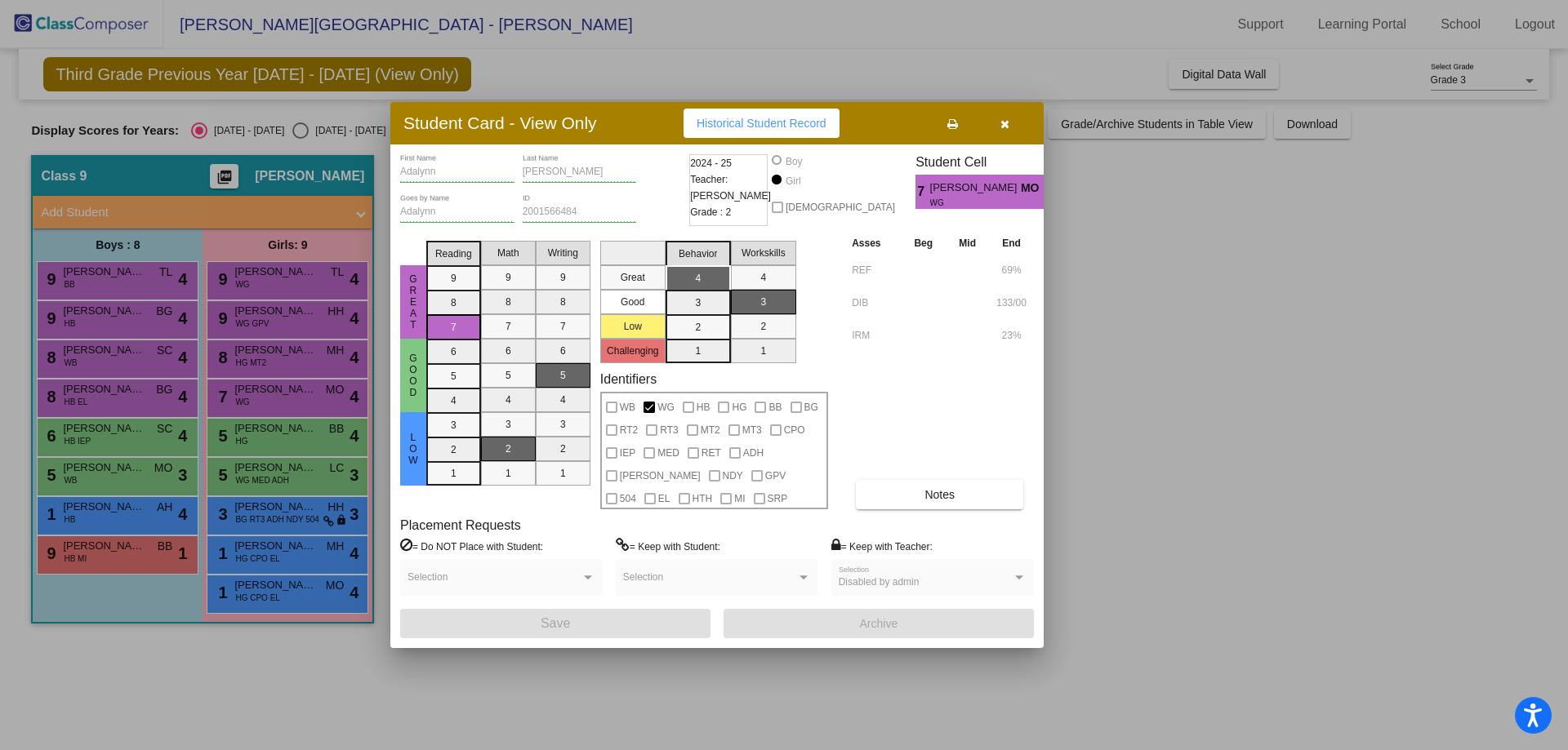
click at [271, 435] on div at bounding box center [784, 375] width 1568 height 750
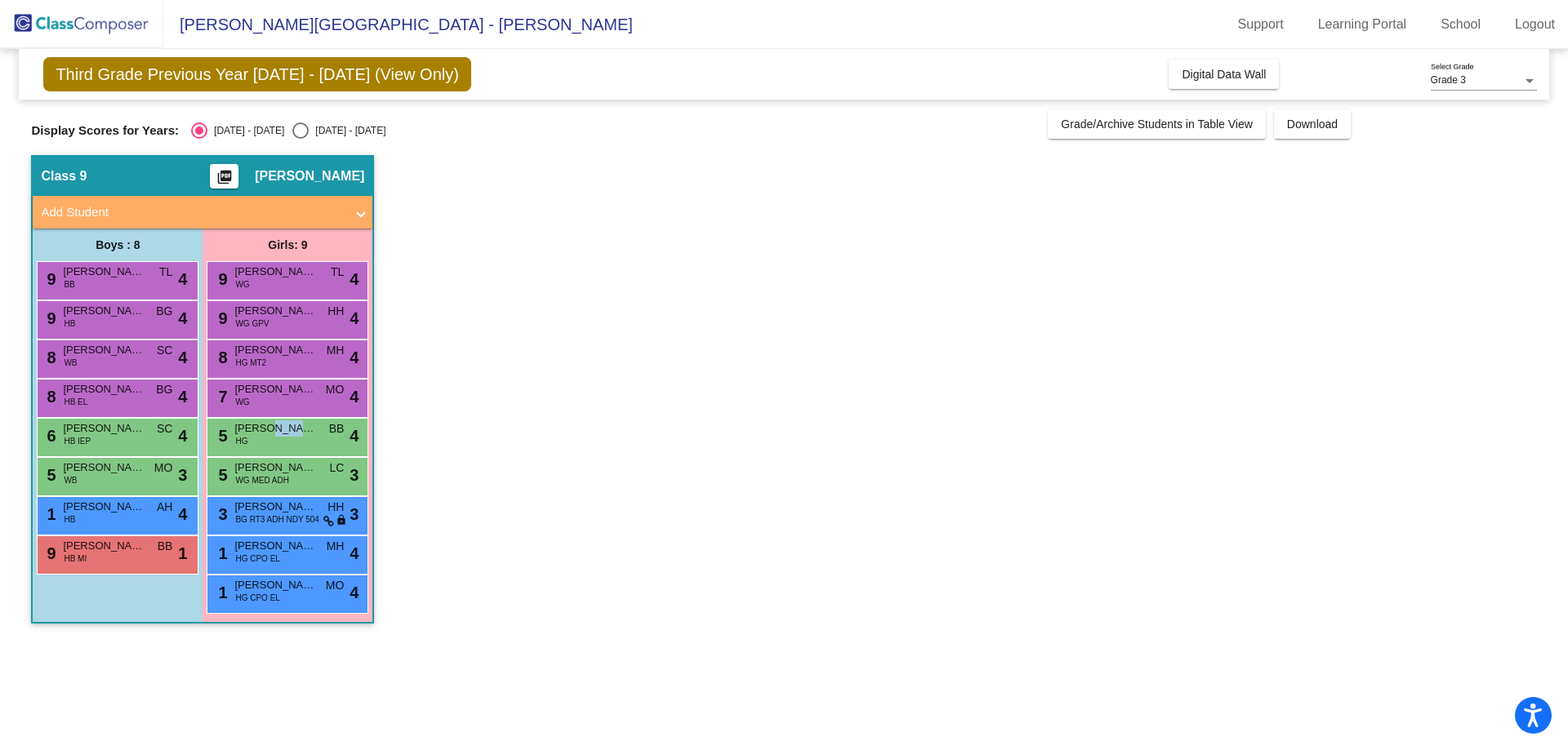
click at [271, 435] on span "[PERSON_NAME]" at bounding box center [275, 429] width 81 height 16
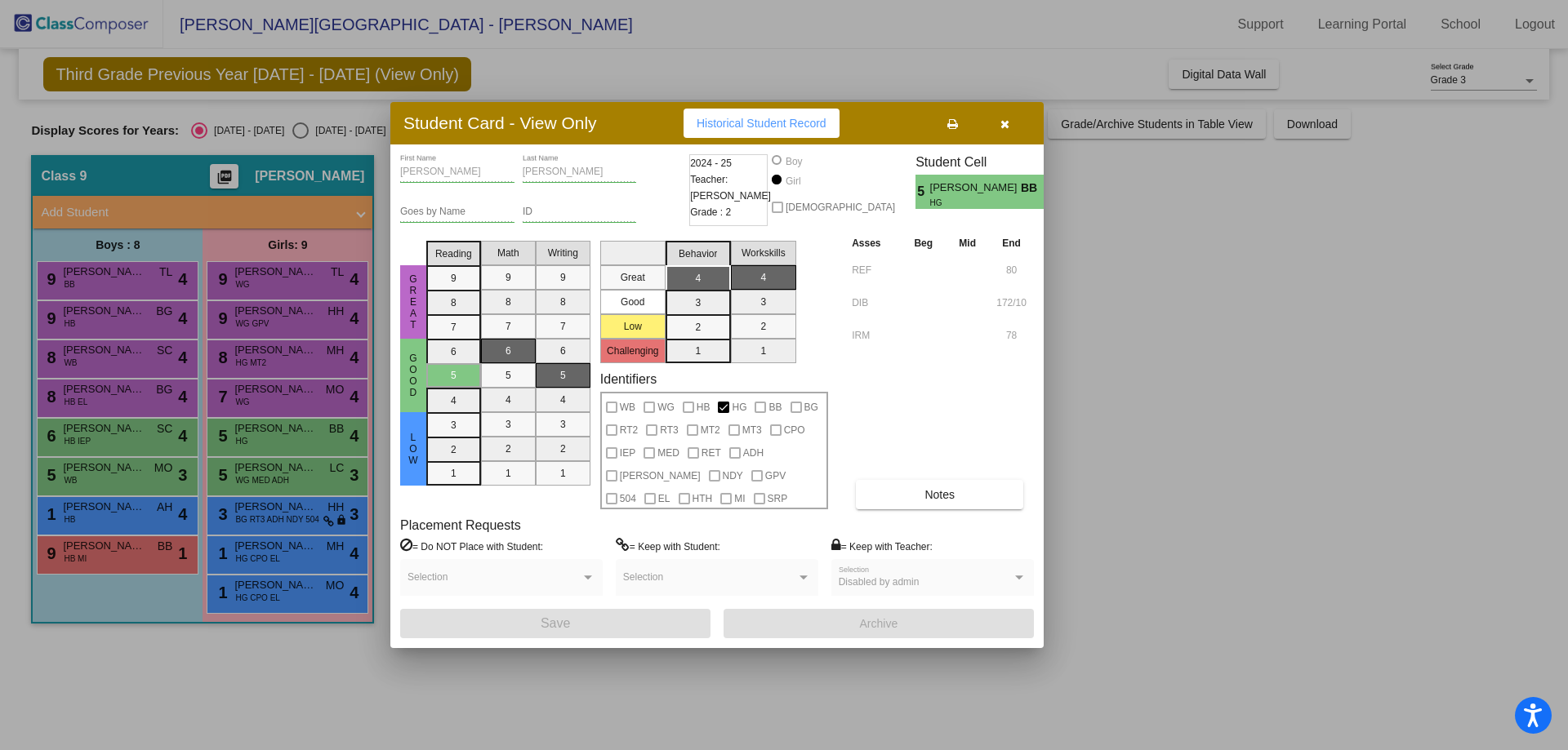
click at [271, 467] on div at bounding box center [784, 375] width 1568 height 750
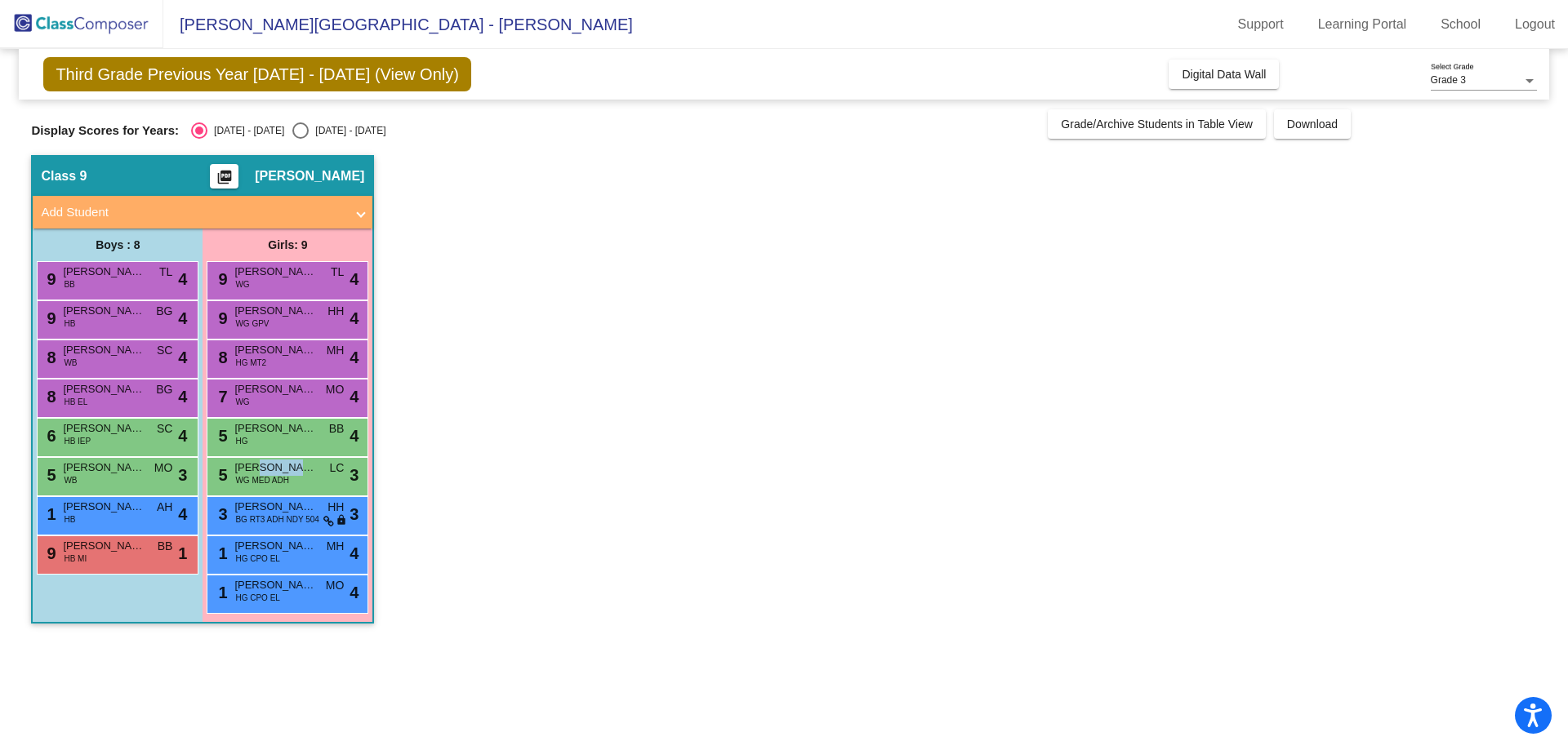
click at [271, 467] on span "[PERSON_NAME]" at bounding box center [275, 468] width 81 height 16
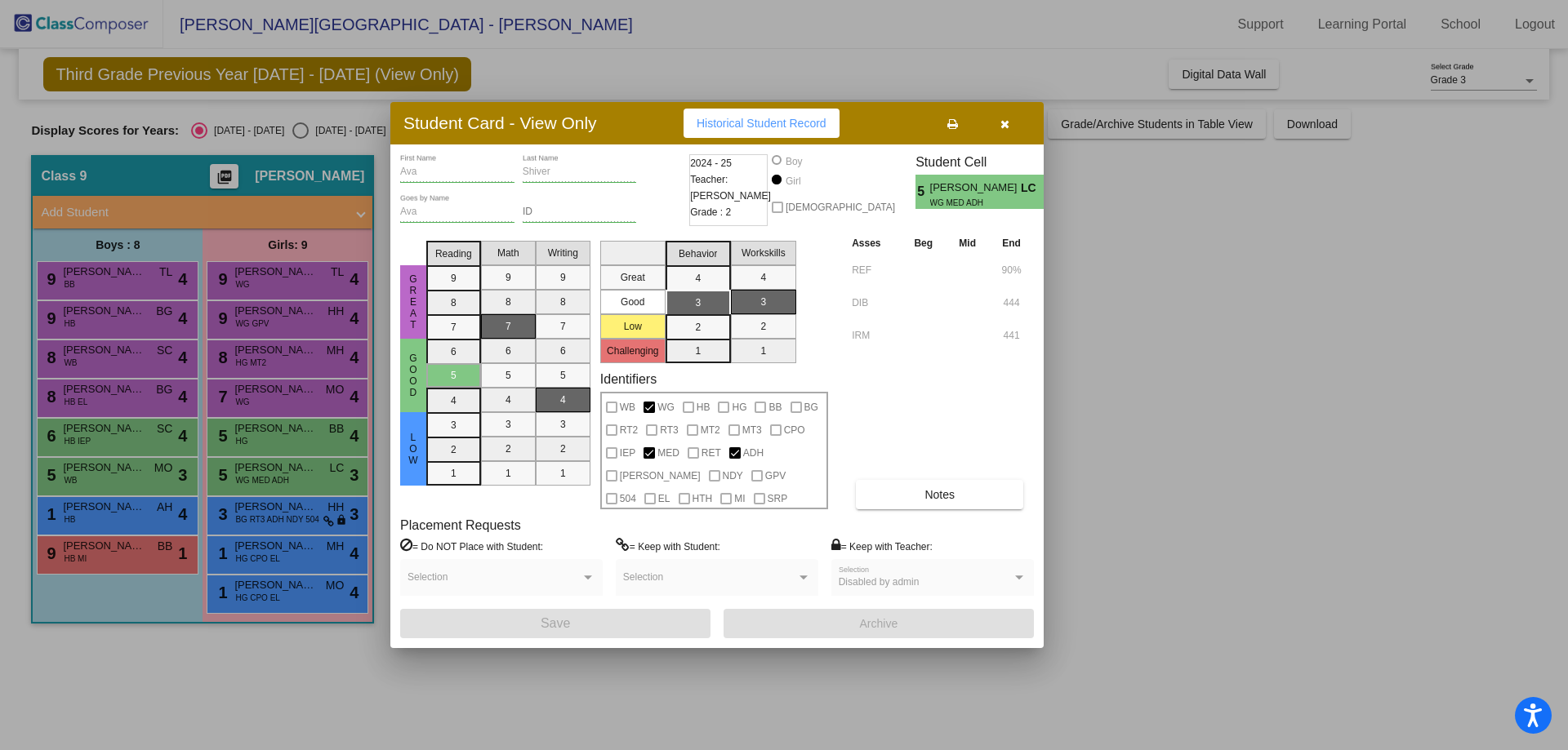
click at [279, 508] on div at bounding box center [784, 375] width 1568 height 750
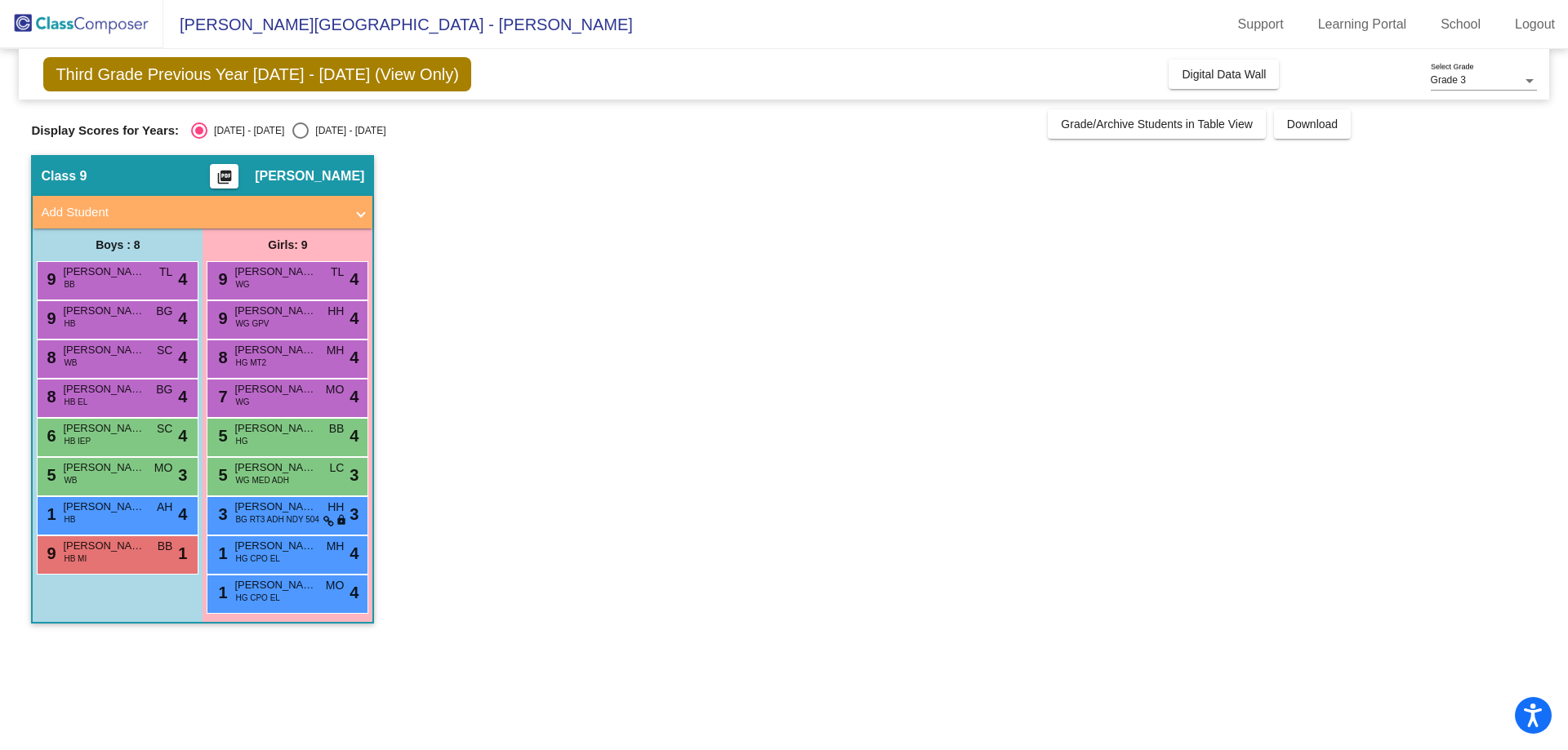
click at [279, 508] on span "[PERSON_NAME]" at bounding box center [275, 507] width 81 height 16
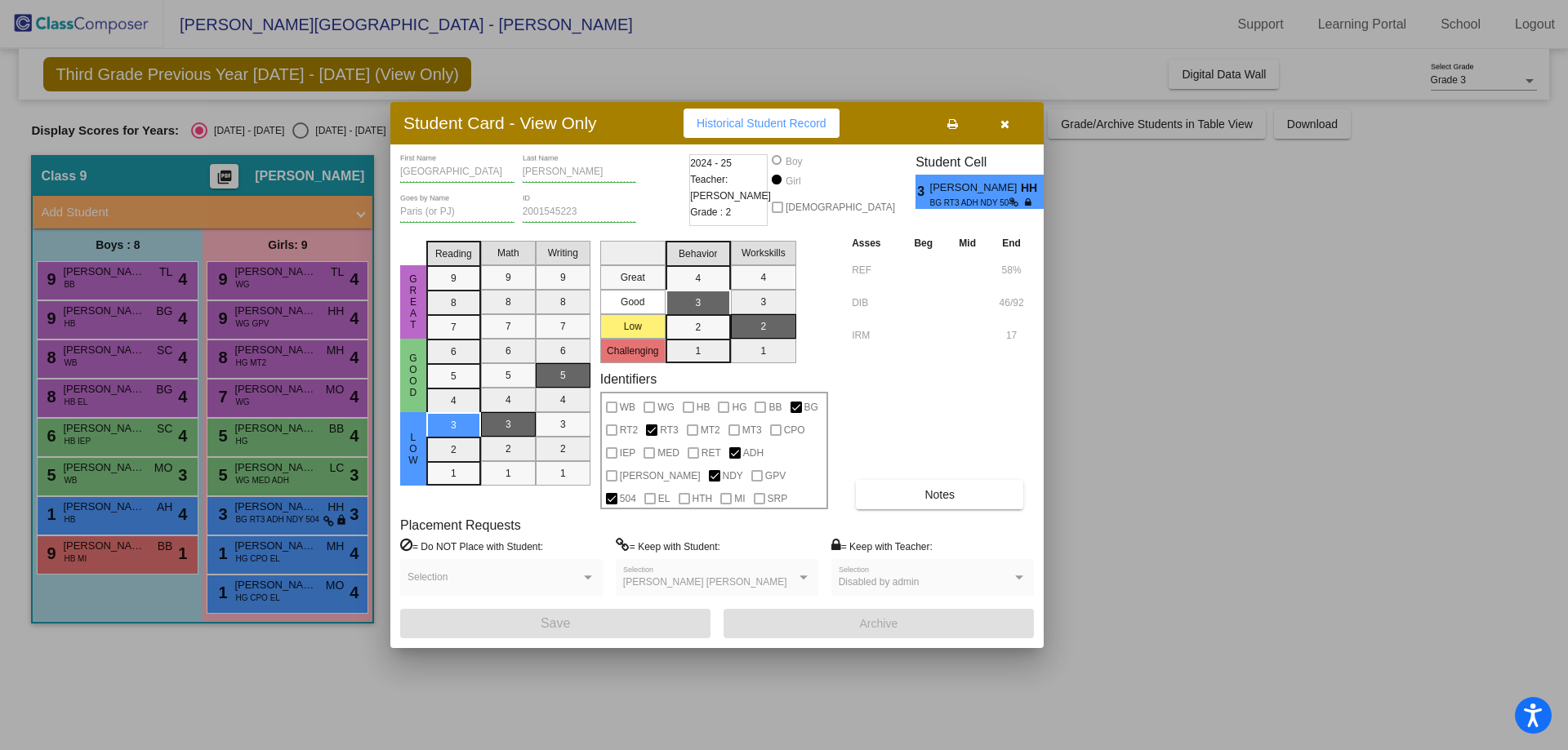
click at [264, 555] on div at bounding box center [784, 375] width 1568 height 750
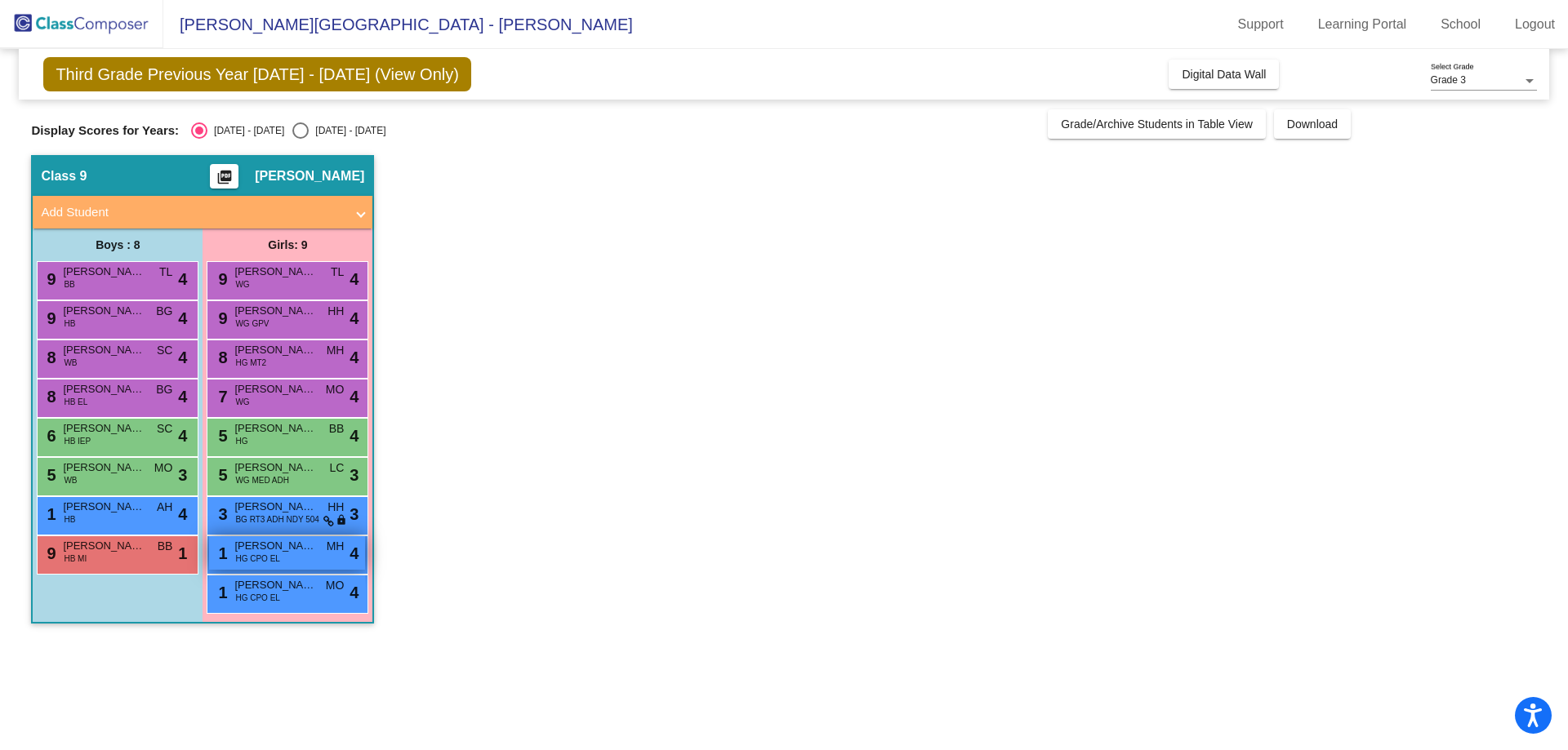
click at [264, 554] on span "HG CPO EL" at bounding box center [257, 558] width 44 height 12
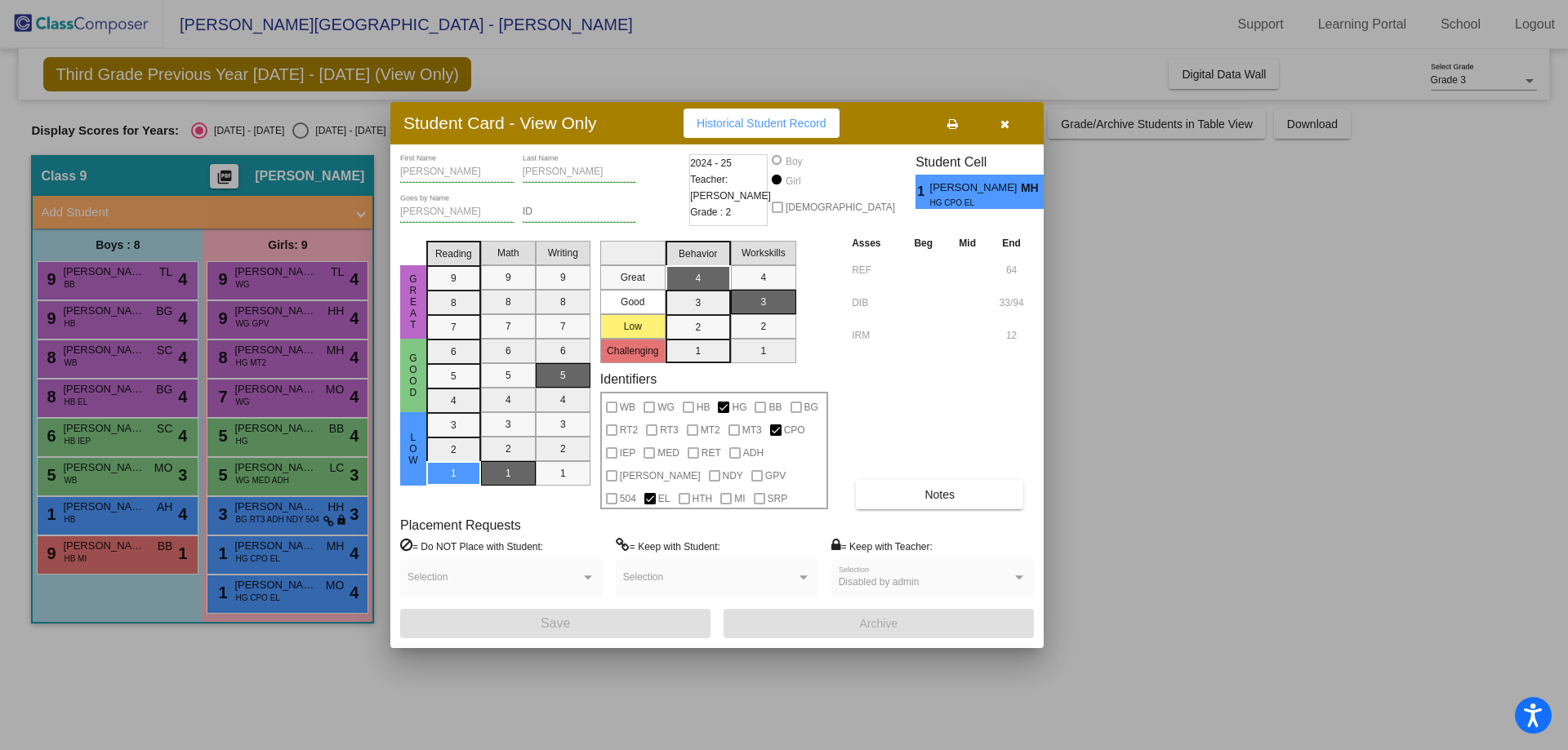
click at [284, 573] on div at bounding box center [784, 375] width 1568 height 750
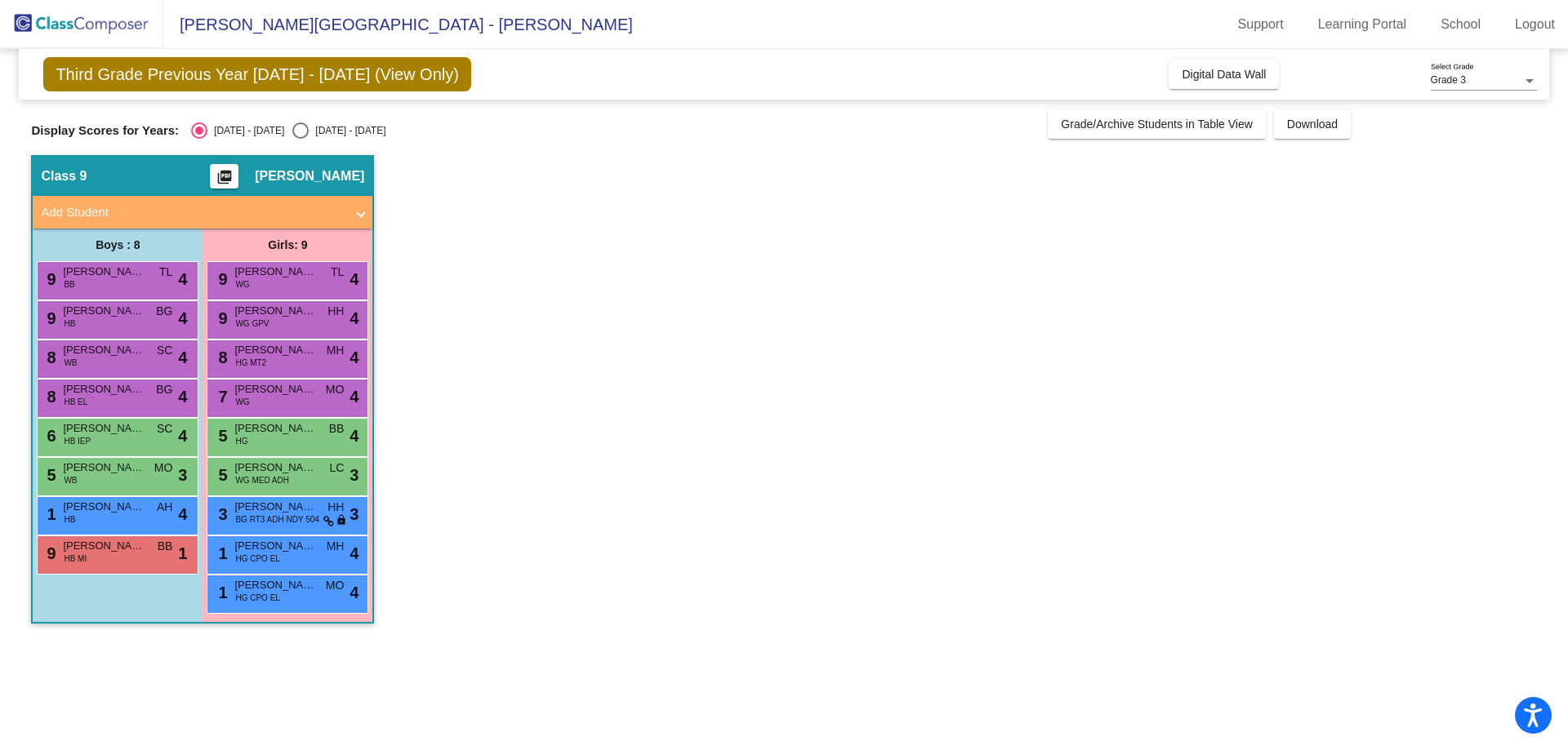
click at [284, 573] on span "[PERSON_NAME] [PERSON_NAME]" at bounding box center [275, 586] width 81 height 16
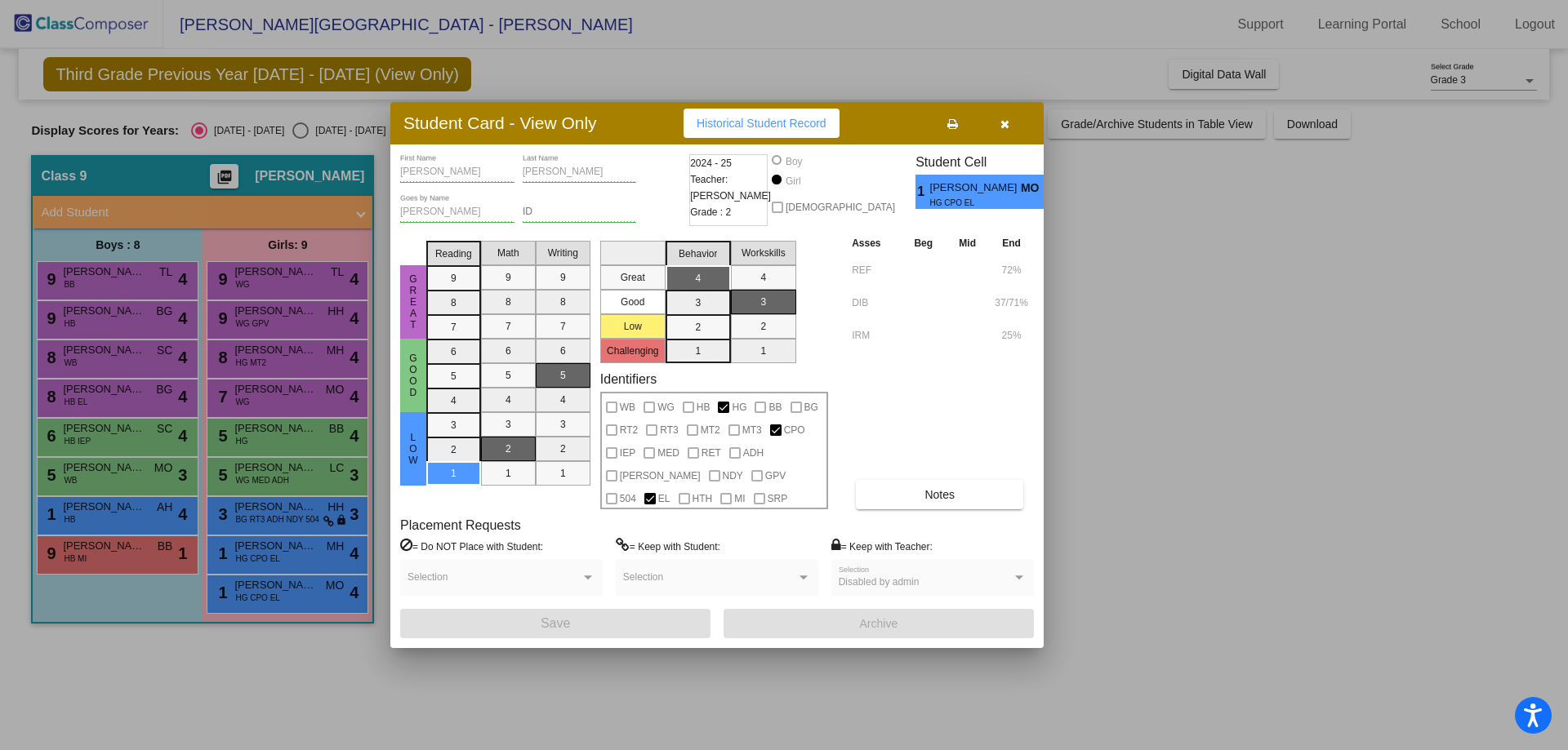
click at [119, 280] on div at bounding box center [784, 375] width 1568 height 750
click at [119, 280] on div "9 [PERSON_NAME] BB TL lock do_not_disturb_alt 4" at bounding box center [115, 278] width 156 height 34
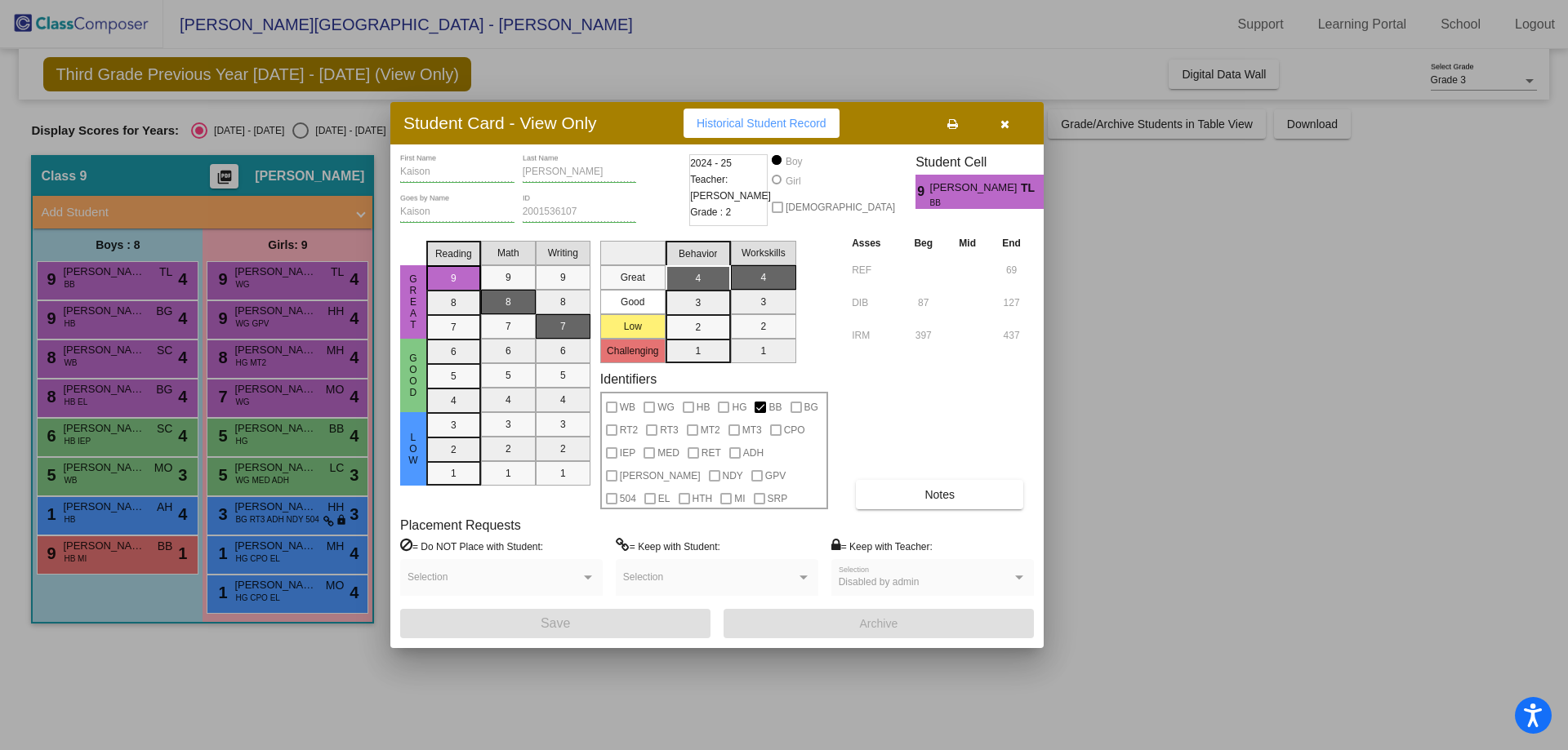
click at [80, 318] on div at bounding box center [784, 375] width 1568 height 750
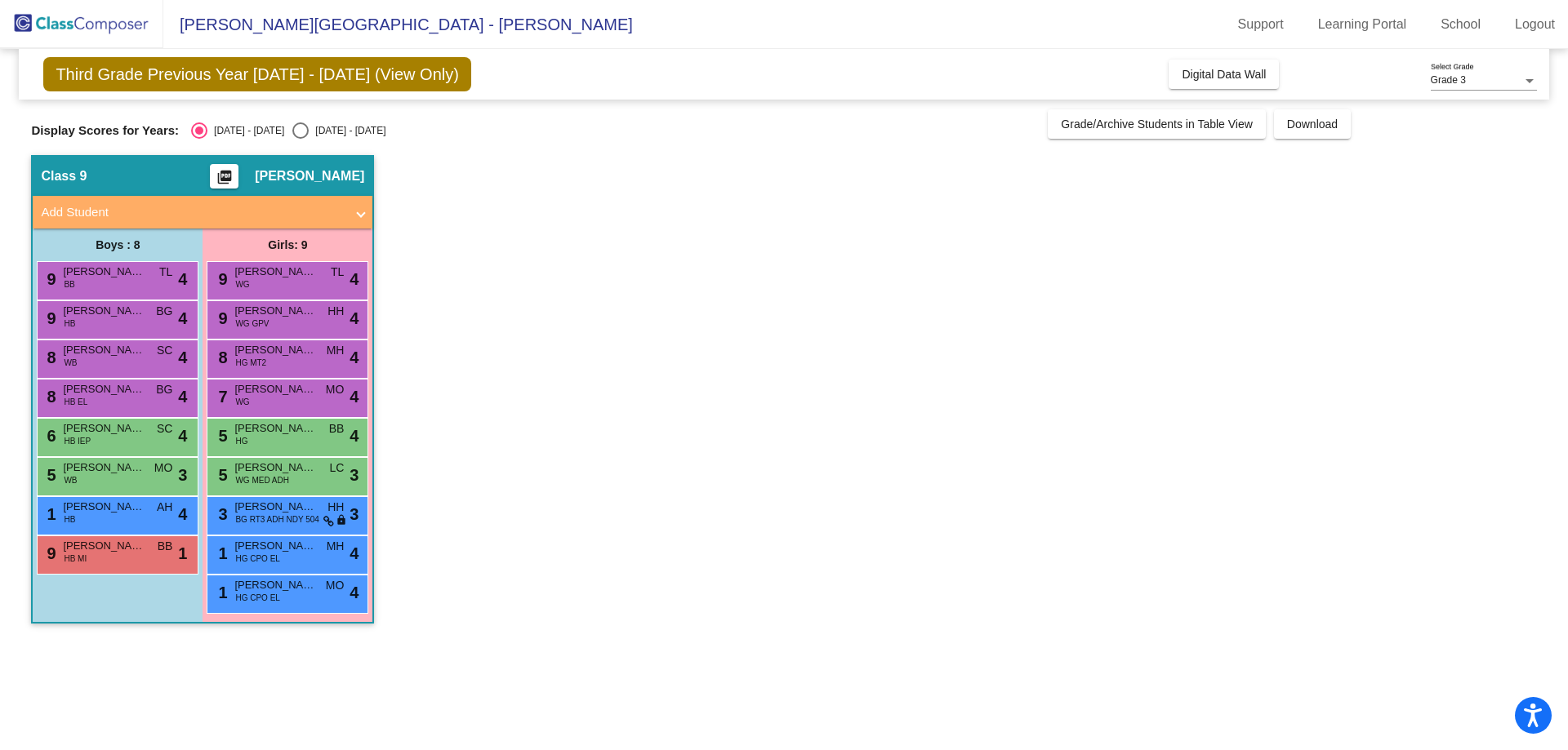
click at [80, 318] on span "[PERSON_NAME]" at bounding box center [103, 311] width 81 height 16
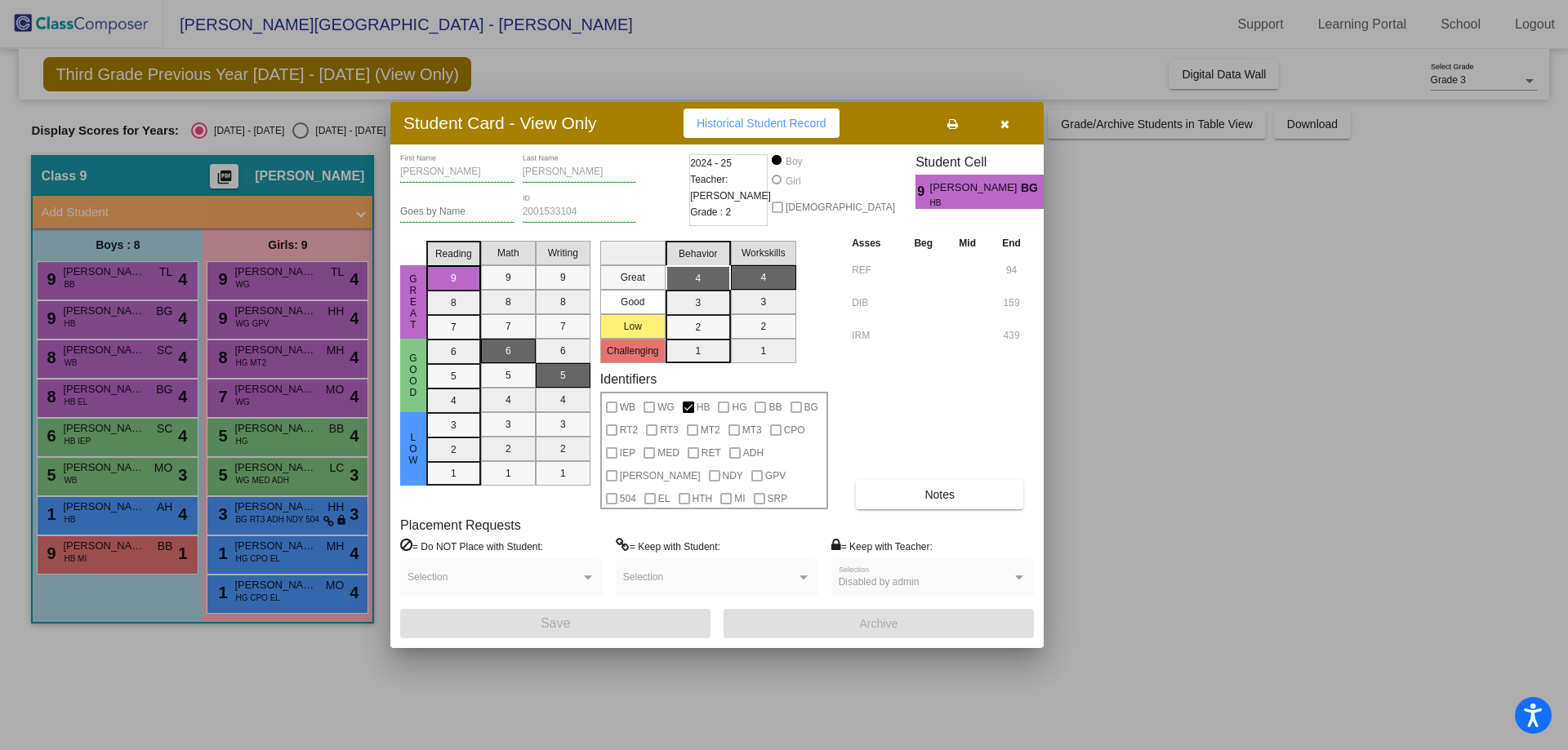
click at [89, 353] on div at bounding box center [784, 375] width 1568 height 750
click at [89, 353] on span "[PERSON_NAME]" at bounding box center [103, 350] width 81 height 16
click at [95, 390] on div at bounding box center [784, 375] width 1568 height 750
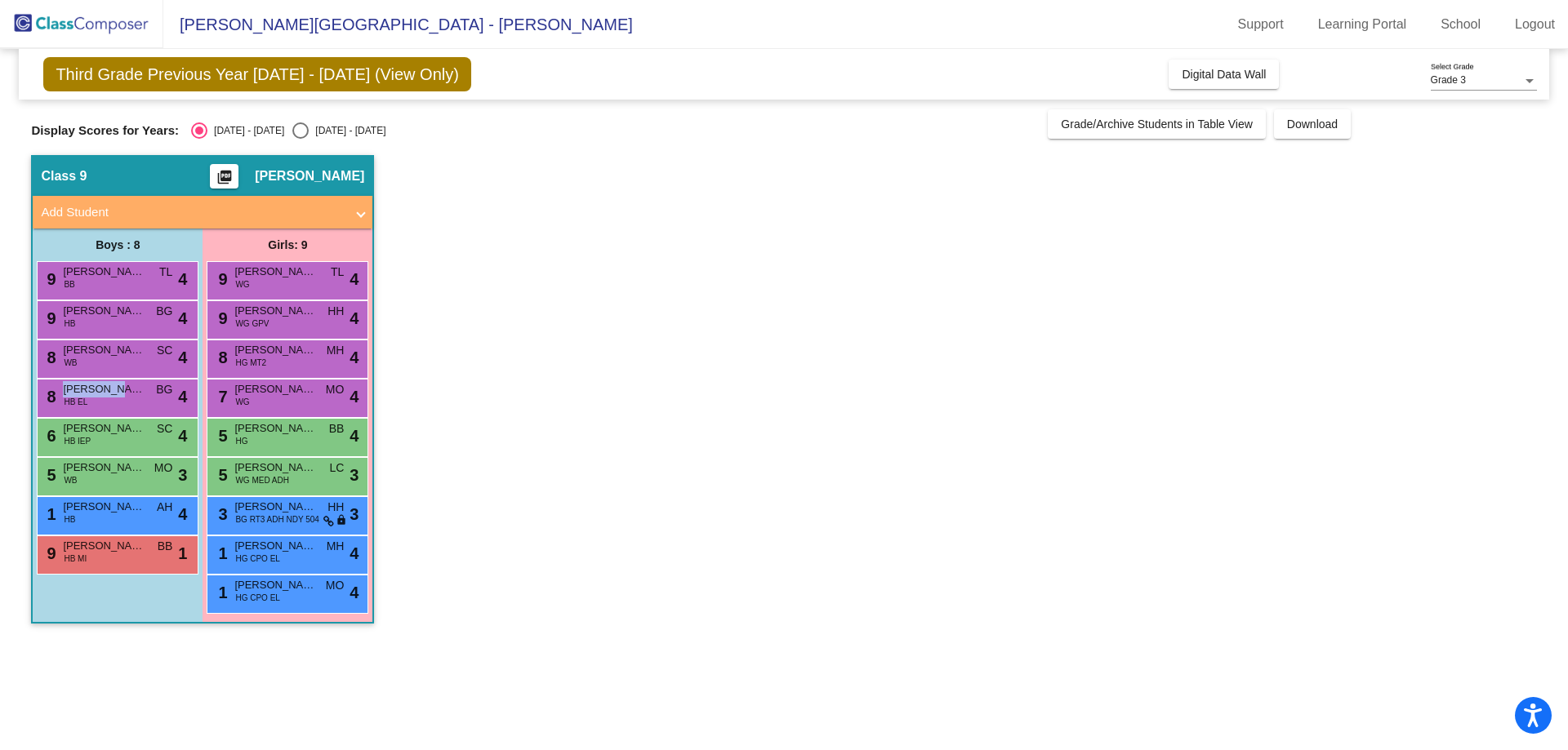
click at [95, 390] on span "[PERSON_NAME] [PERSON_NAME]" at bounding box center [103, 390] width 81 height 16
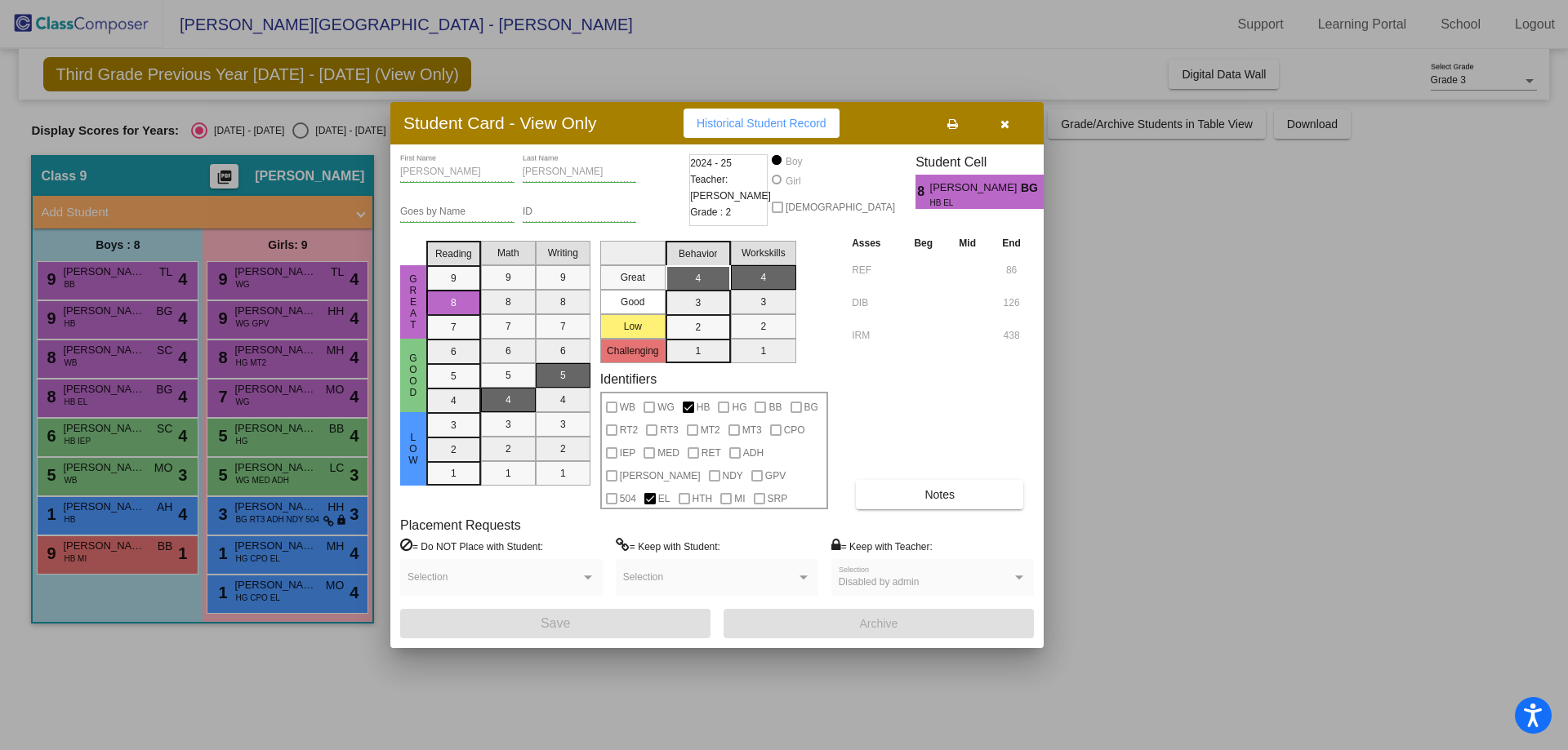
click at [101, 446] on div at bounding box center [784, 375] width 1568 height 750
click at [101, 446] on div "6 Jheremy [PERSON_NAME] IEP SC lock do_not_disturb_alt 4" at bounding box center [115, 435] width 156 height 34
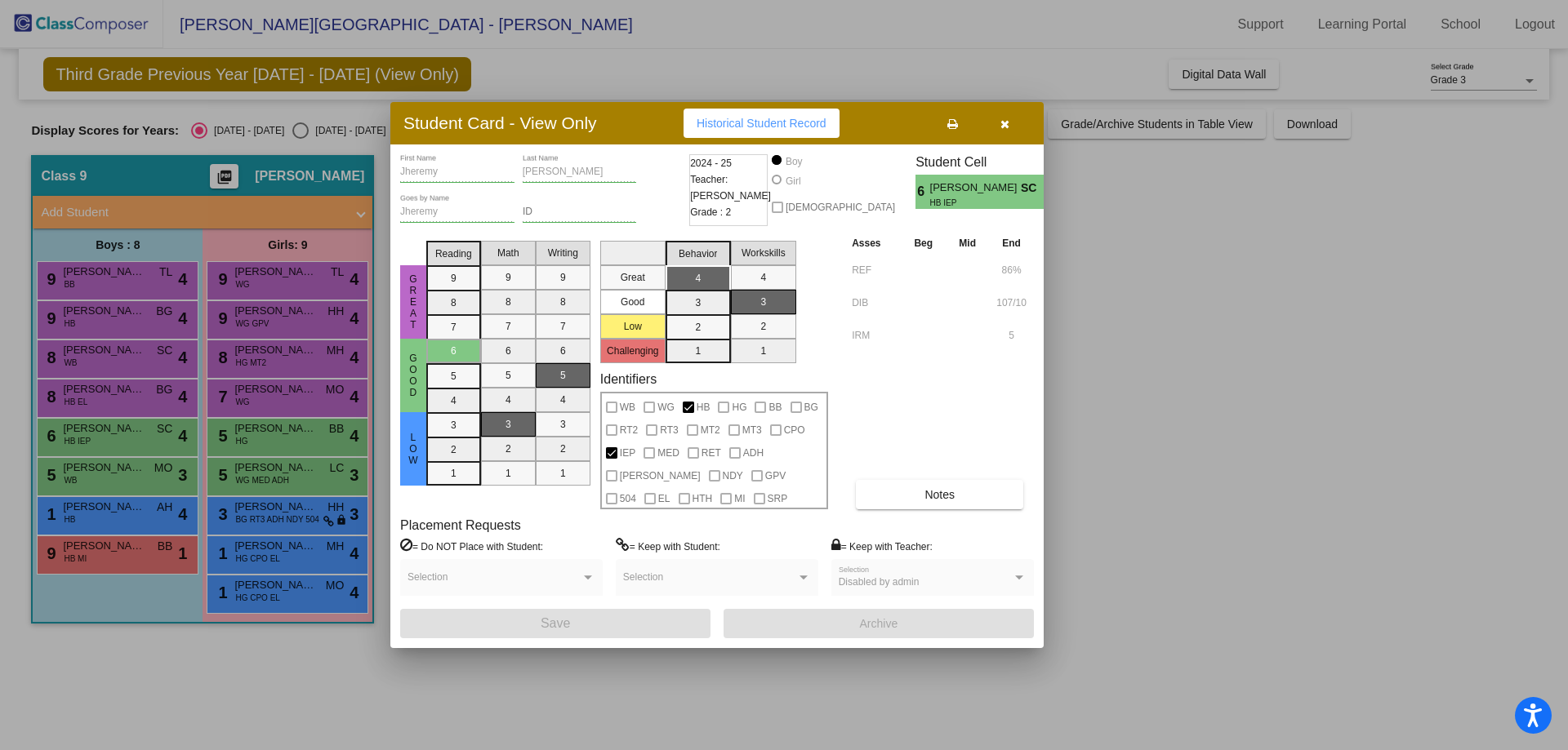
click at [95, 475] on div at bounding box center [784, 375] width 1568 height 750
click at [95, 475] on span "[PERSON_NAME] [PERSON_NAME]" at bounding box center [103, 468] width 81 height 16
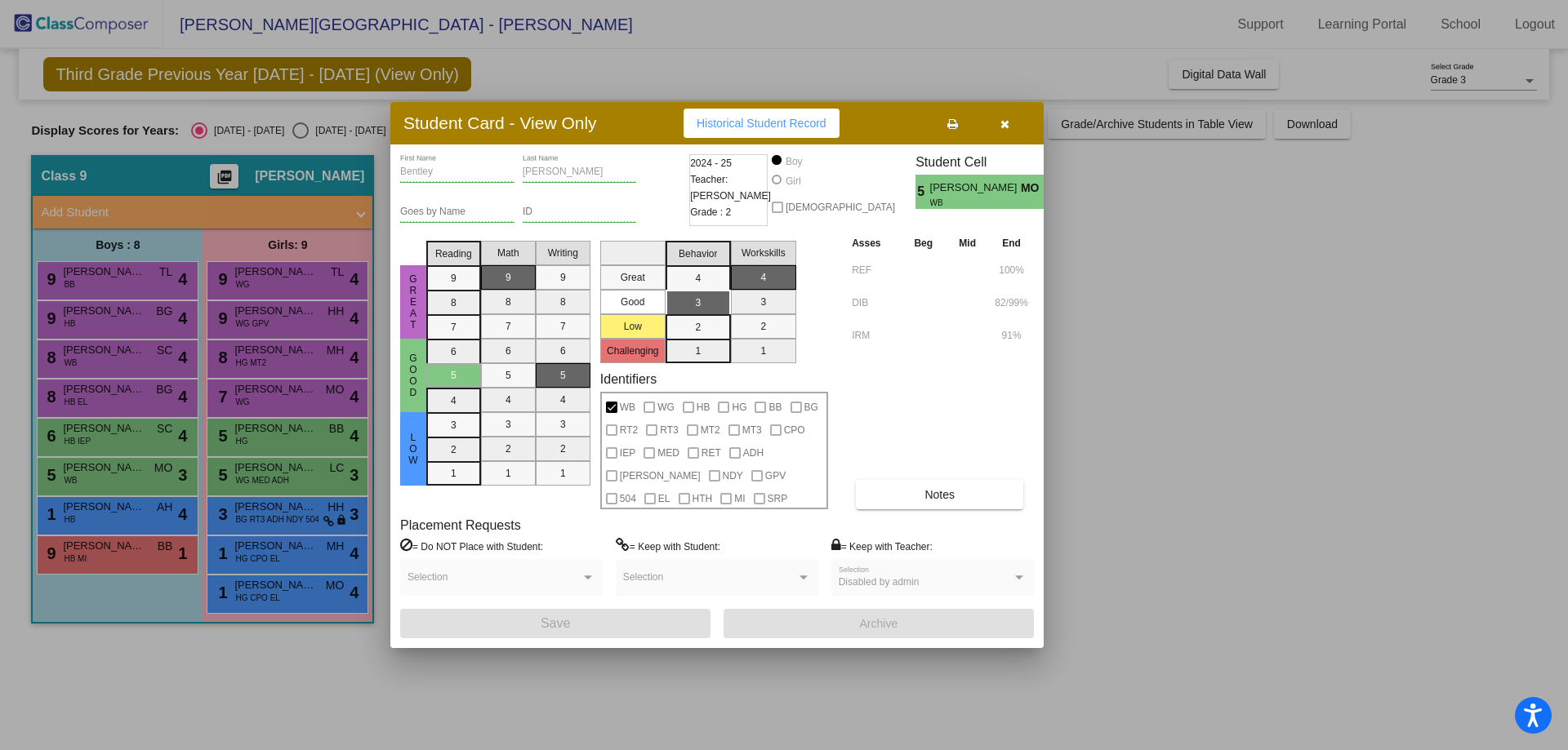
click at [99, 512] on div at bounding box center [784, 375] width 1568 height 750
click at [99, 512] on span "[PERSON_NAME]" at bounding box center [103, 507] width 81 height 16
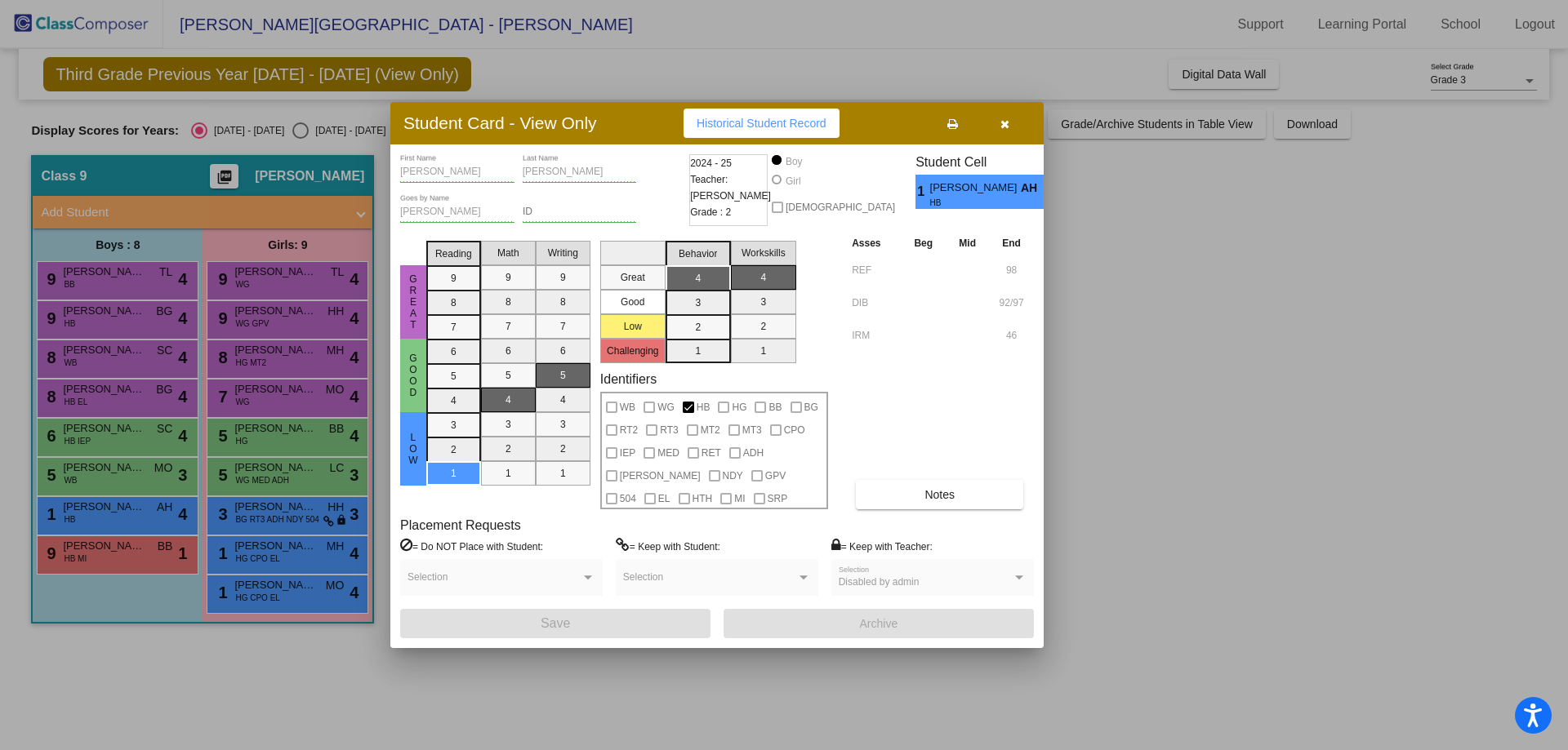
click at [111, 559] on div at bounding box center [784, 375] width 1568 height 750
click at [111, 559] on div "9 [PERSON_NAME] HB MI BB lock do_not_disturb_alt 1" at bounding box center [115, 553] width 156 height 34
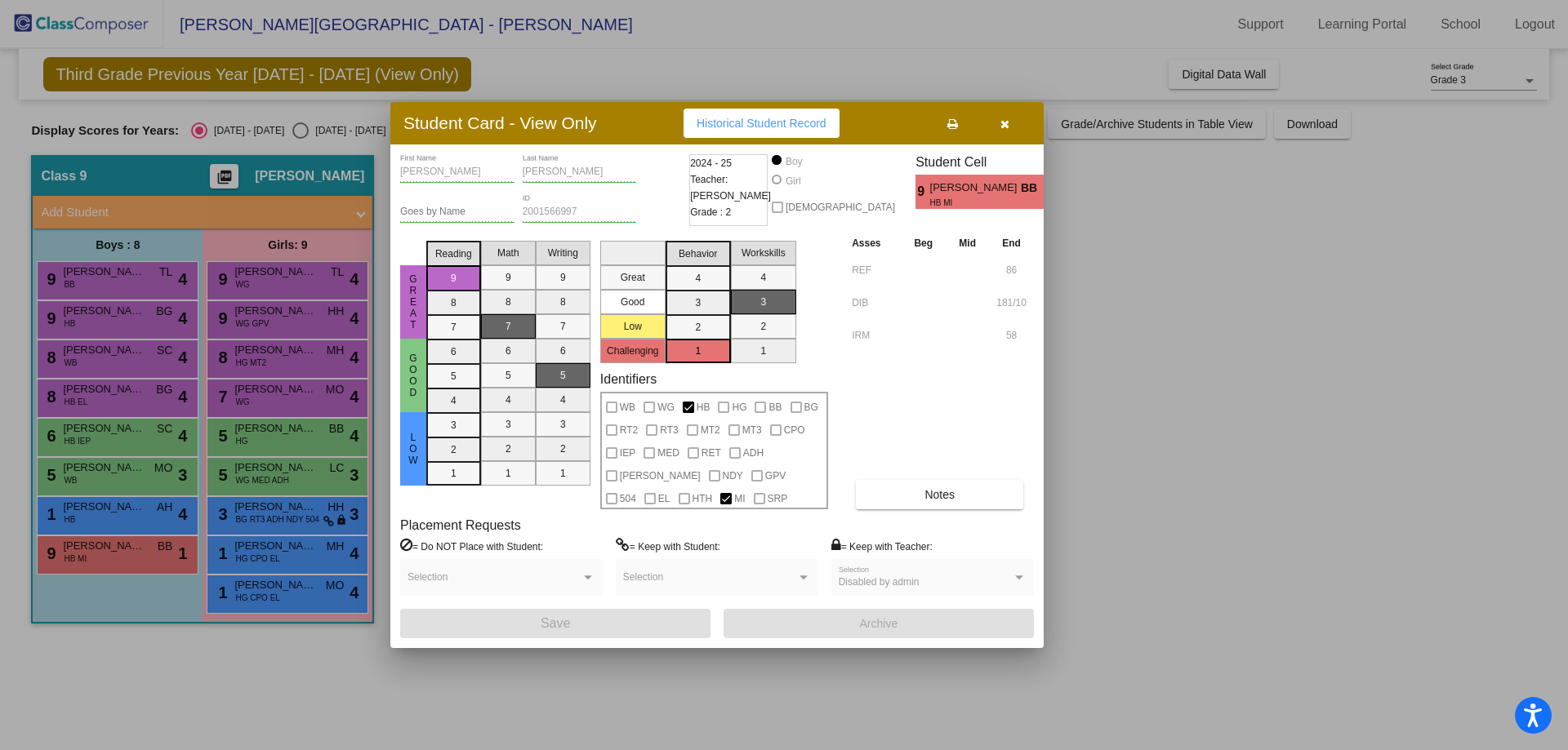
click at [103, 513] on div at bounding box center [784, 375] width 1568 height 750
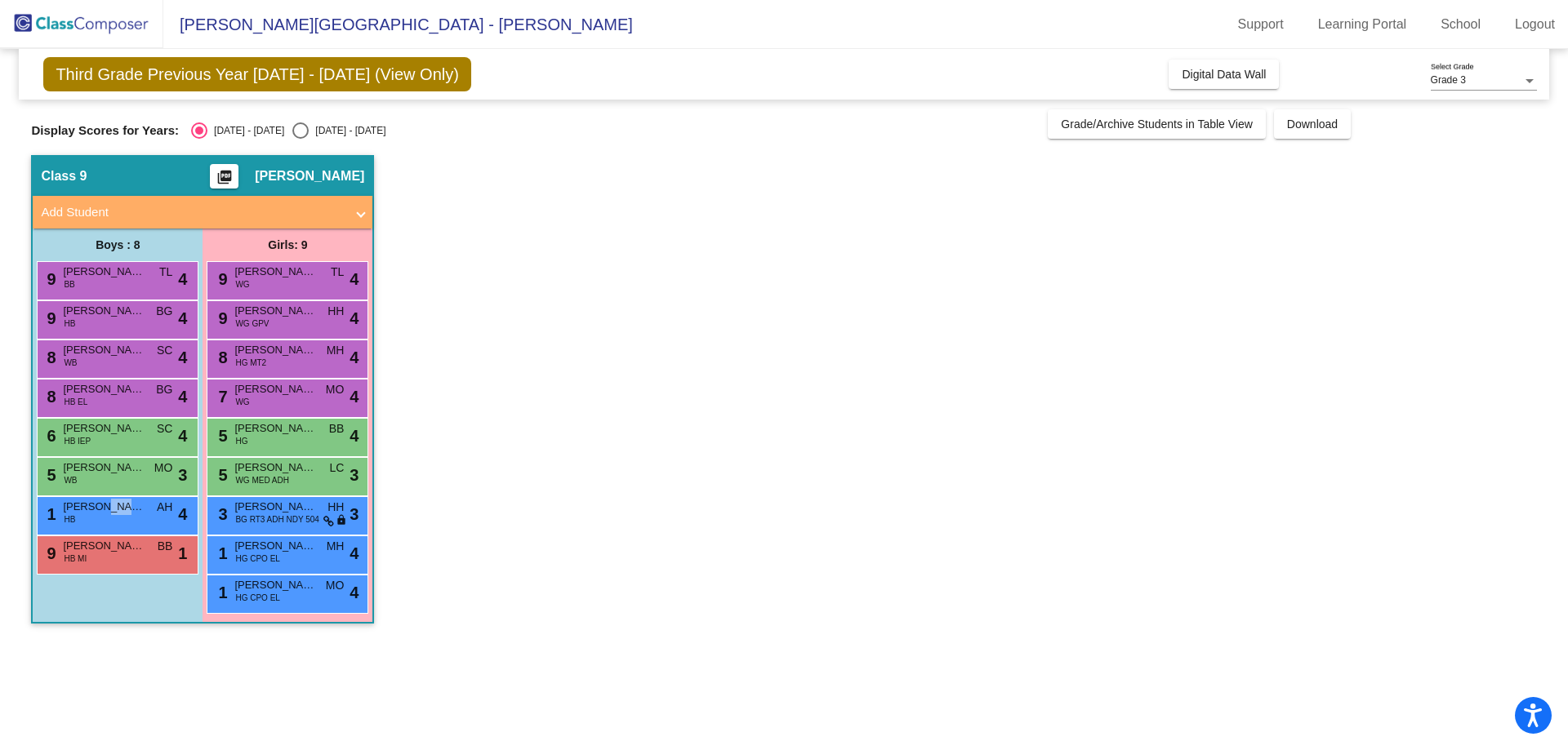
click at [103, 513] on span "[PERSON_NAME]" at bounding box center [103, 507] width 81 height 16
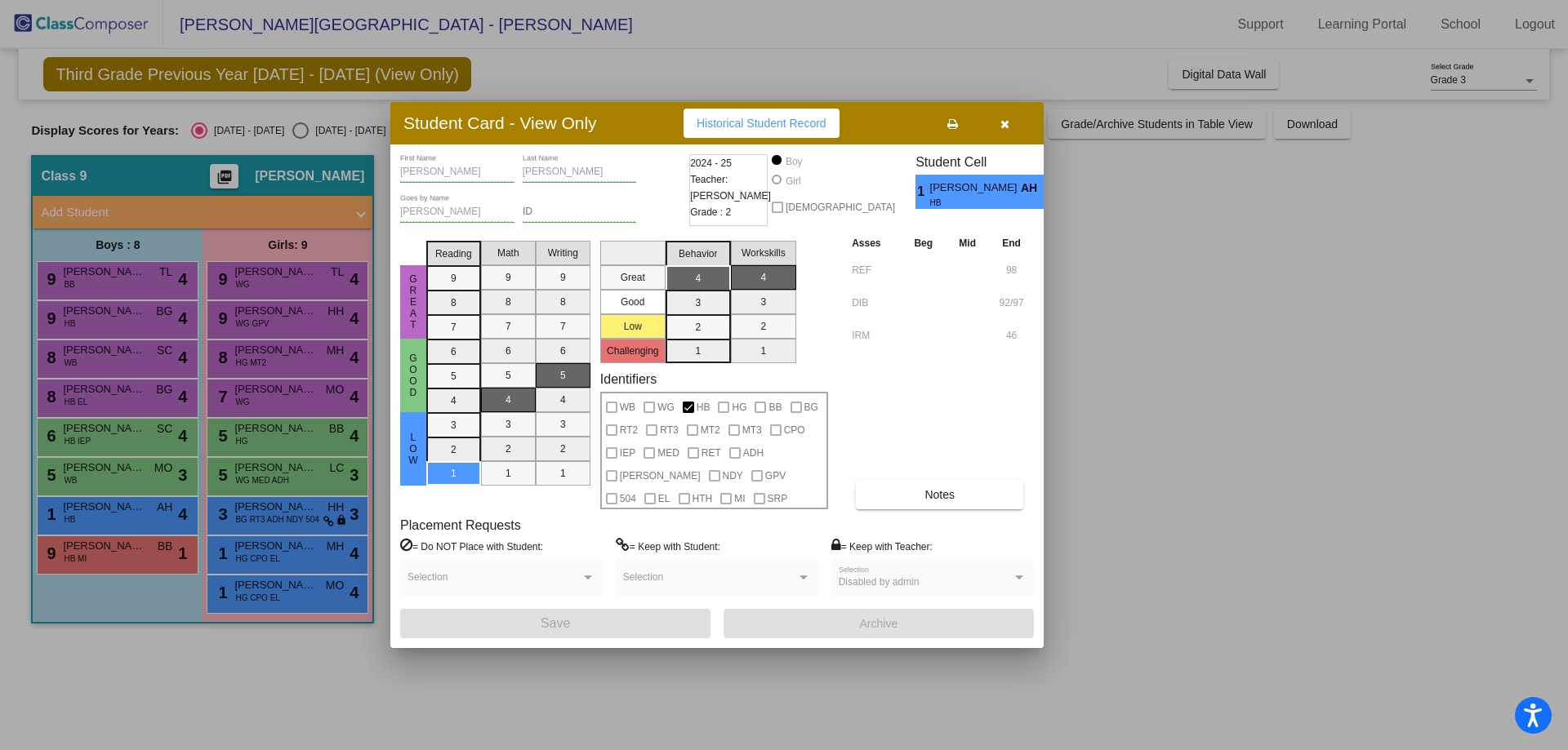
click at [109, 473] on div at bounding box center [784, 375] width 1568 height 750
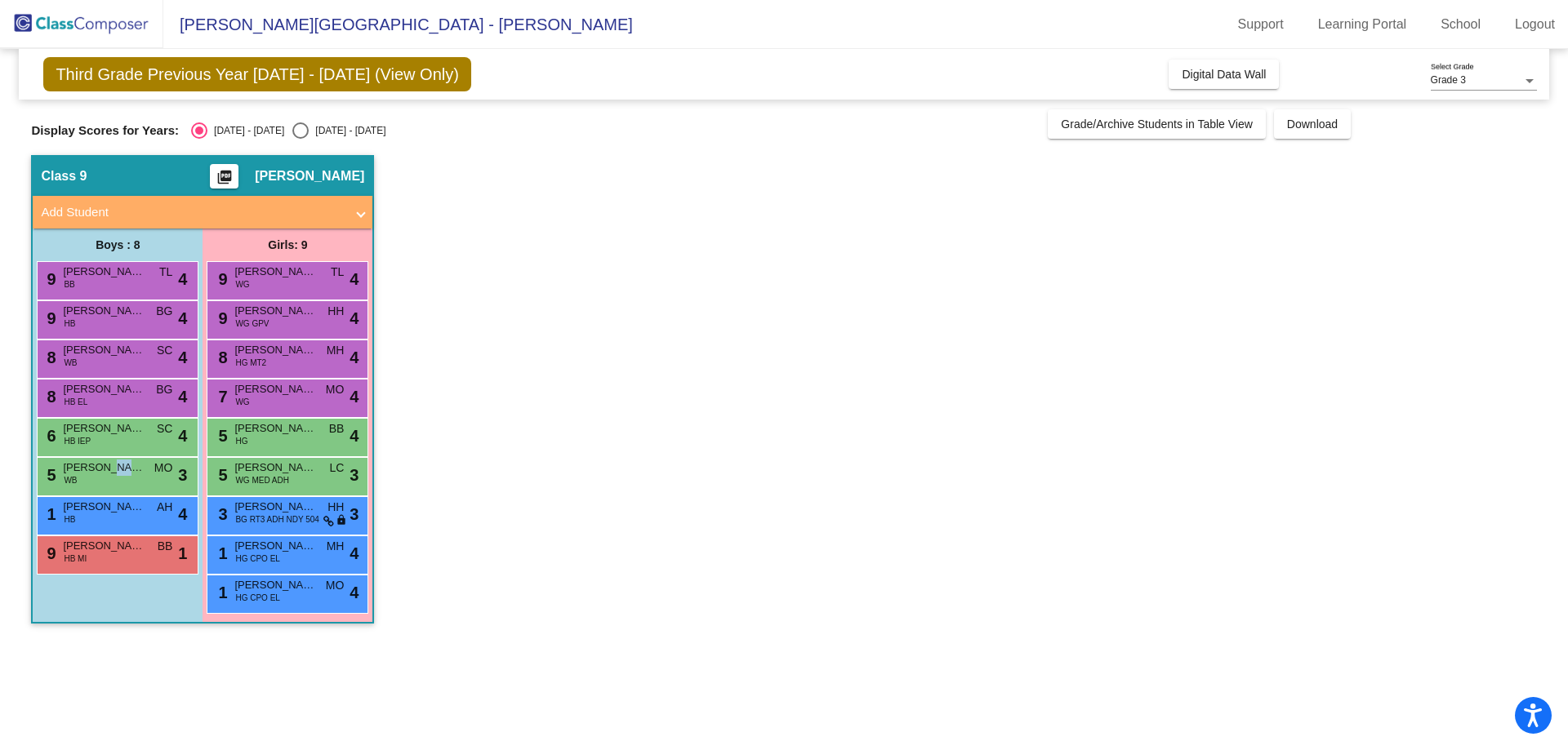
click at [109, 473] on span "[PERSON_NAME] [PERSON_NAME]" at bounding box center [103, 468] width 81 height 16
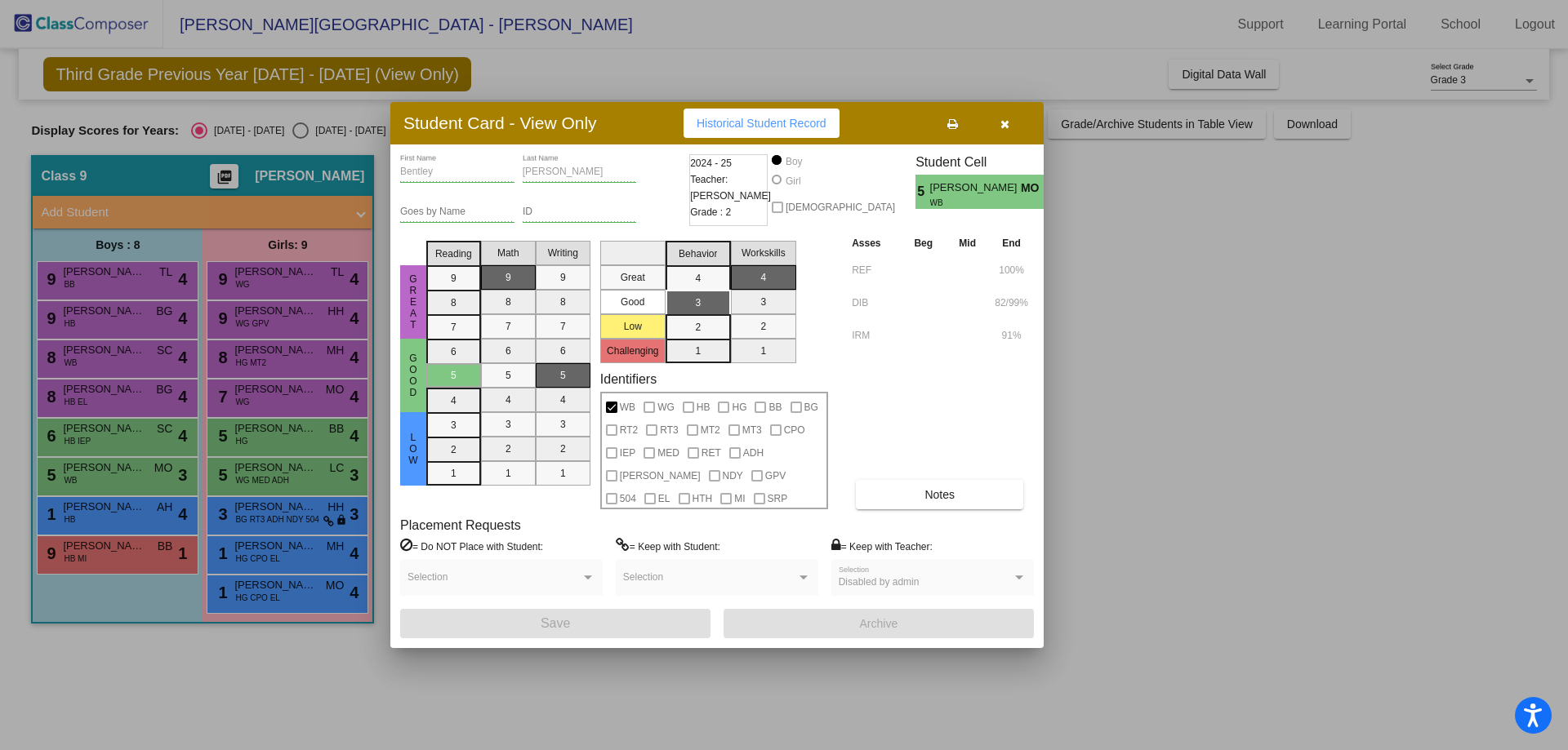
click at [110, 433] on div at bounding box center [784, 375] width 1568 height 750
click at [110, 433] on span "[PERSON_NAME]" at bounding box center [103, 429] width 81 height 16
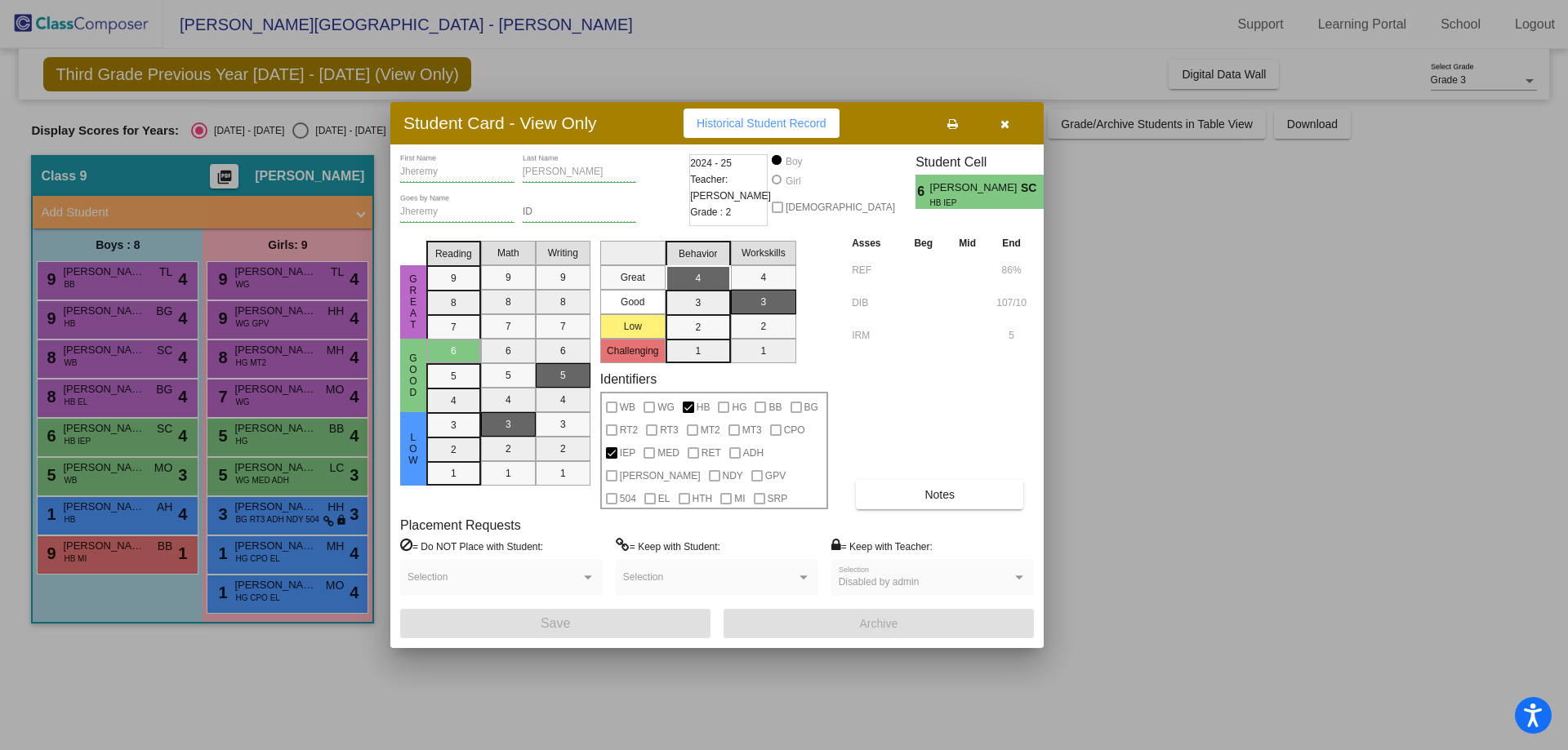
click at [120, 401] on div at bounding box center [784, 375] width 1568 height 750
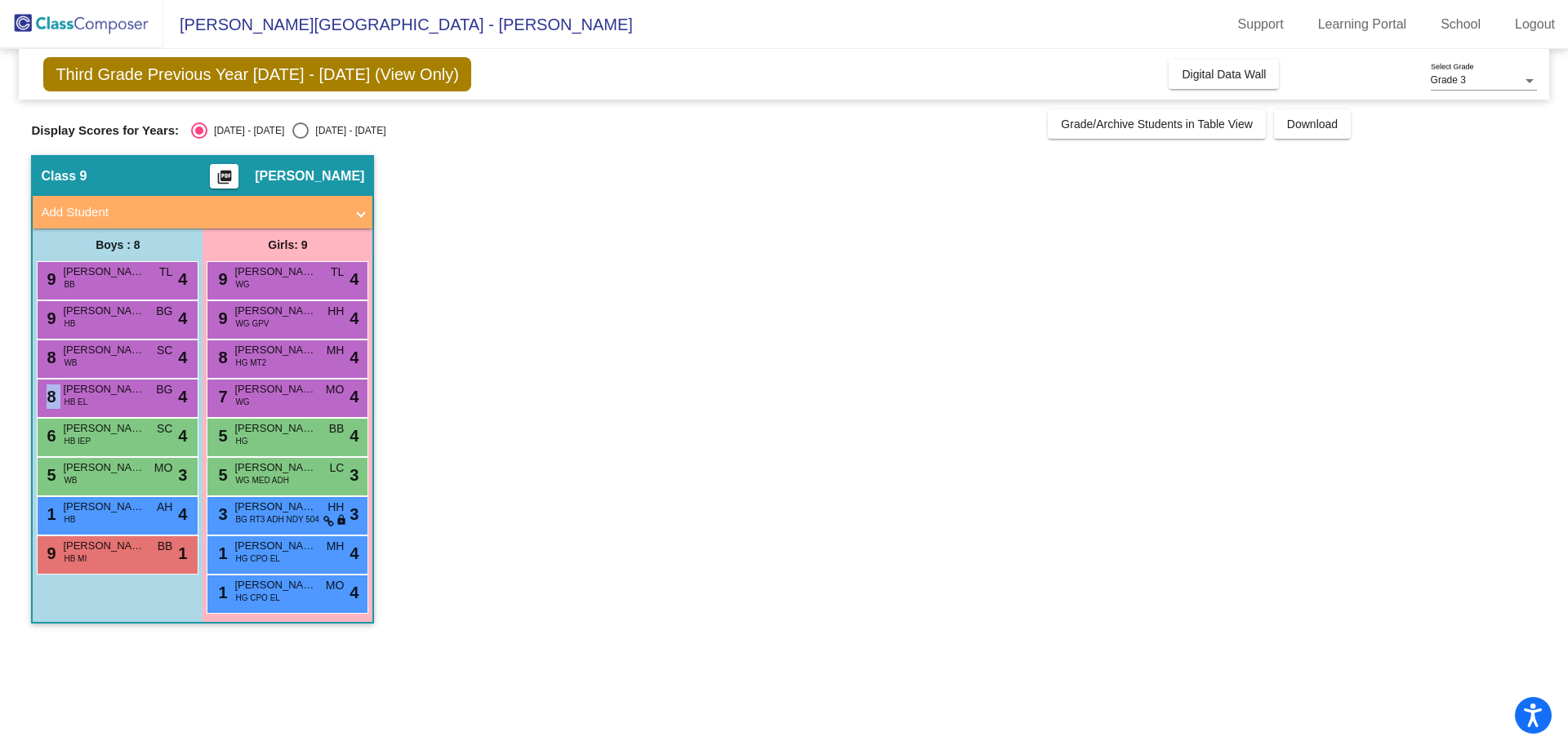
click at [120, 401] on div "8 [PERSON_NAME] [PERSON_NAME] EL BG lock do_not_disturb_alt 4" at bounding box center [115, 396] width 156 height 34
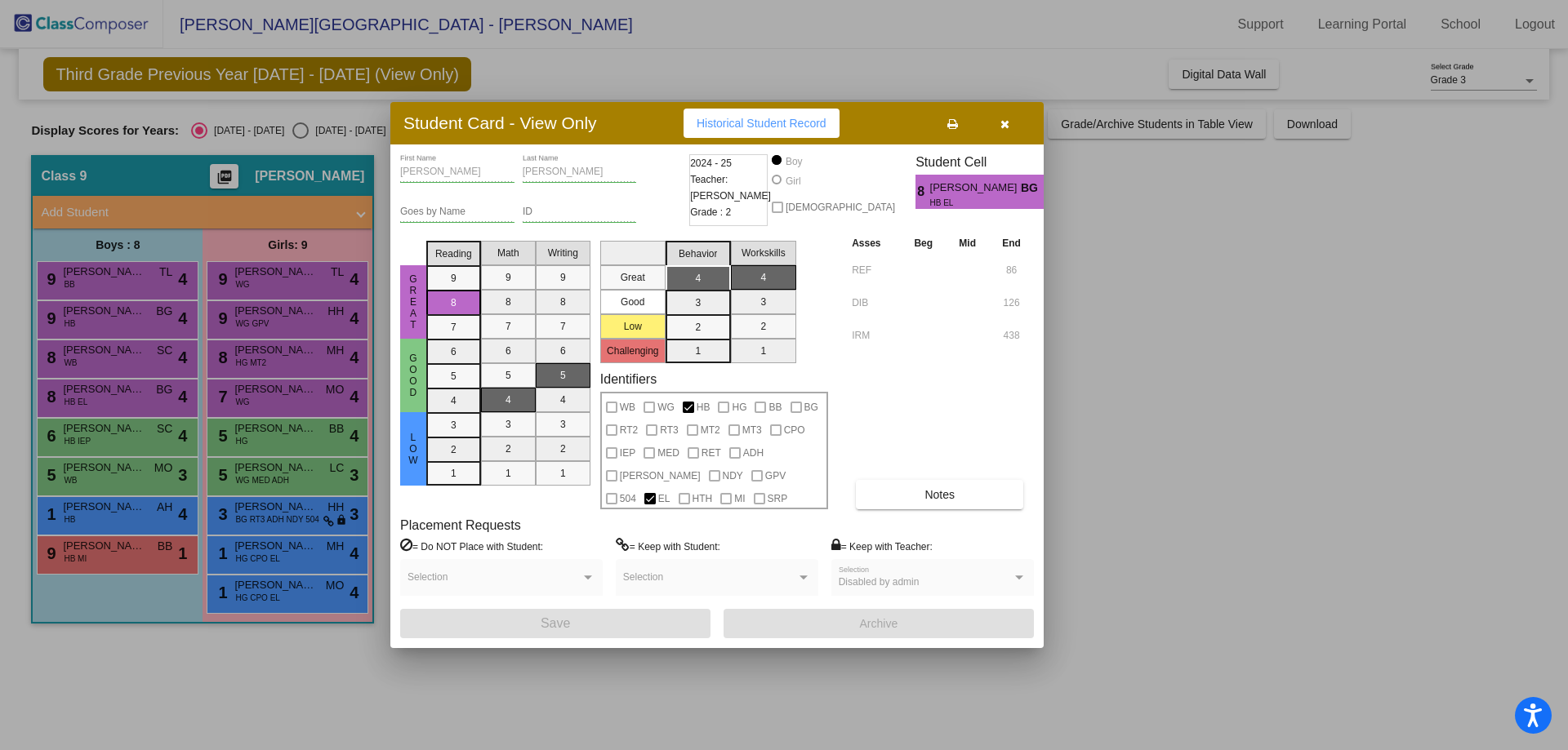
click at [112, 351] on div at bounding box center [784, 375] width 1568 height 750
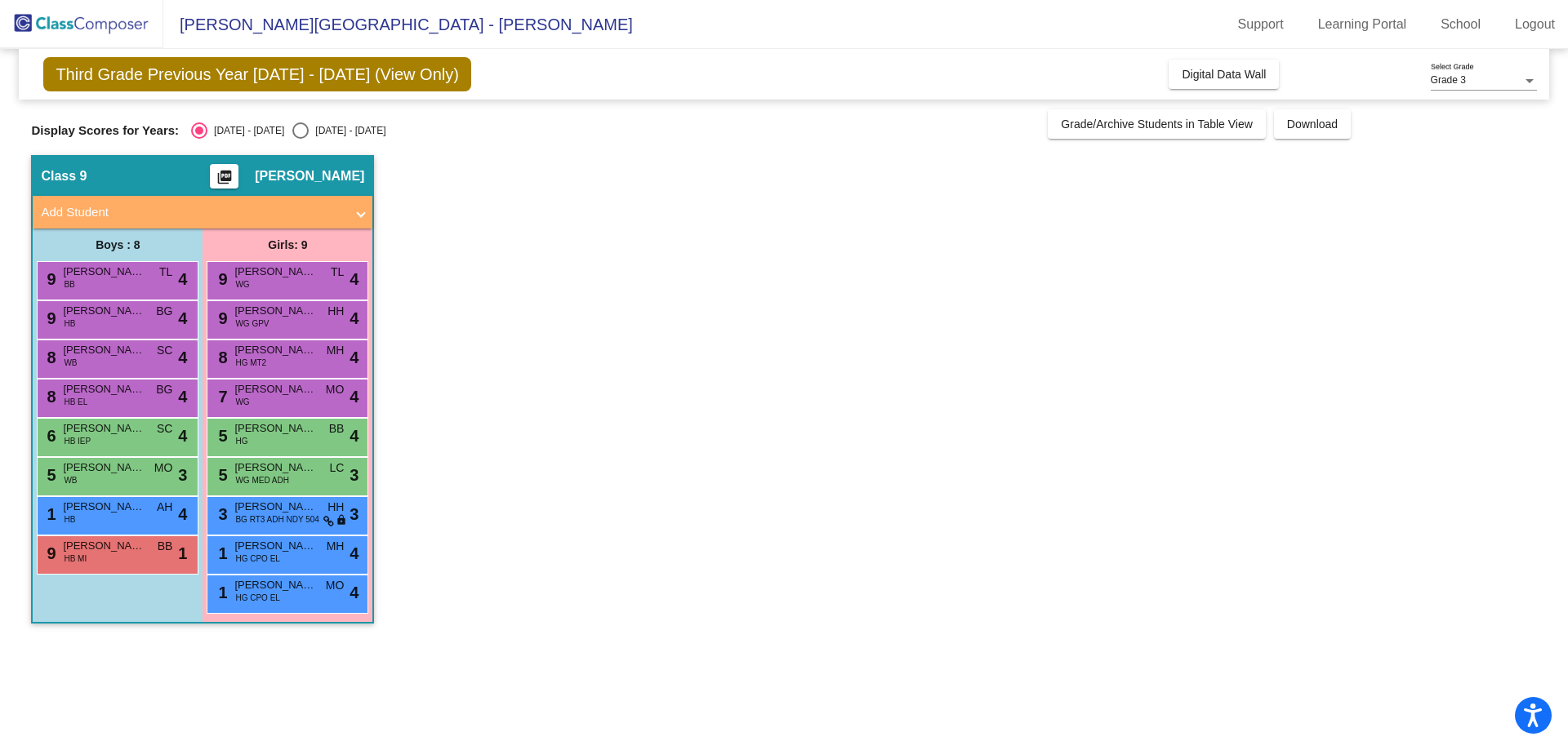
click at [112, 351] on span "[PERSON_NAME]" at bounding box center [103, 350] width 81 height 16
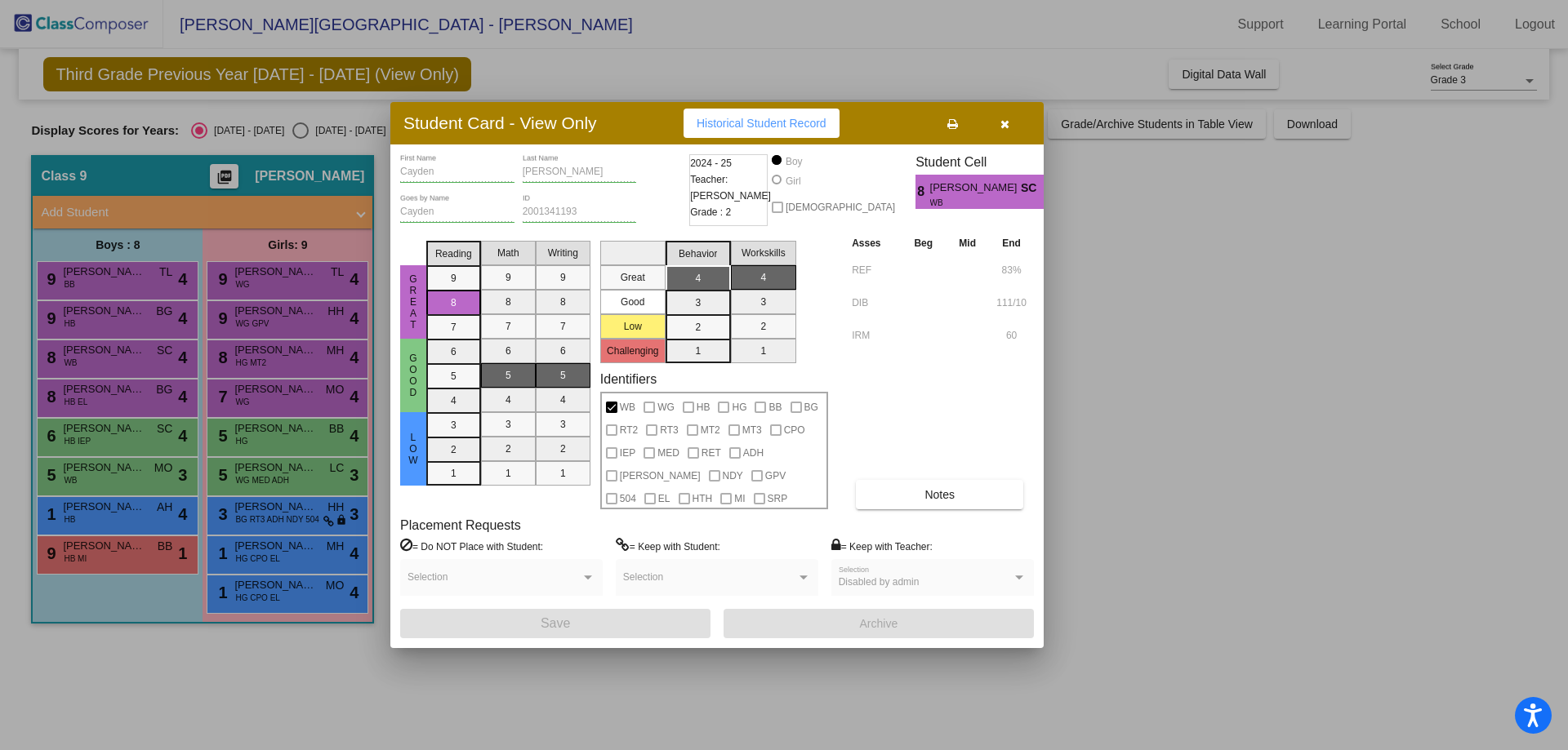
click at [128, 309] on div at bounding box center [784, 375] width 1568 height 750
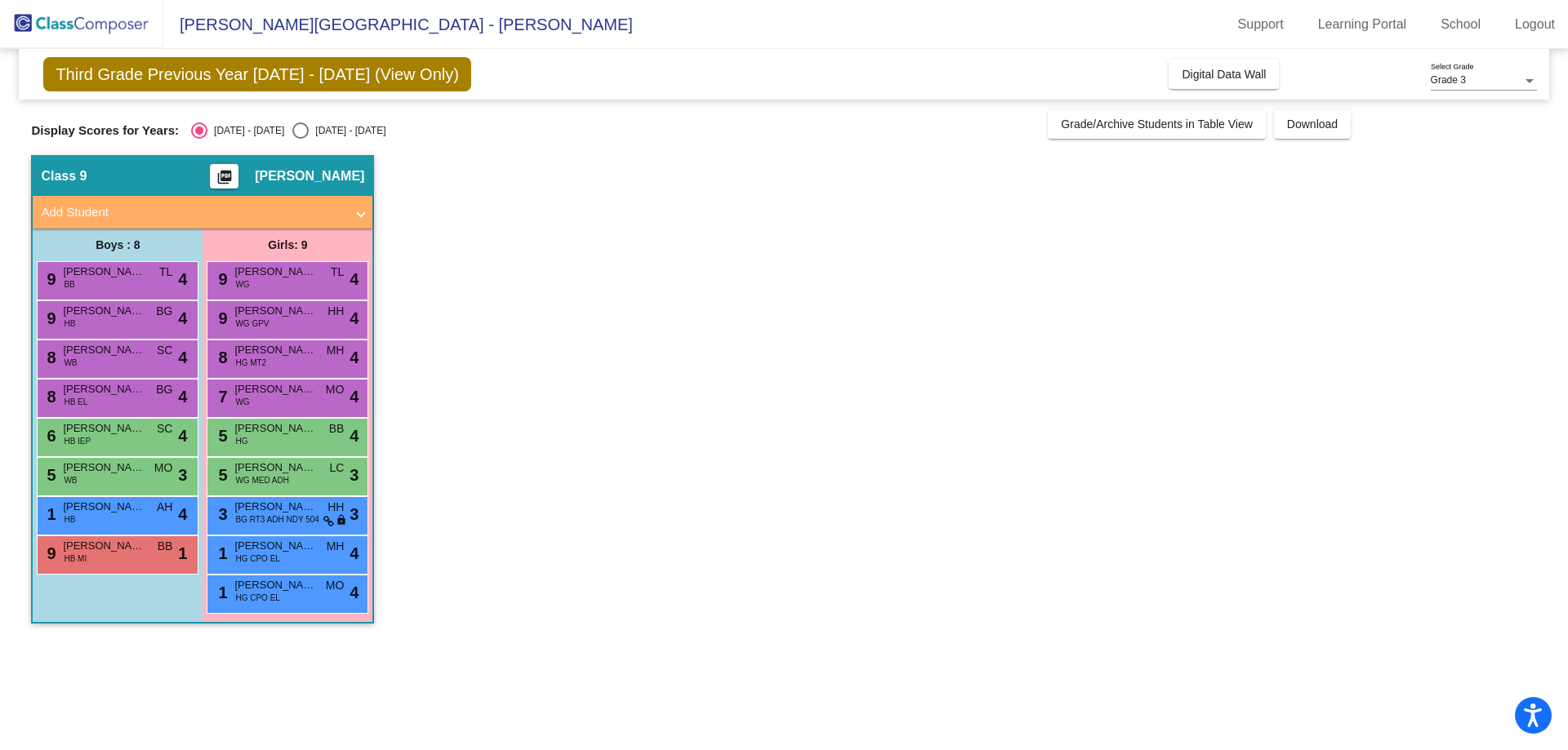
click at [128, 309] on span "[PERSON_NAME]" at bounding box center [103, 311] width 81 height 16
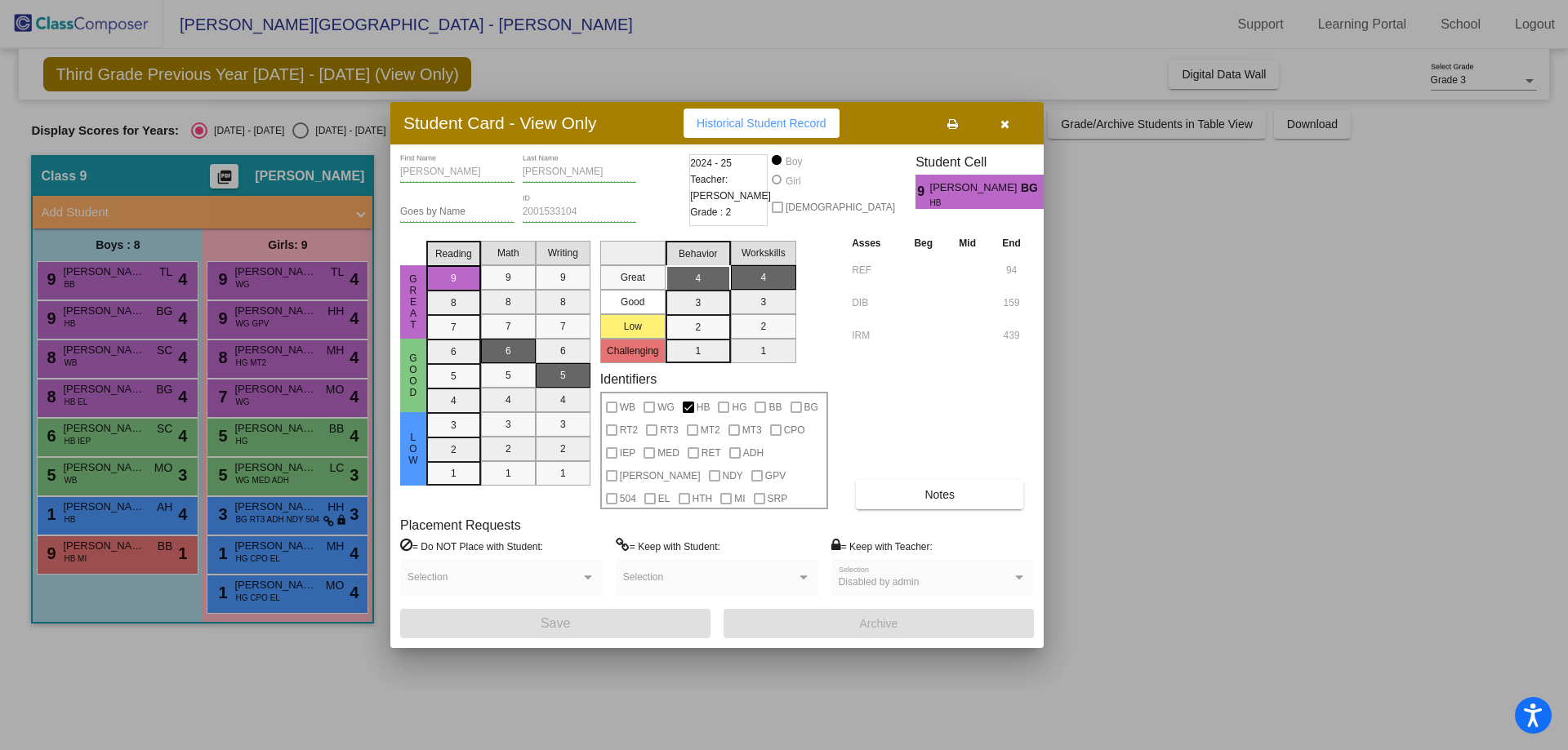
click at [134, 290] on div at bounding box center [784, 375] width 1568 height 750
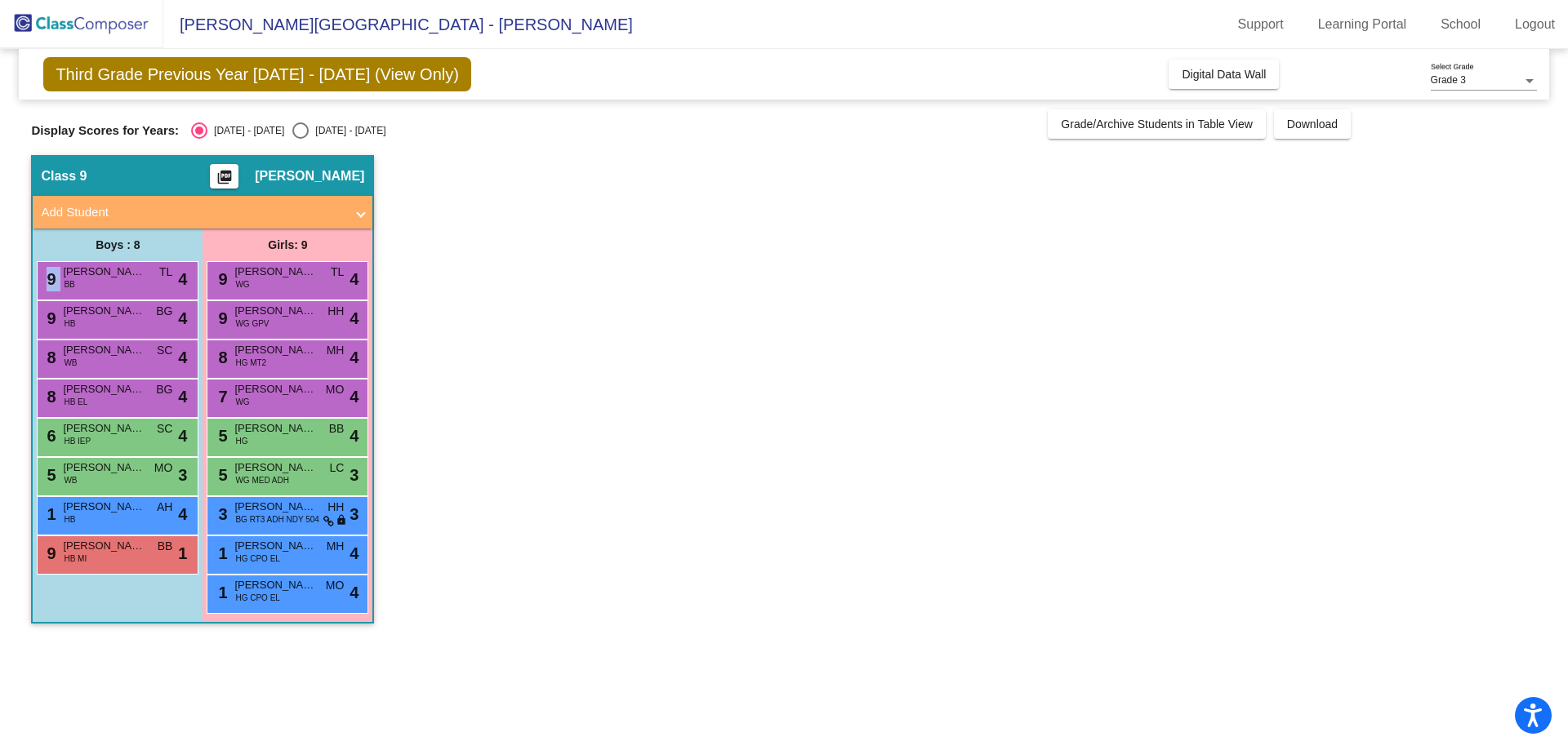
click at [134, 290] on div "9 [PERSON_NAME] BB TL lock do_not_disturb_alt 4" at bounding box center [115, 278] width 156 height 34
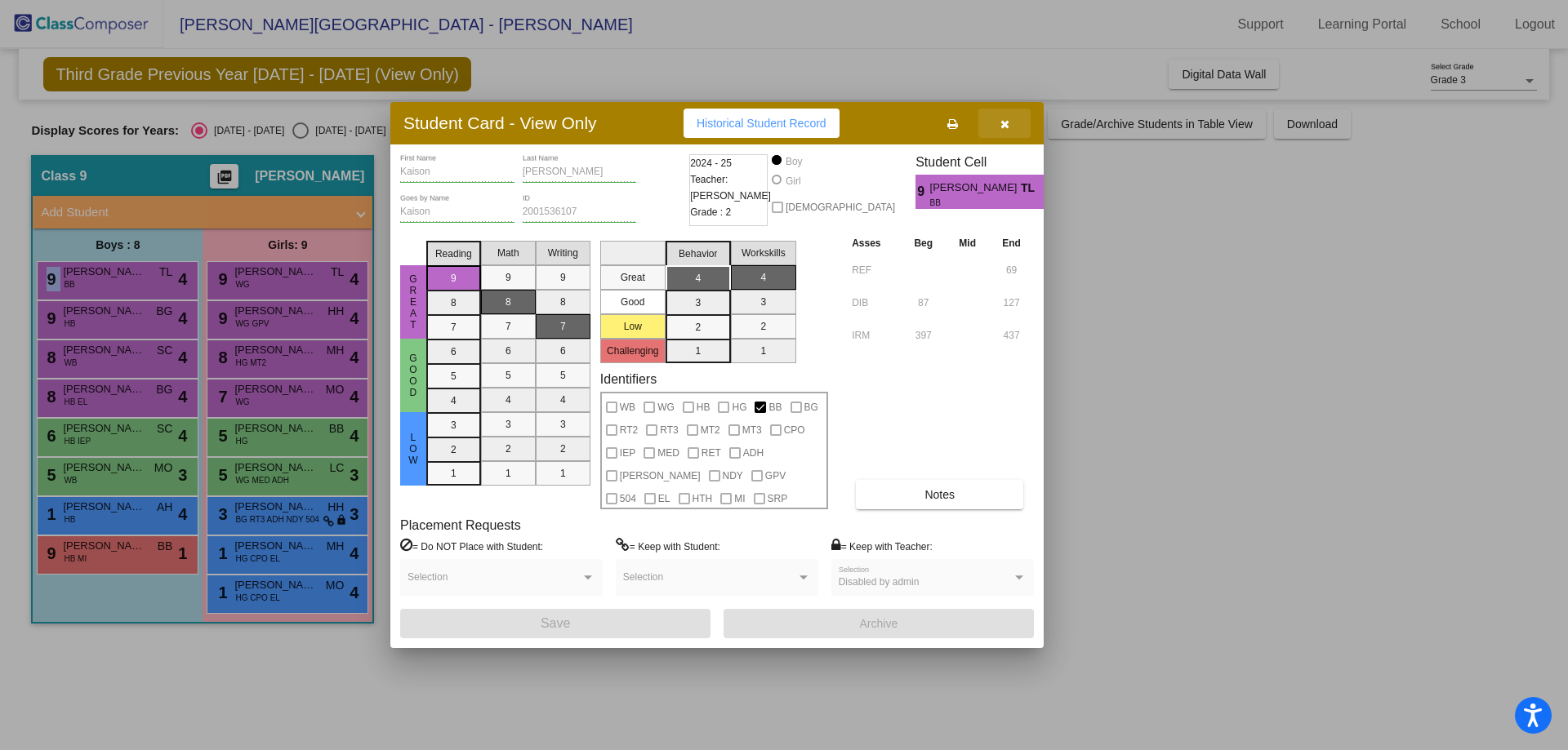
click at [1006, 124] on icon "button" at bounding box center [1005, 124] width 9 height 12
